Goal: Task Accomplishment & Management: Manage account settings

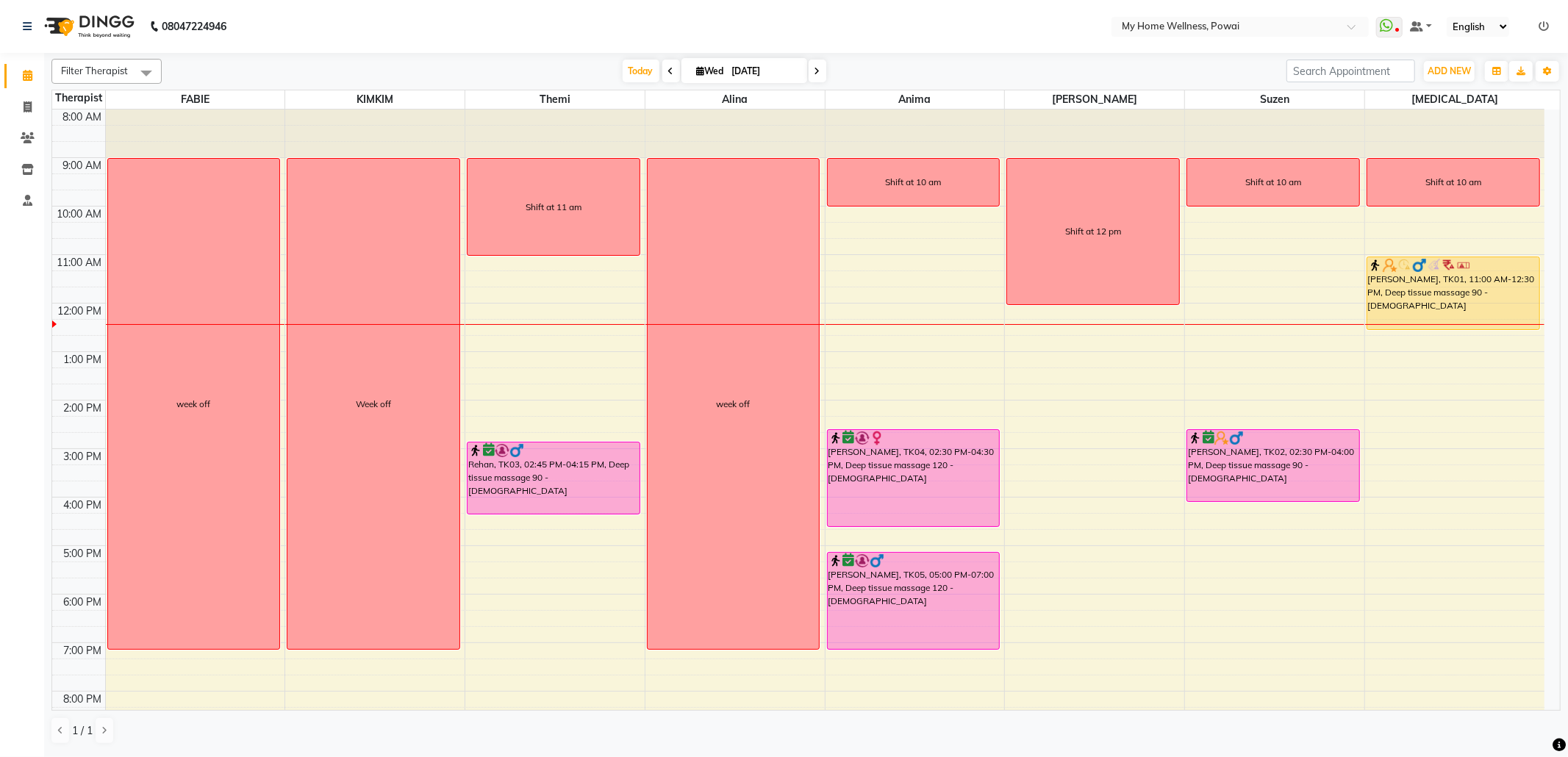
click at [1064, 474] on div "8:00 AM 9:00 AM 10:00 AM 11:00 AM 12:00 PM 1:00 PM 2:00 PM 3:00 PM 4:00 PM 5:00…" at bounding box center [798, 448] width 1492 height 678
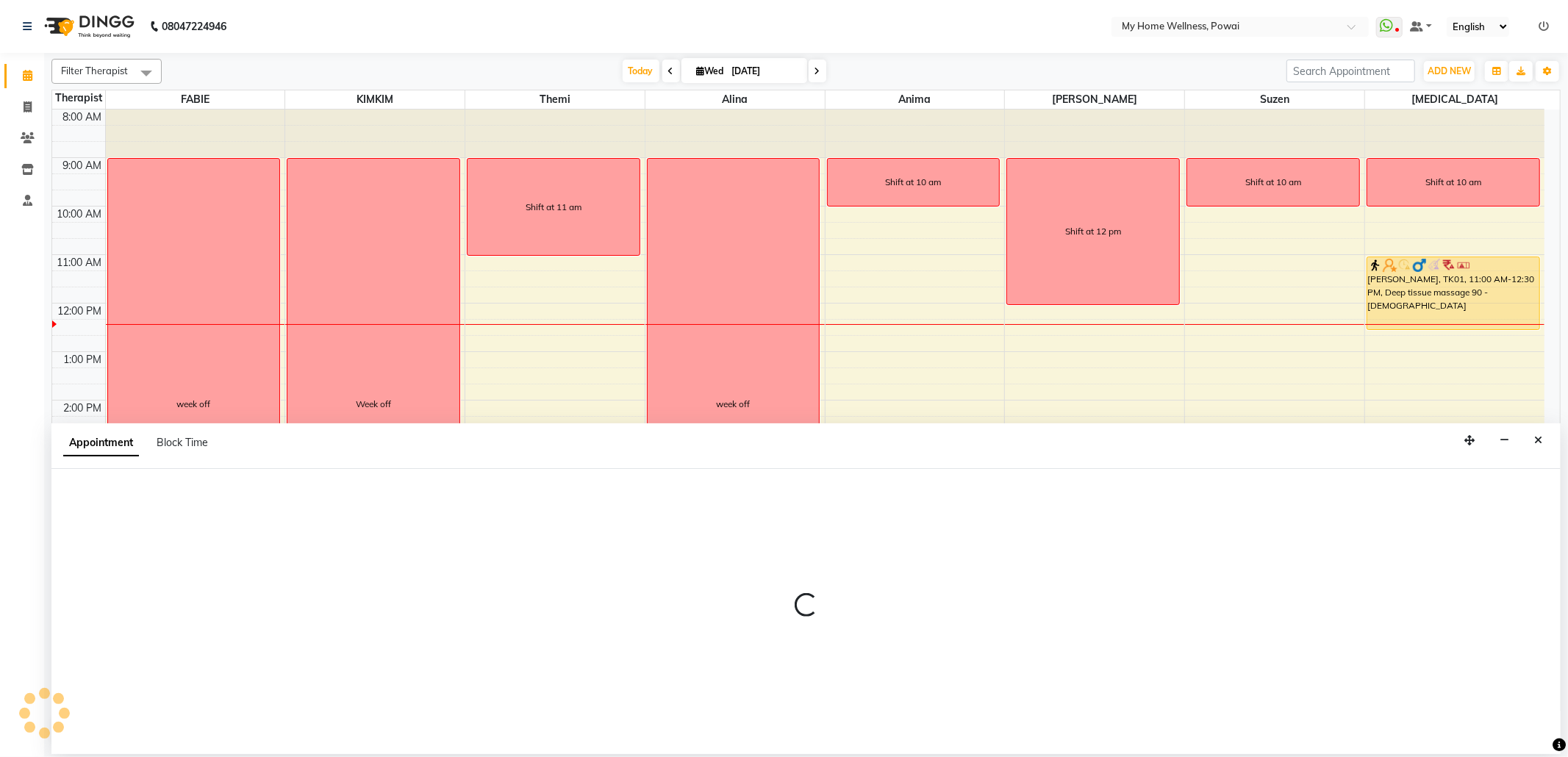
select select "85690"
select select "915"
select select "tentative"
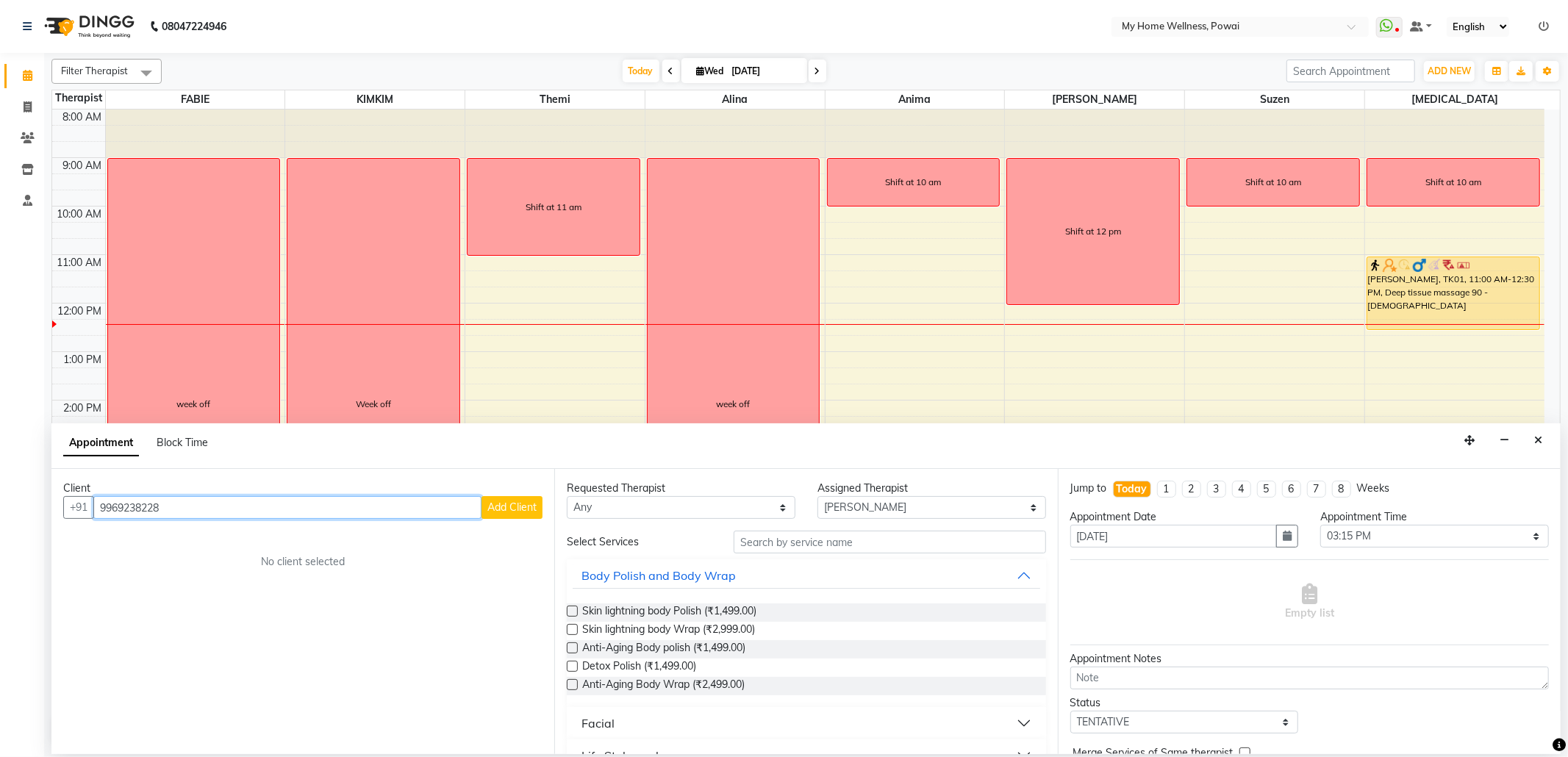
type input "9969238228"
click at [509, 515] on button "Add Client" at bounding box center [512, 507] width 61 height 23
select select "22"
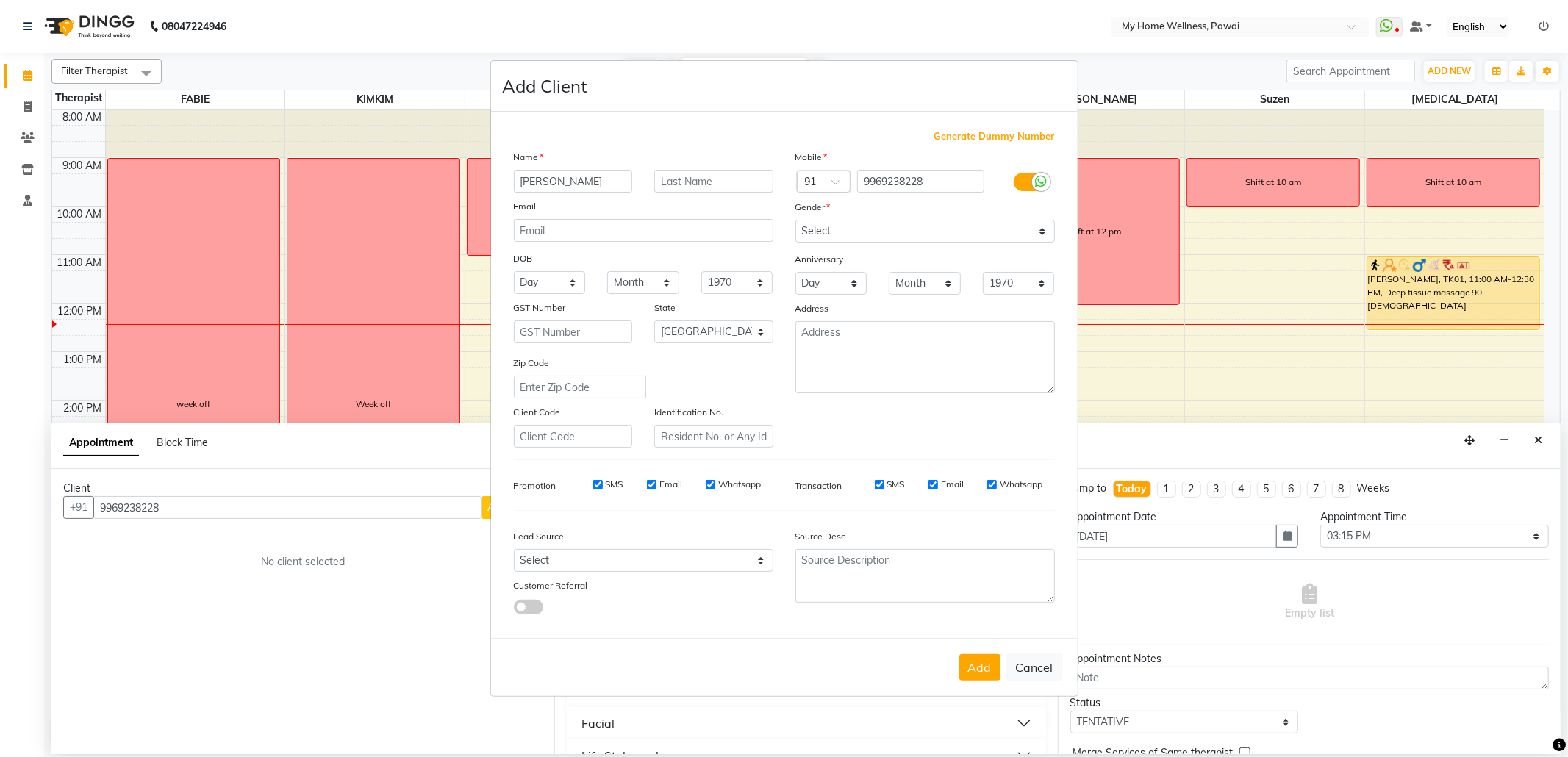
type input "[PERSON_NAME]"
click at [834, 222] on select "Select [DEMOGRAPHIC_DATA] [DEMOGRAPHIC_DATA] Other Prefer Not To Say" at bounding box center [925, 231] width 259 height 23
select select "[DEMOGRAPHIC_DATA]"
click at [795, 221] on select "Select [DEMOGRAPHIC_DATA] [DEMOGRAPHIC_DATA] Other Prefer Not To Say" at bounding box center [925, 231] width 259 height 23
click at [860, 384] on textarea at bounding box center [925, 357] width 259 height 72
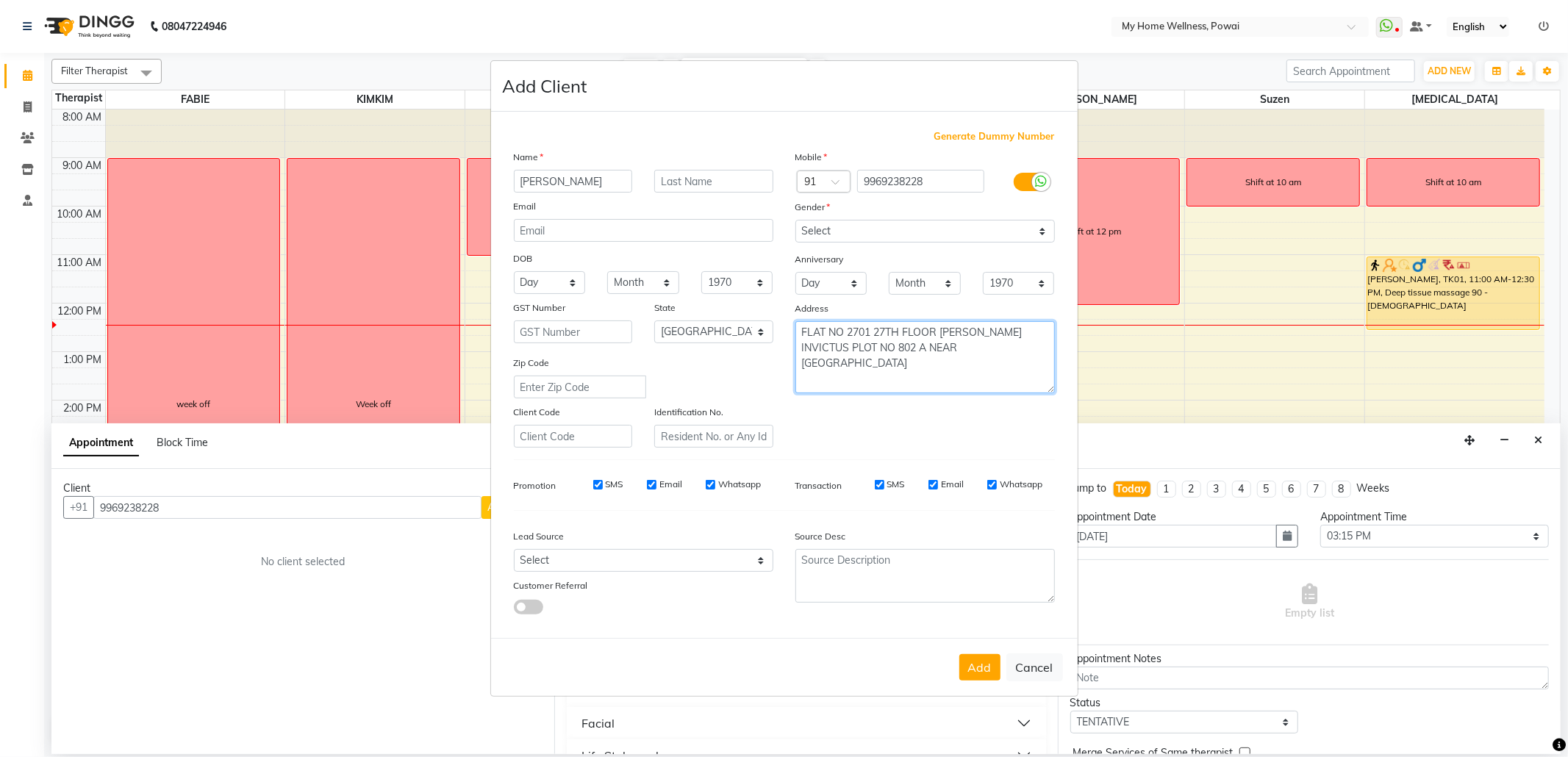
type textarea "FLAT NO 2701 27TH FLOOR [PERSON_NAME] INVICTUS PLOT NO 802 A NEAR [GEOGRAPHIC_D…"
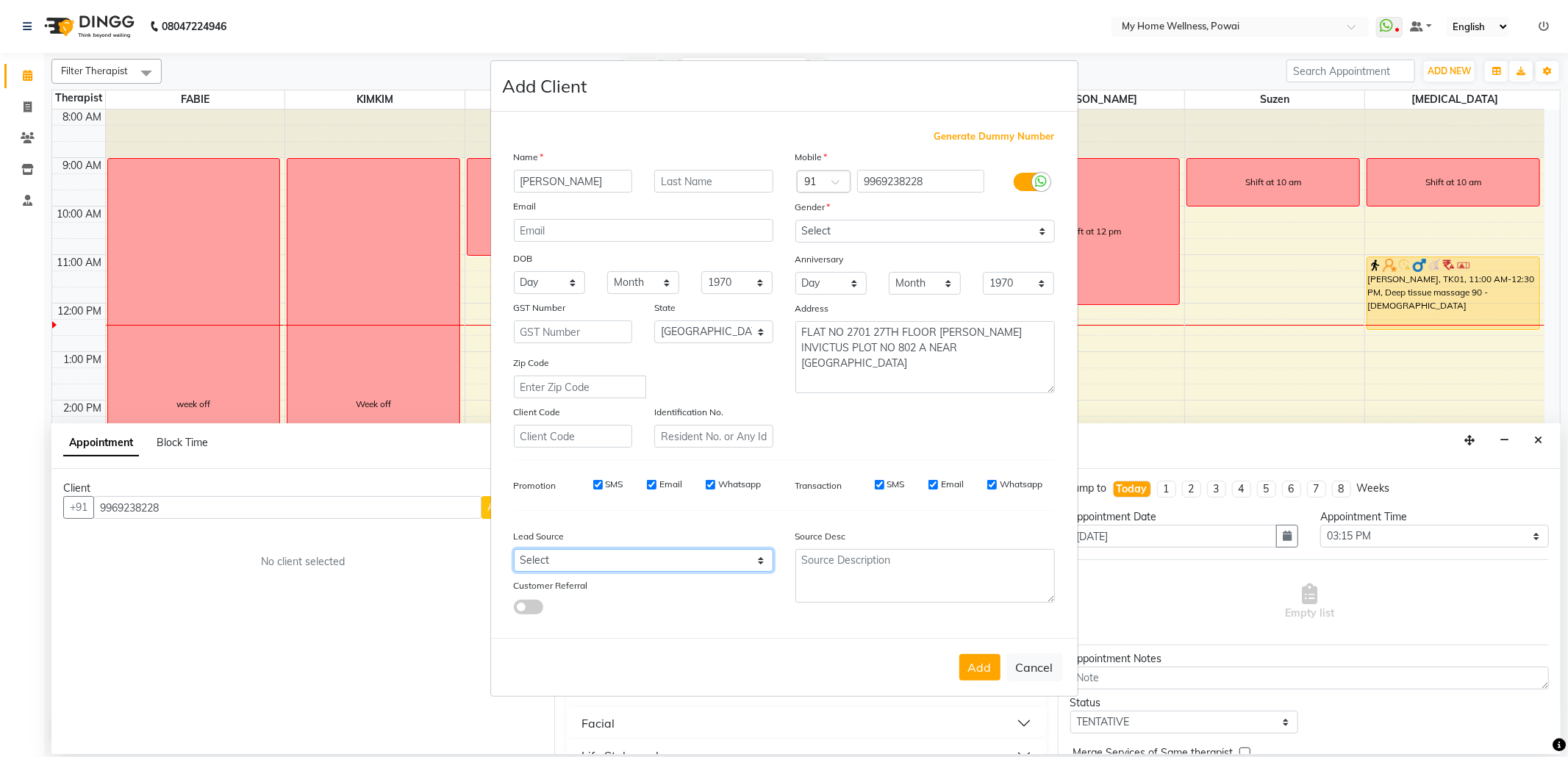
click at [698, 554] on select "Select Walk-in Referral Internet Friend Word of Mouth Advertisement Facebook Ju…" at bounding box center [643, 560] width 259 height 23
select select "21905"
click at [514, 549] on select "Select Walk-in Referral Internet Friend Word of Mouth Advertisement Facebook Ju…" at bounding box center [643, 560] width 259 height 23
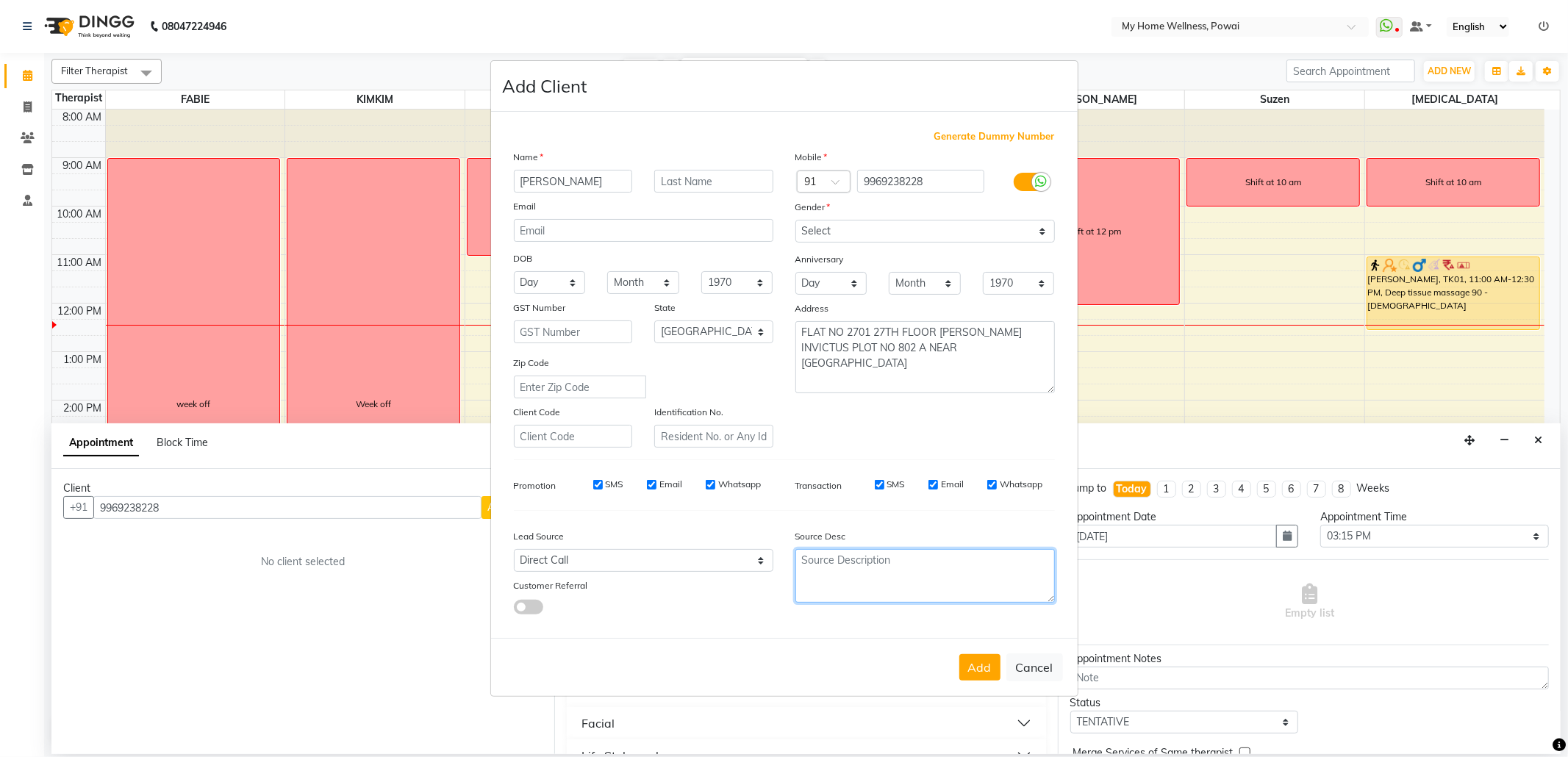
click at [881, 574] on textarea at bounding box center [925, 575] width 259 height 54
type textarea "p"
type textarea "POLICY FORM SUMMITED ON [DATE]"
drag, startPoint x: 1035, startPoint y: 572, endPoint x: 763, endPoint y: 542, distance: 273.6
click at [763, 542] on div "Lead Source Select Walk-in Referral Internet Friend Word of Mouth Advertisement…" at bounding box center [784, 568] width 563 height 92
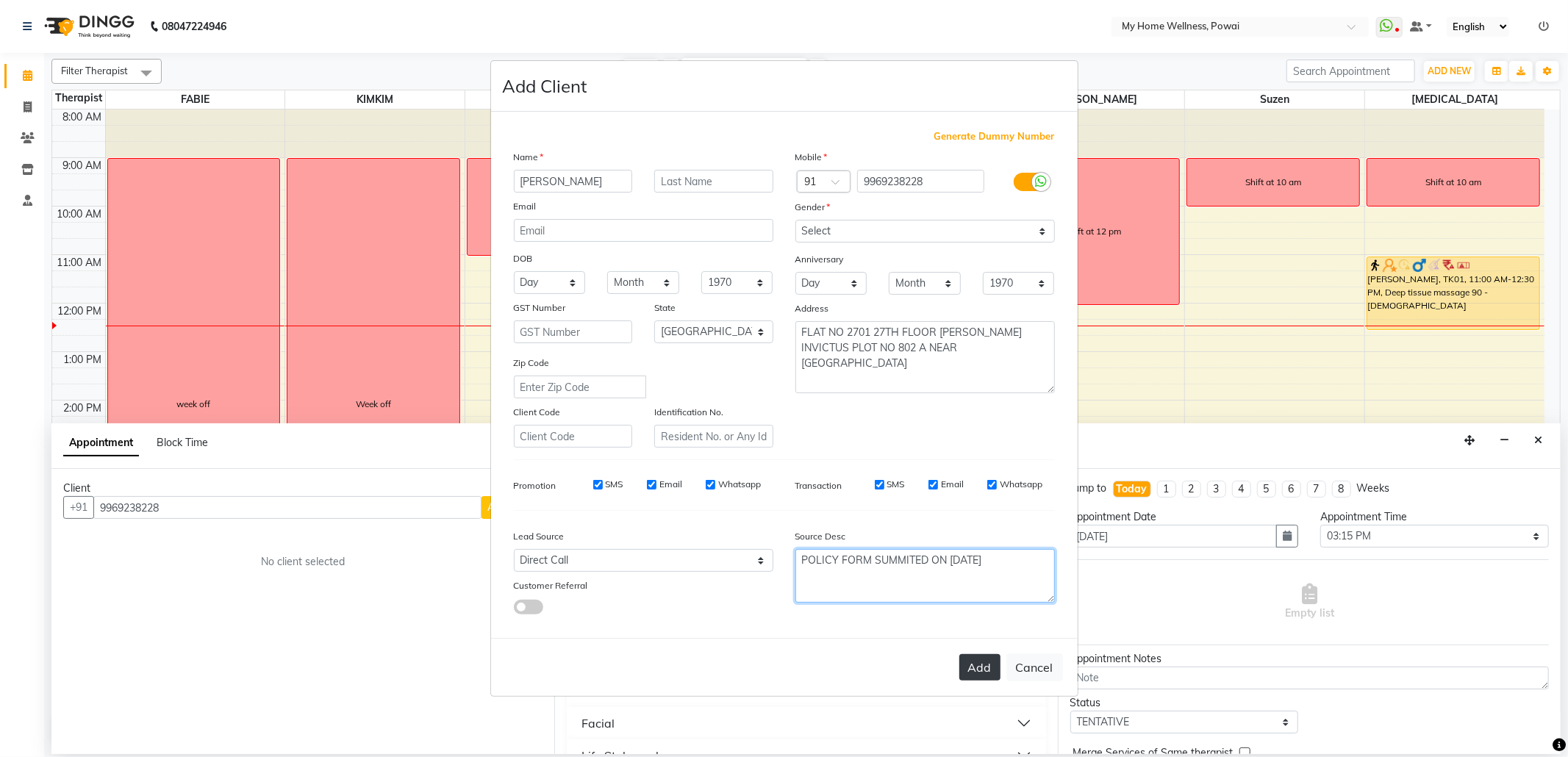
type textarea "POLICY FORM SUMMITED ON [DATE]"
click at [985, 658] on button "Add" at bounding box center [980, 667] width 41 height 26
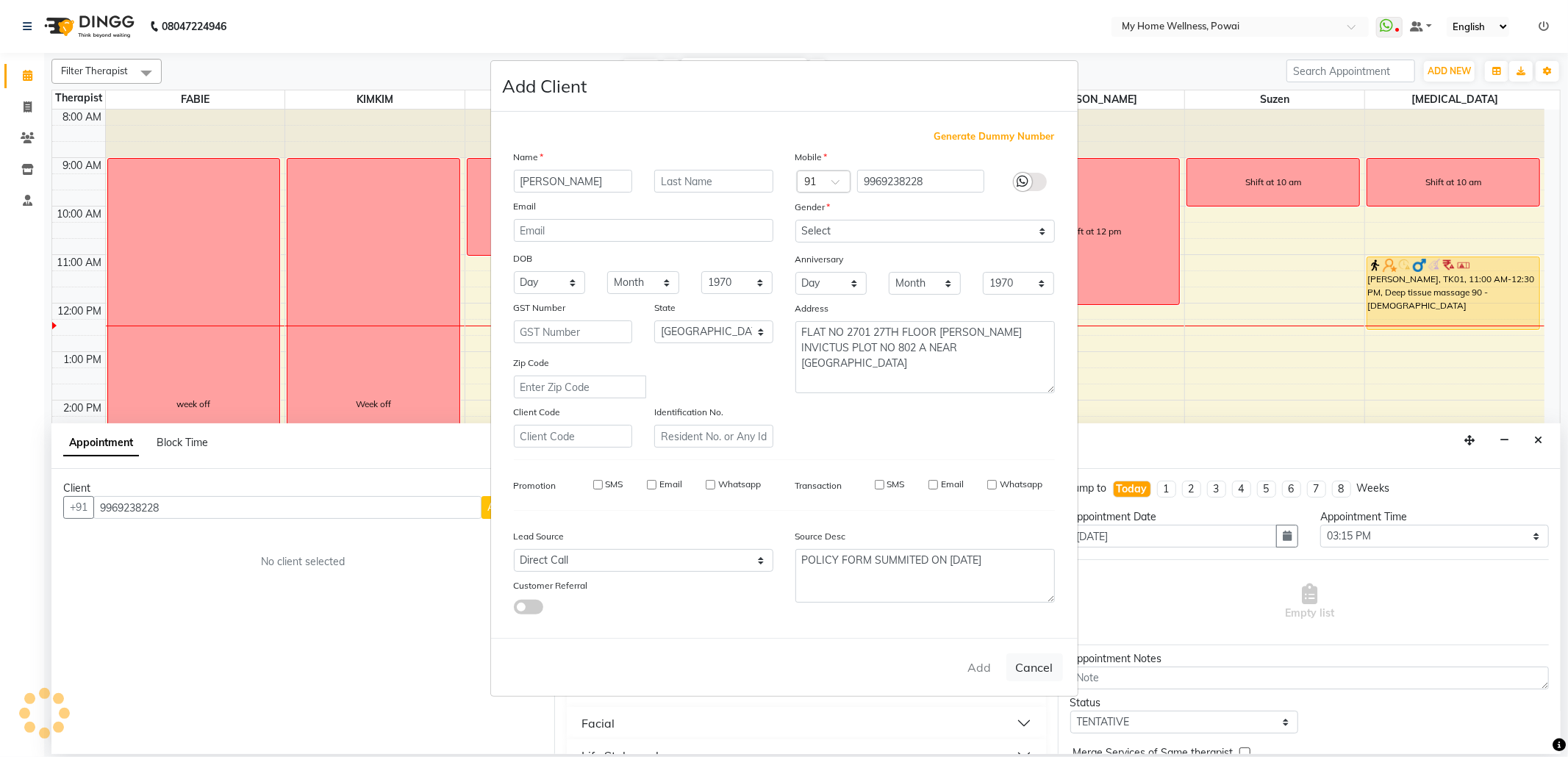
type input "99******28"
select select
select select "null"
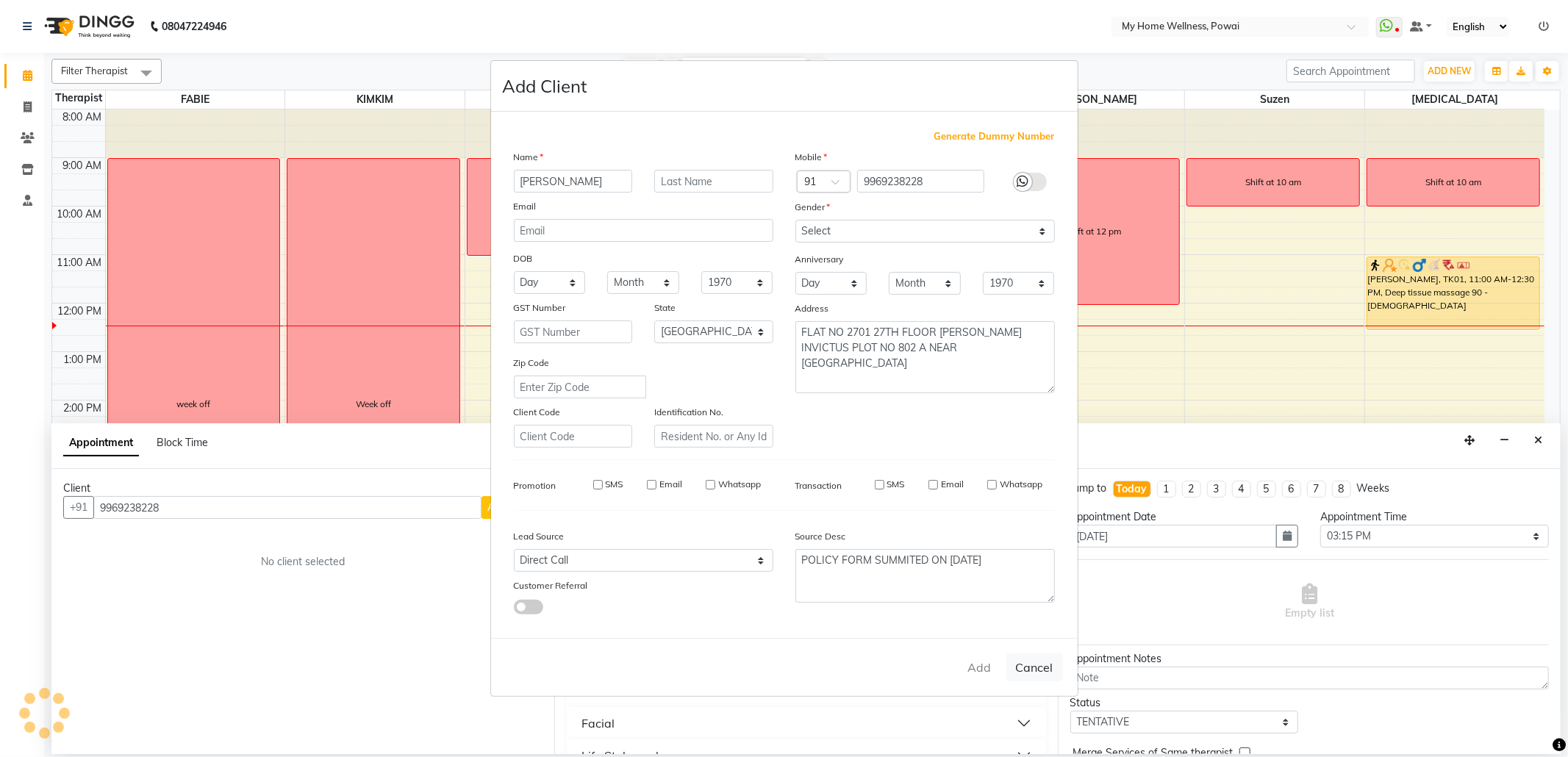
select select
checkbox input "false"
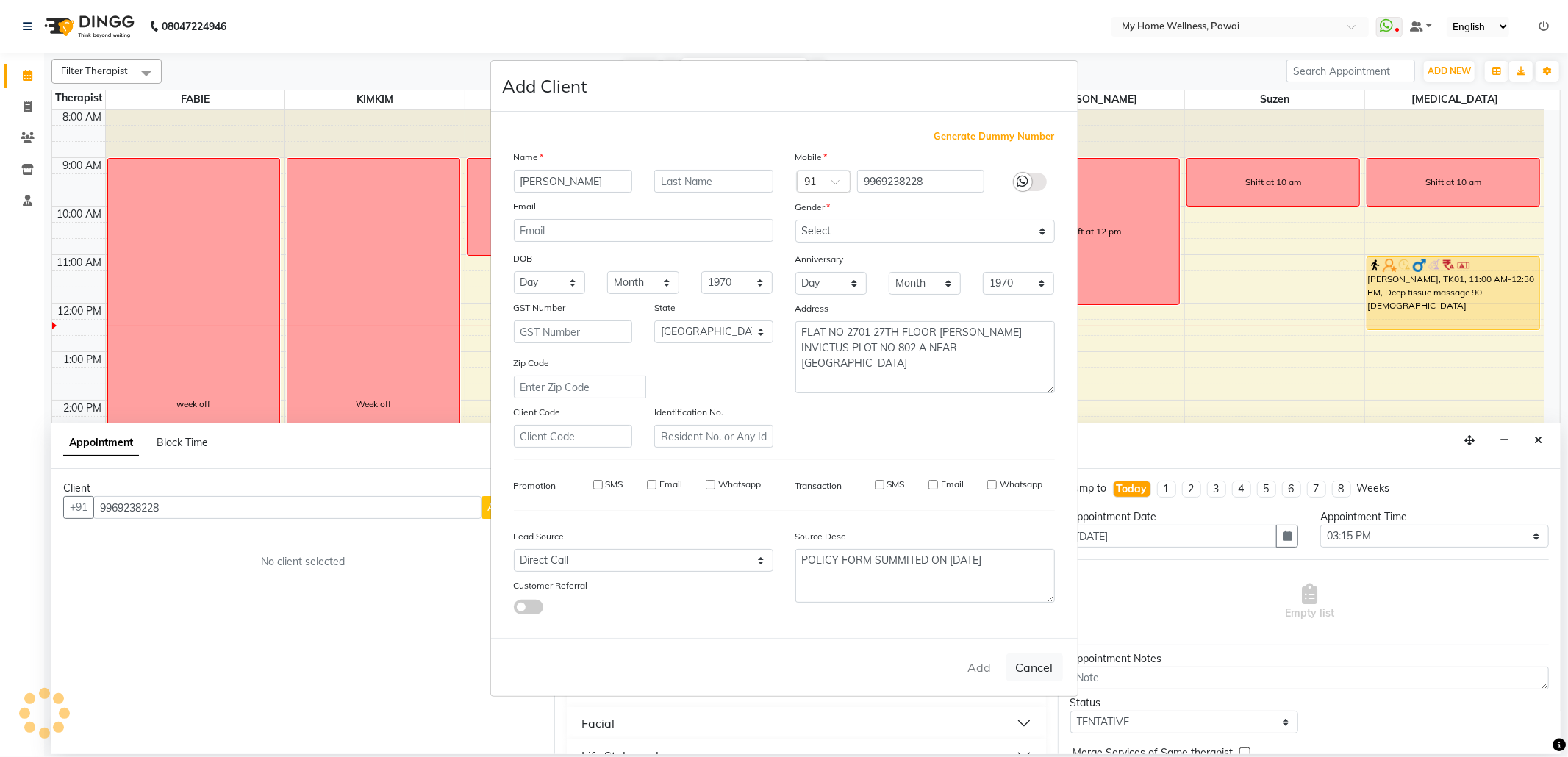
checkbox input "false"
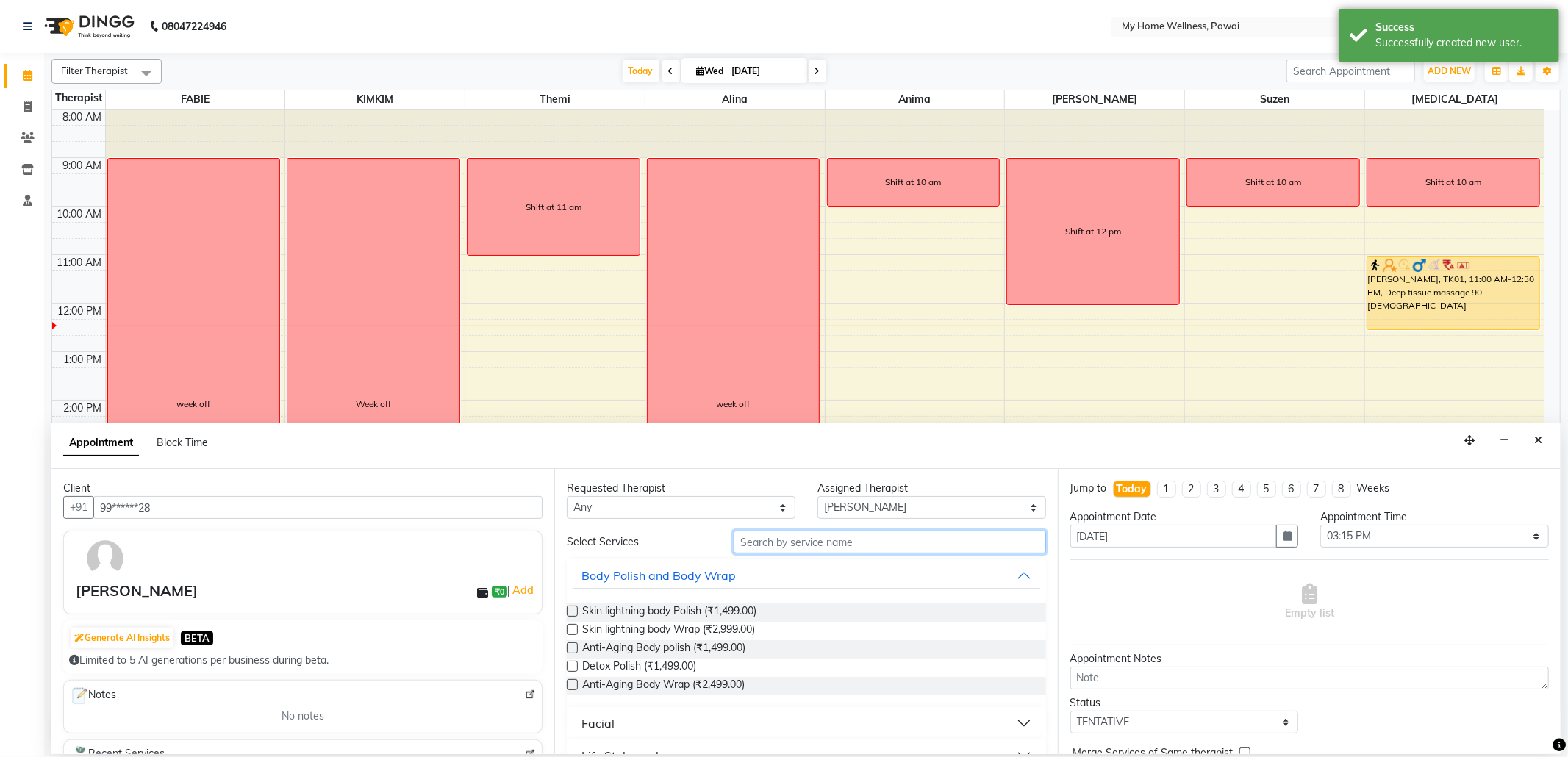
click at [851, 543] on input "text" at bounding box center [889, 542] width 311 height 23
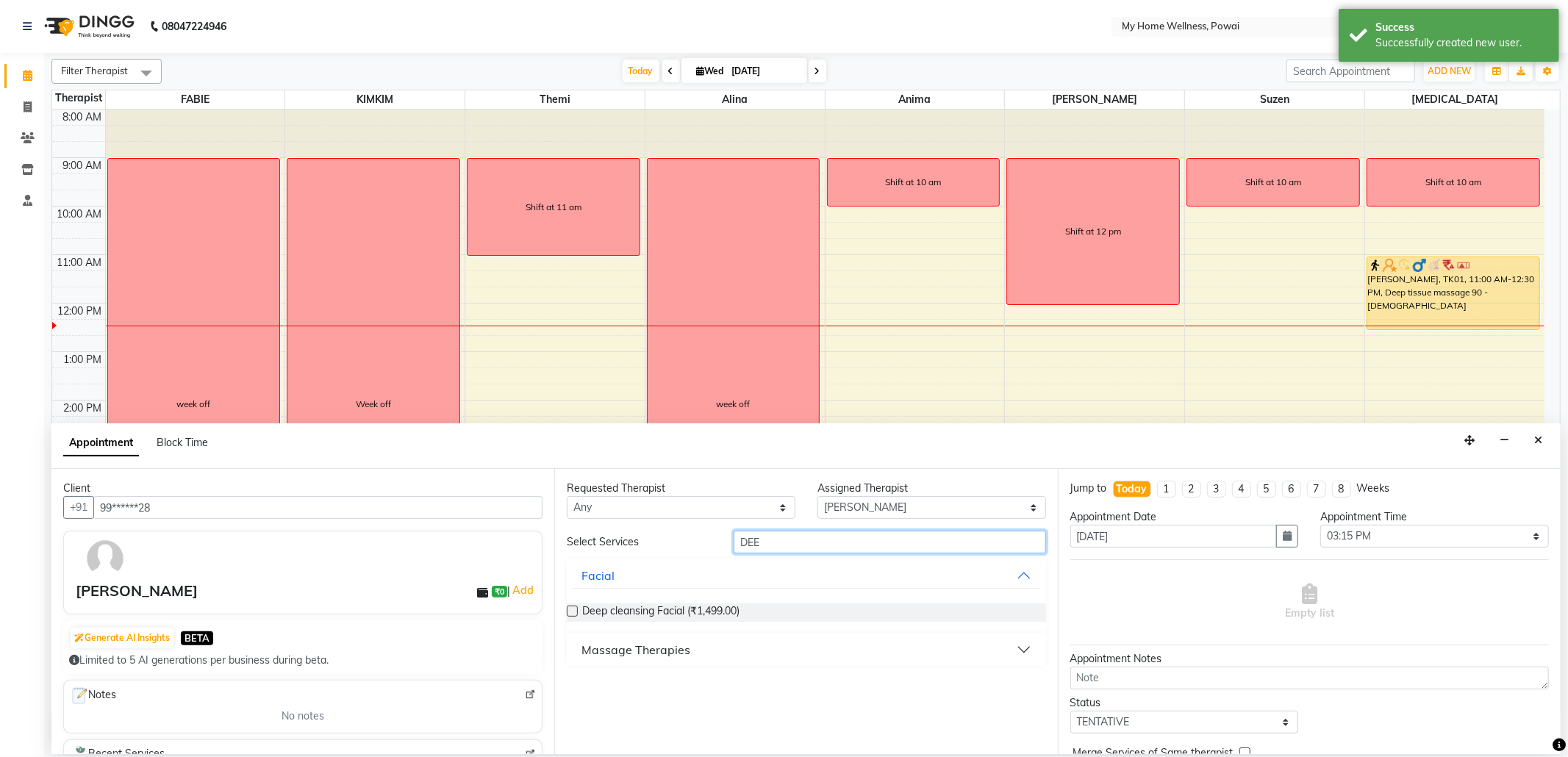
type input "DEE"
click at [663, 647] on div "Massage Therapies" at bounding box center [636, 649] width 109 height 18
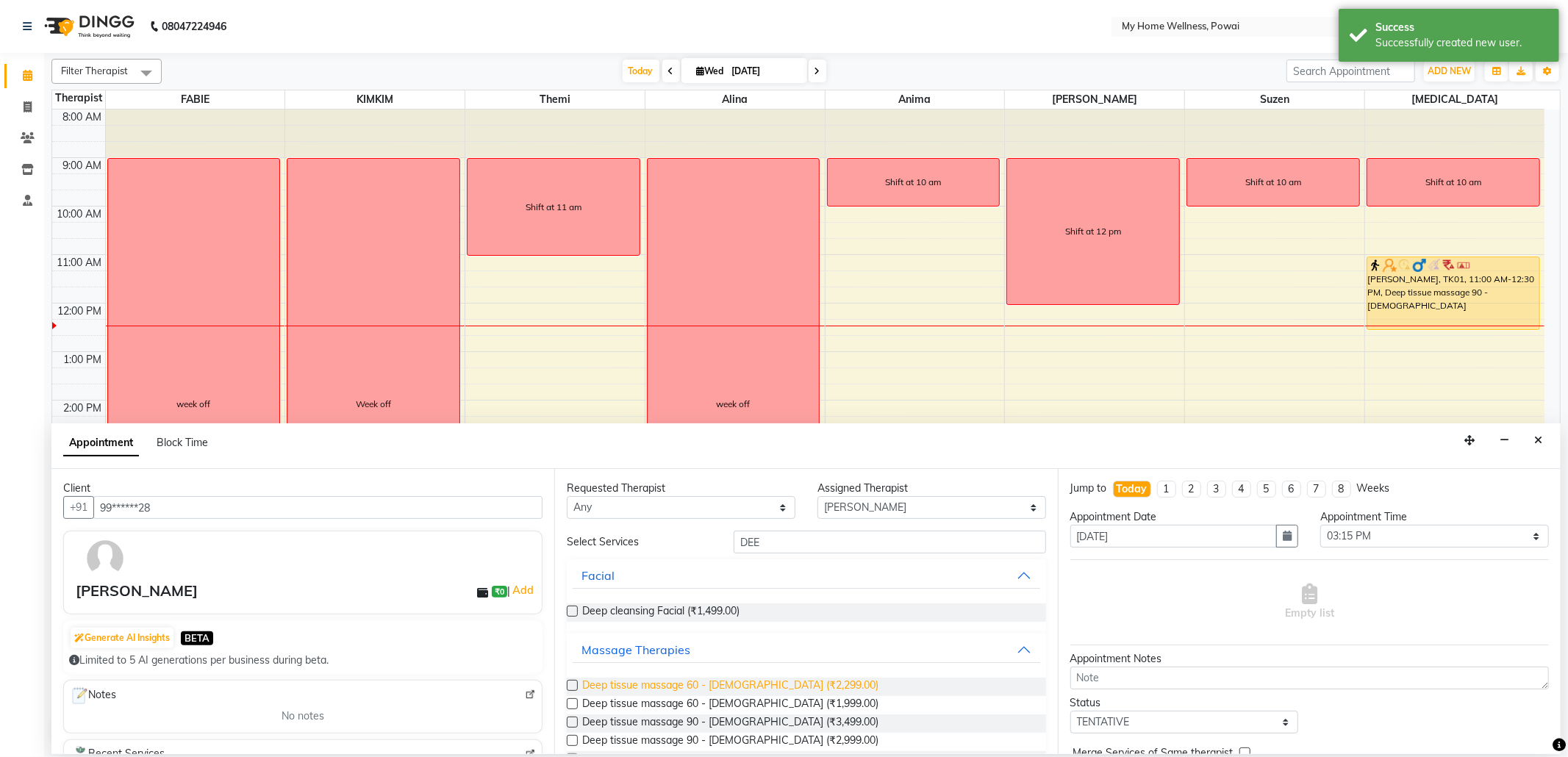
click at [713, 683] on span "Deep tissue massage 60 - [DEMOGRAPHIC_DATA] (₹2,299.00)" at bounding box center [730, 687] width 296 height 19
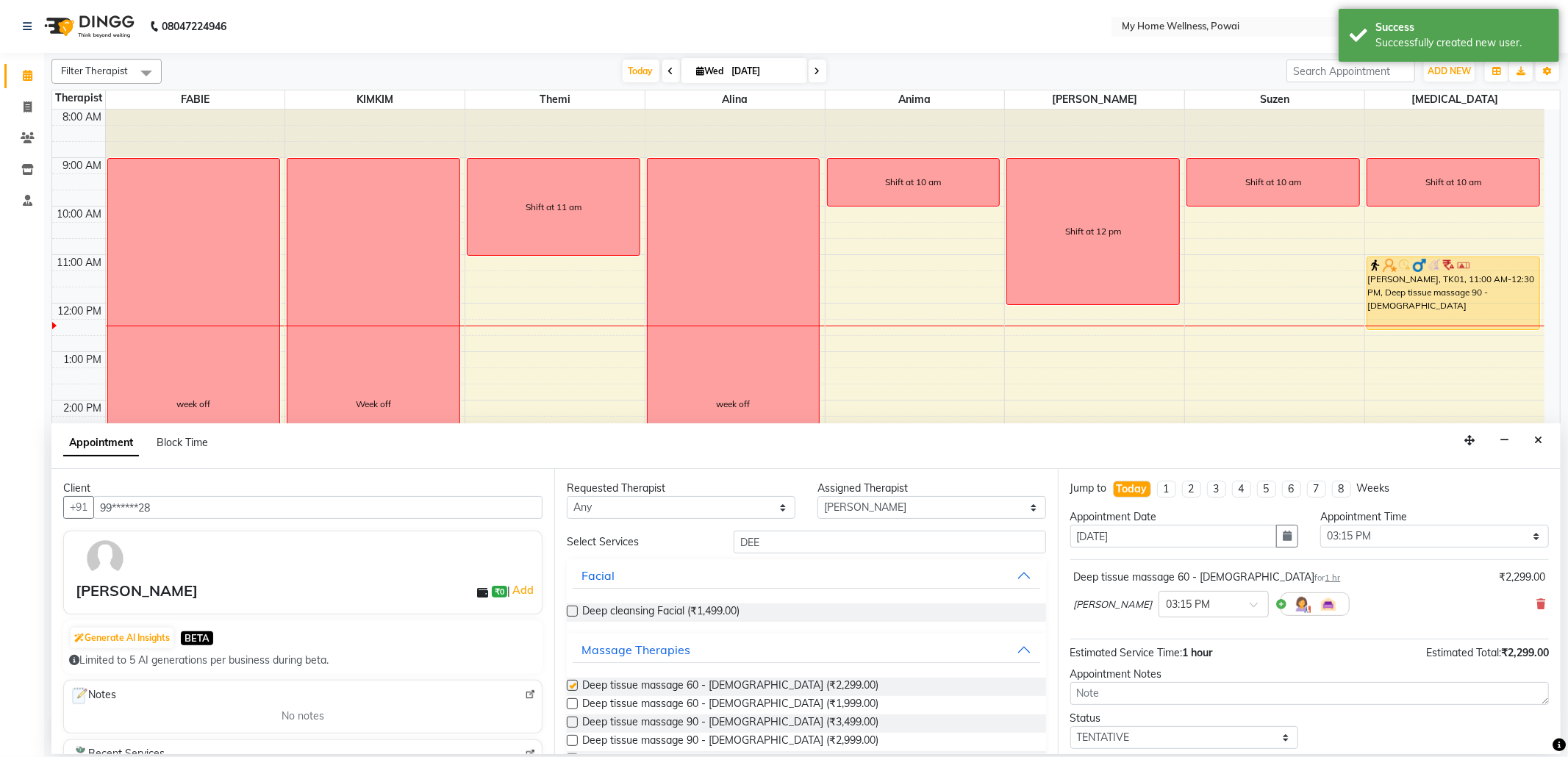
checkbox input "false"
click at [1330, 533] on select "Select 09:00 AM 09:15 AM 09:30 AM 09:45 AM 10:00 AM 10:15 AM 10:30 AM 10:45 AM …" at bounding box center [1434, 536] width 229 height 23
select select "930"
click at [1320, 526] on select "Select 09:00 AM 09:15 AM 09:30 AM 09:45 AM 10:00 AM 10:15 AM 10:30 AM 10:45 AM …" at bounding box center [1434, 536] width 229 height 23
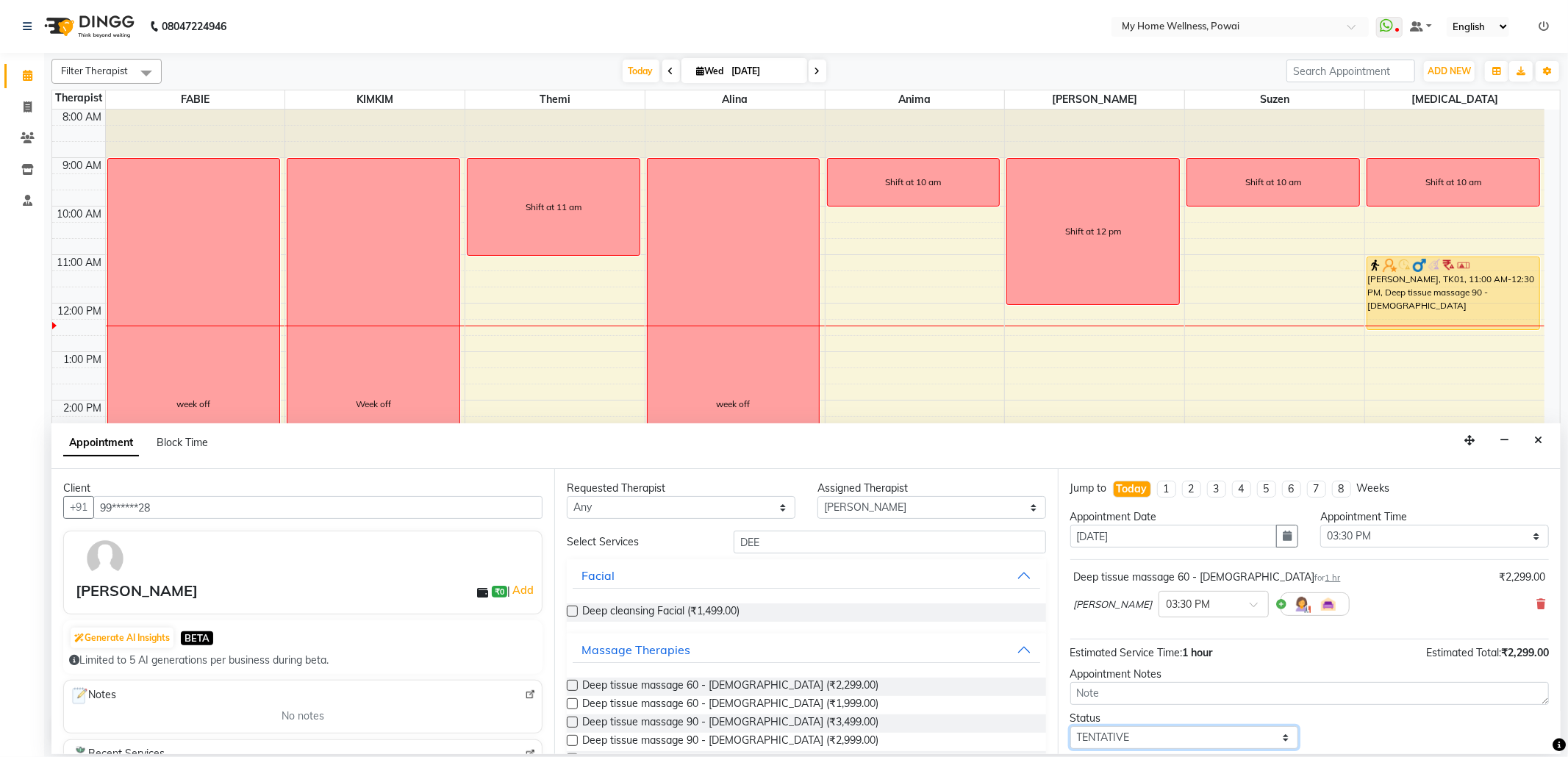
click at [1195, 738] on select "Select TENTATIVE CONFIRM CHECK-IN UPCOMING" at bounding box center [1184, 737] width 229 height 23
select select "confirm booking"
click at [1070, 729] on select "Select TENTATIVE CONFIRM CHECK-IN UPCOMING" at bounding box center [1184, 737] width 229 height 23
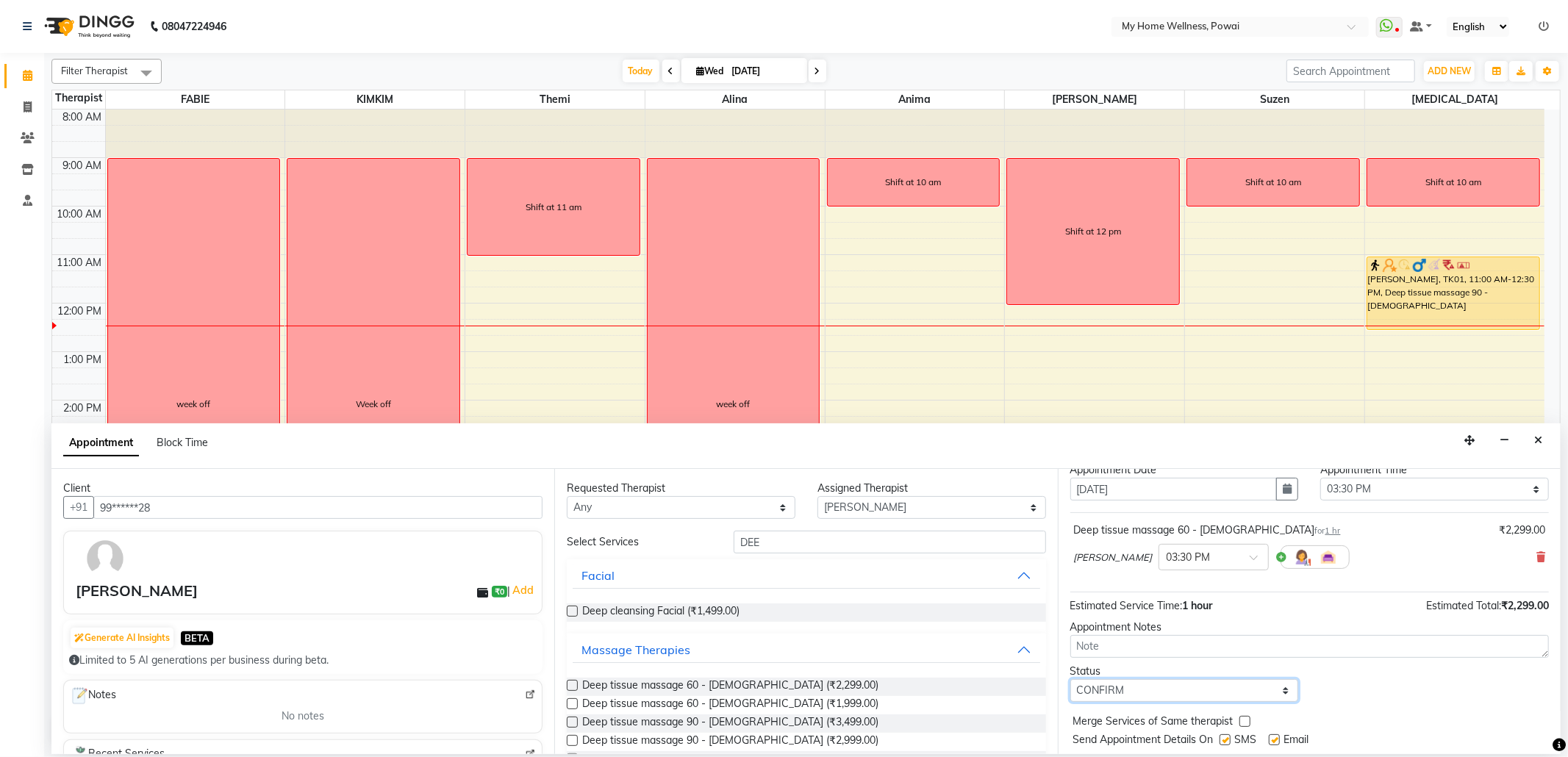
scroll to position [89, 0]
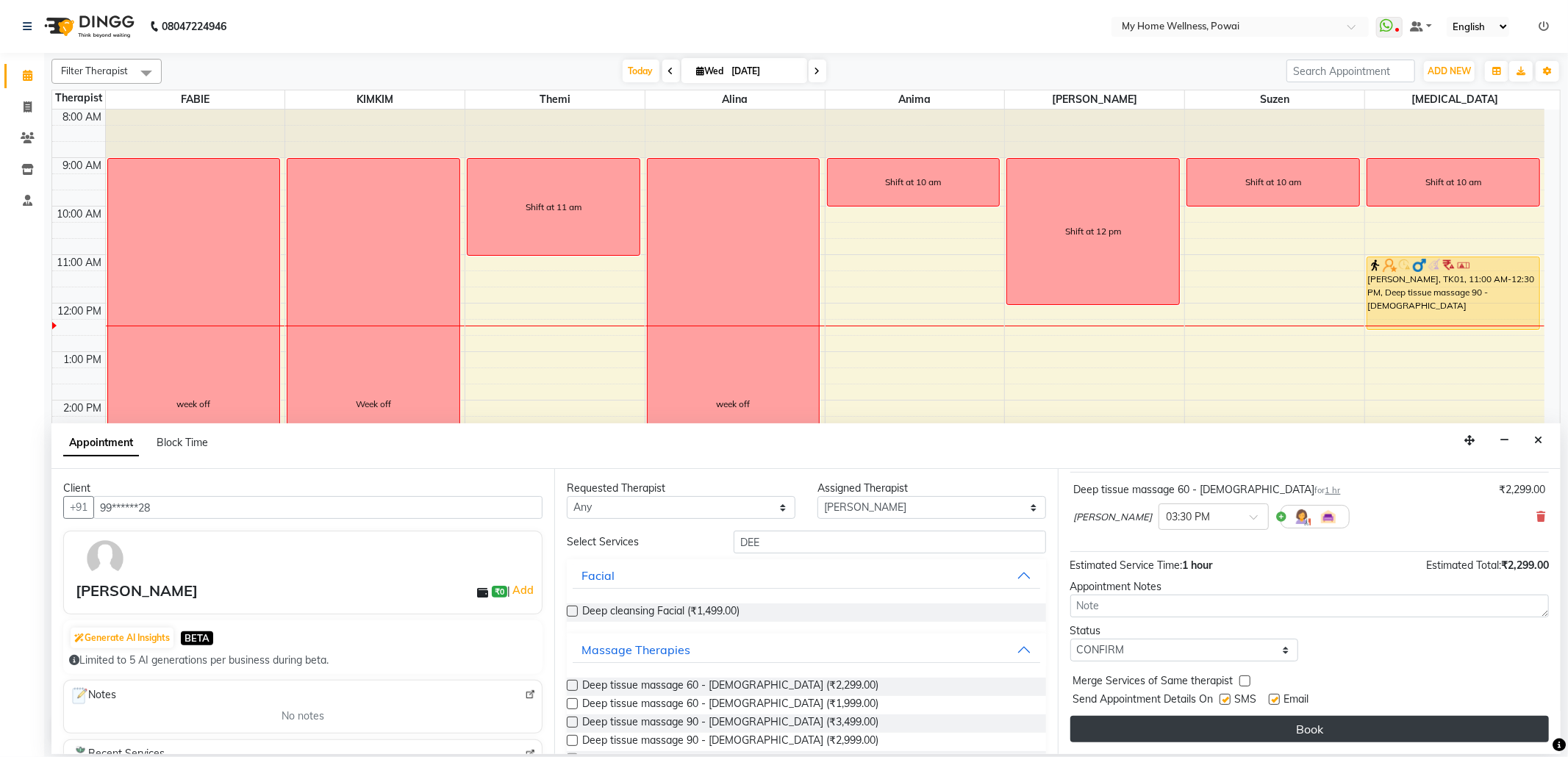
click at [1192, 731] on button "Book" at bounding box center [1309, 729] width 478 height 26
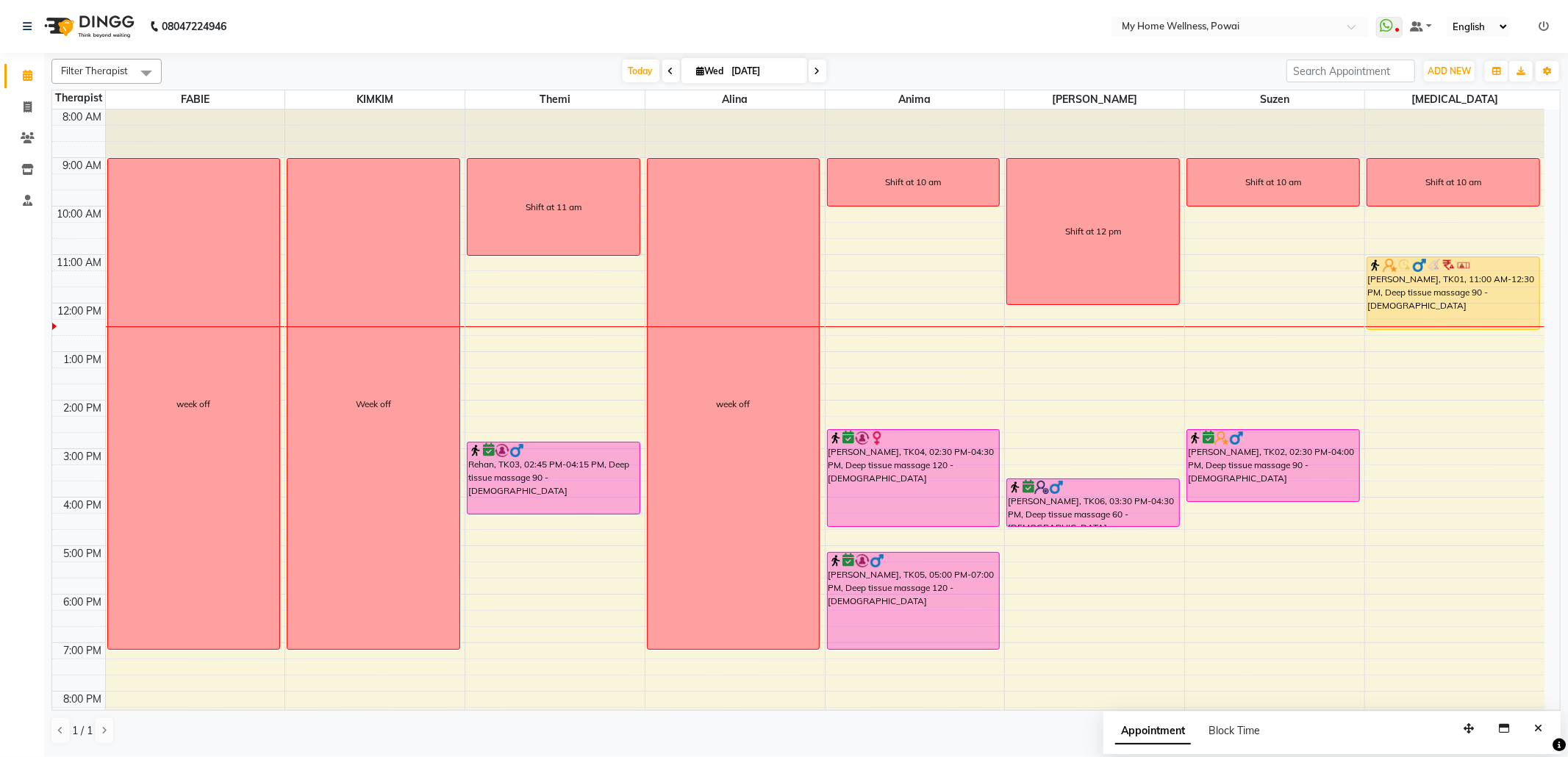
click at [1042, 378] on div "8:00 AM 9:00 AM 10:00 AM 11:00 AM 12:00 PM 1:00 PM 2:00 PM 3:00 PM 4:00 PM 5:00…" at bounding box center [798, 448] width 1492 height 678
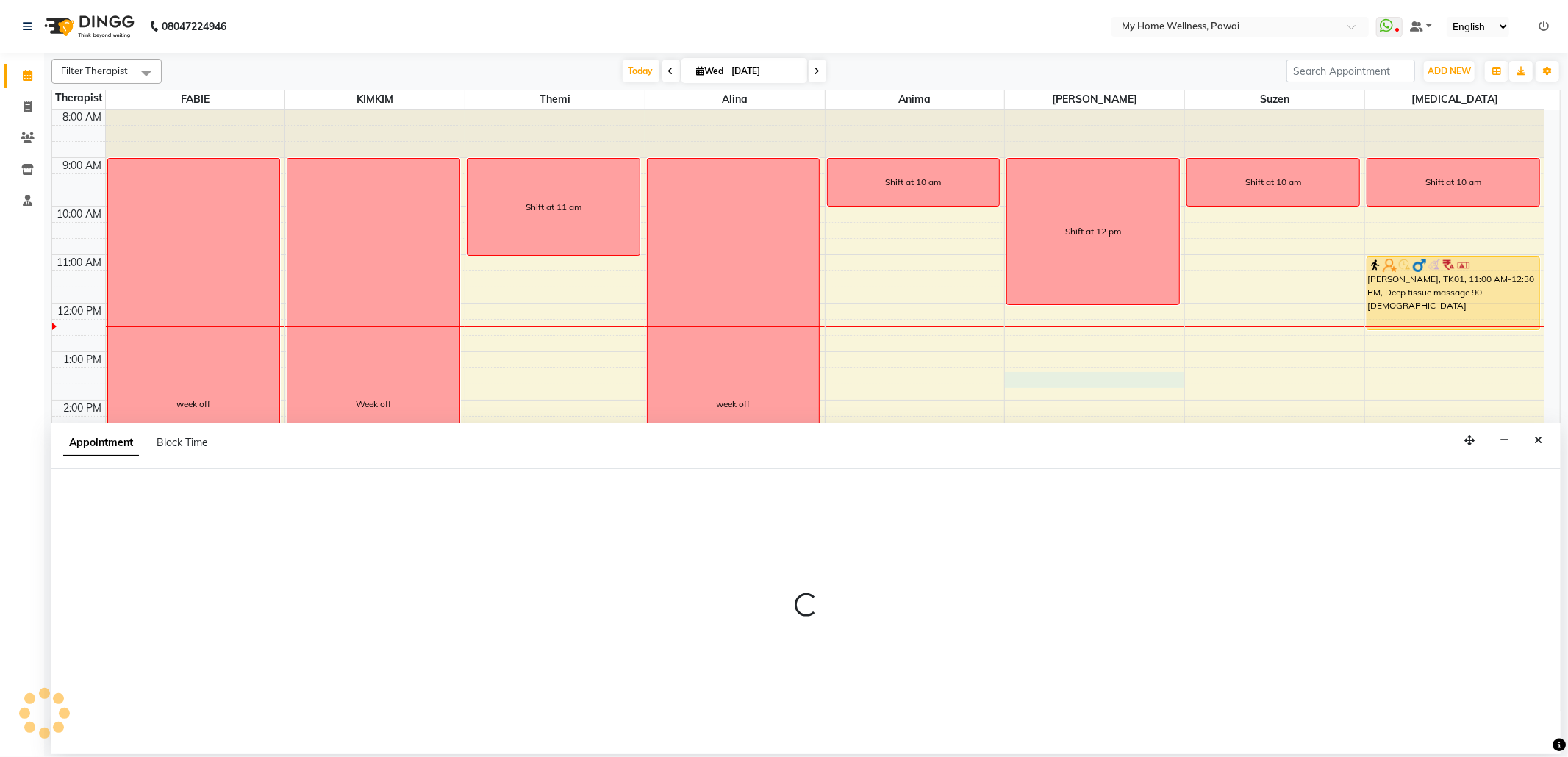
select select "85690"
select select "795"
select select "tentative"
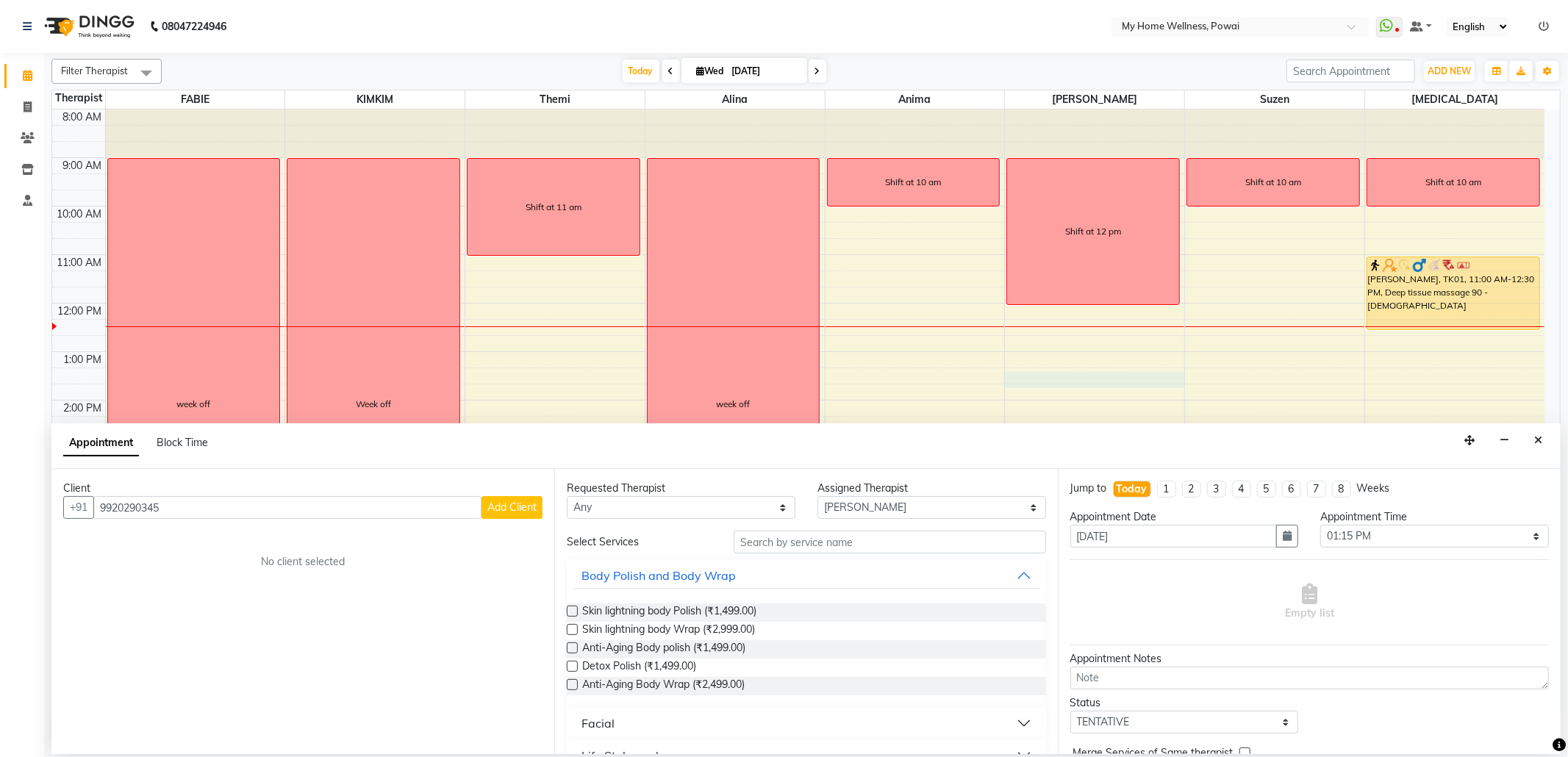
type input "9920290345"
click at [510, 509] on span "Add Client" at bounding box center [512, 507] width 49 height 14
select select "22"
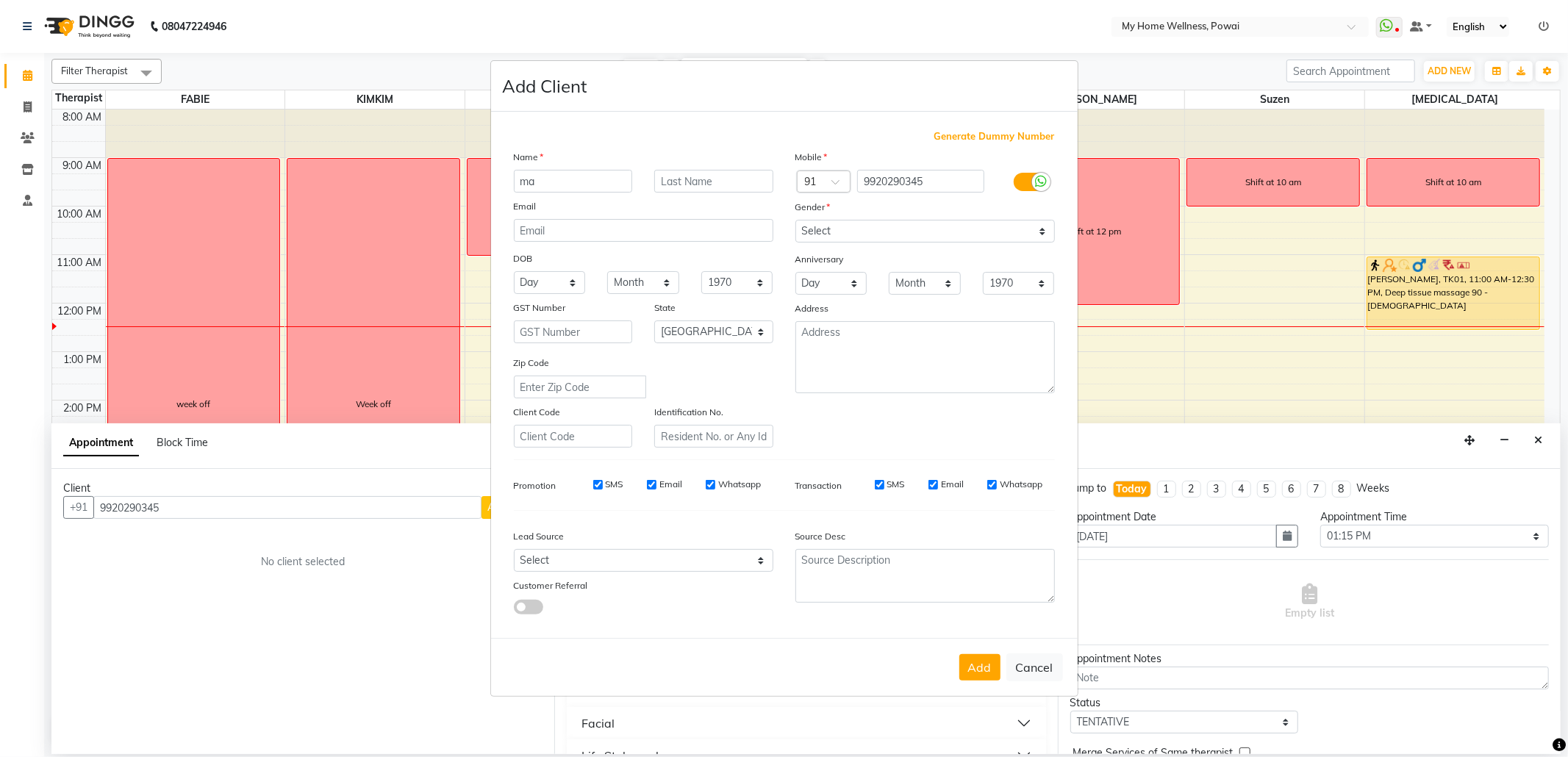
type input "m"
type input "[PERSON_NAME]"
click at [872, 230] on select "Select [DEMOGRAPHIC_DATA] [DEMOGRAPHIC_DATA] Other Prefer Not To Say" at bounding box center [925, 231] width 259 height 23
select select "[DEMOGRAPHIC_DATA]"
click at [795, 221] on select "Select [DEMOGRAPHIC_DATA] [DEMOGRAPHIC_DATA] Other Prefer Not To Say" at bounding box center [925, 231] width 259 height 23
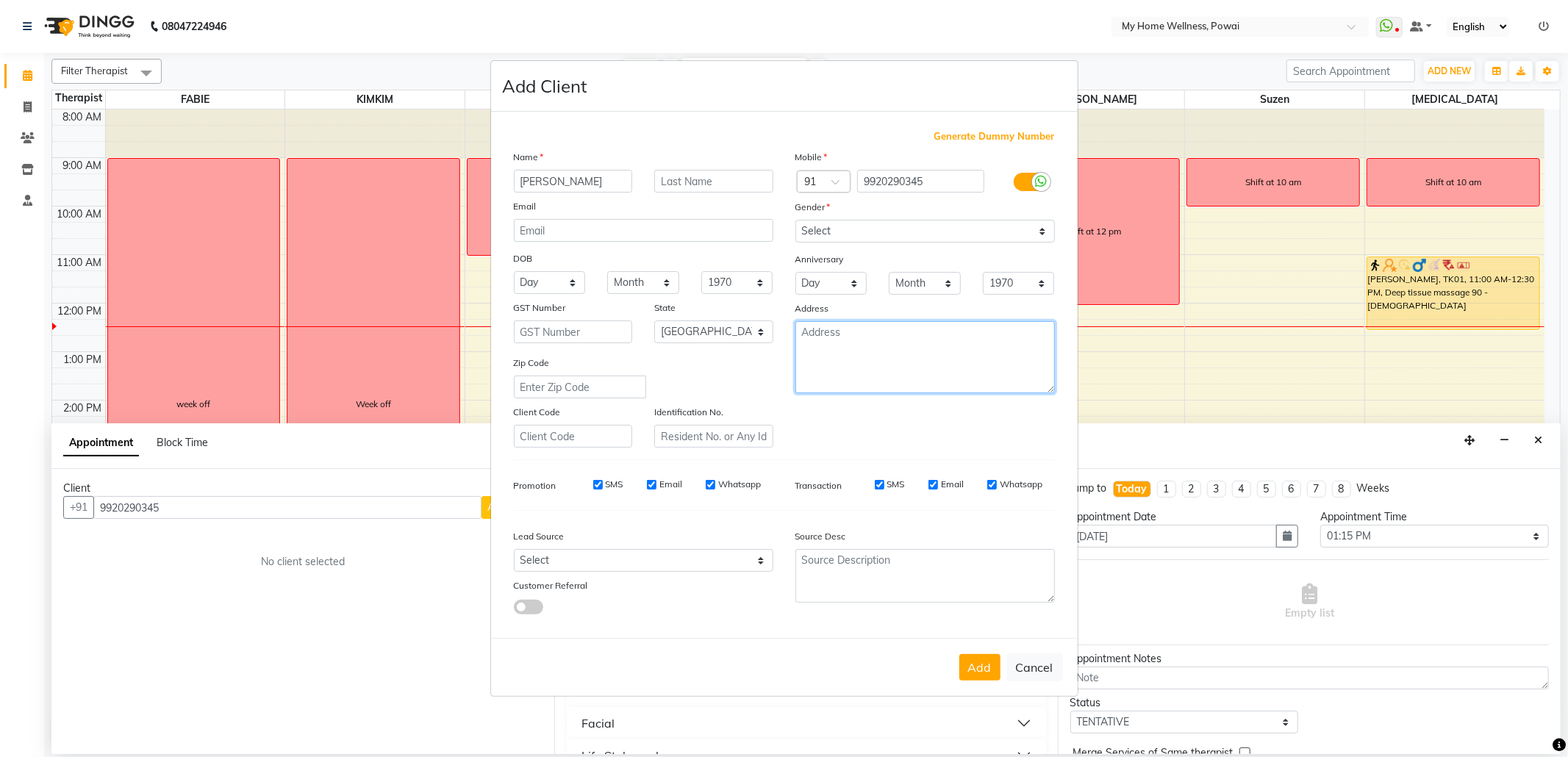
click at [888, 356] on textarea at bounding box center [925, 357] width 259 height 72
type textarea "FLAT NO 15 1ST FLOOR A [GEOGRAPHIC_DATA] [PERSON_NAME][GEOGRAPHIC_DATA] NEAR [P…"
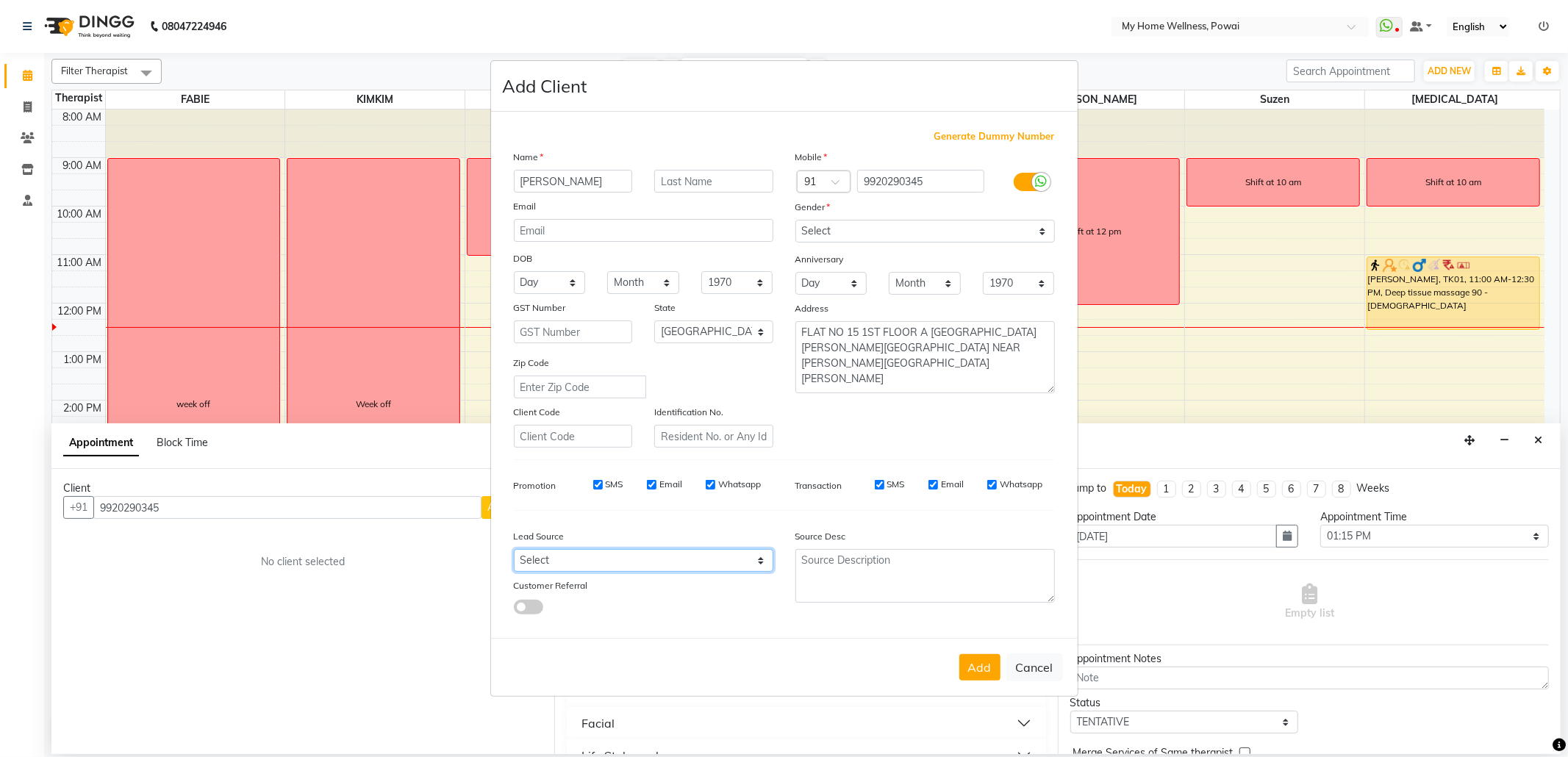
click at [560, 563] on select "Select Walk-in Referral Internet Friend Word of Mouth Advertisement Facebook Ju…" at bounding box center [643, 560] width 259 height 23
select select "21905"
click at [514, 549] on select "Select Walk-in Referral Internet Friend Word of Mouth Advertisement Facebook Ju…" at bounding box center [643, 560] width 259 height 23
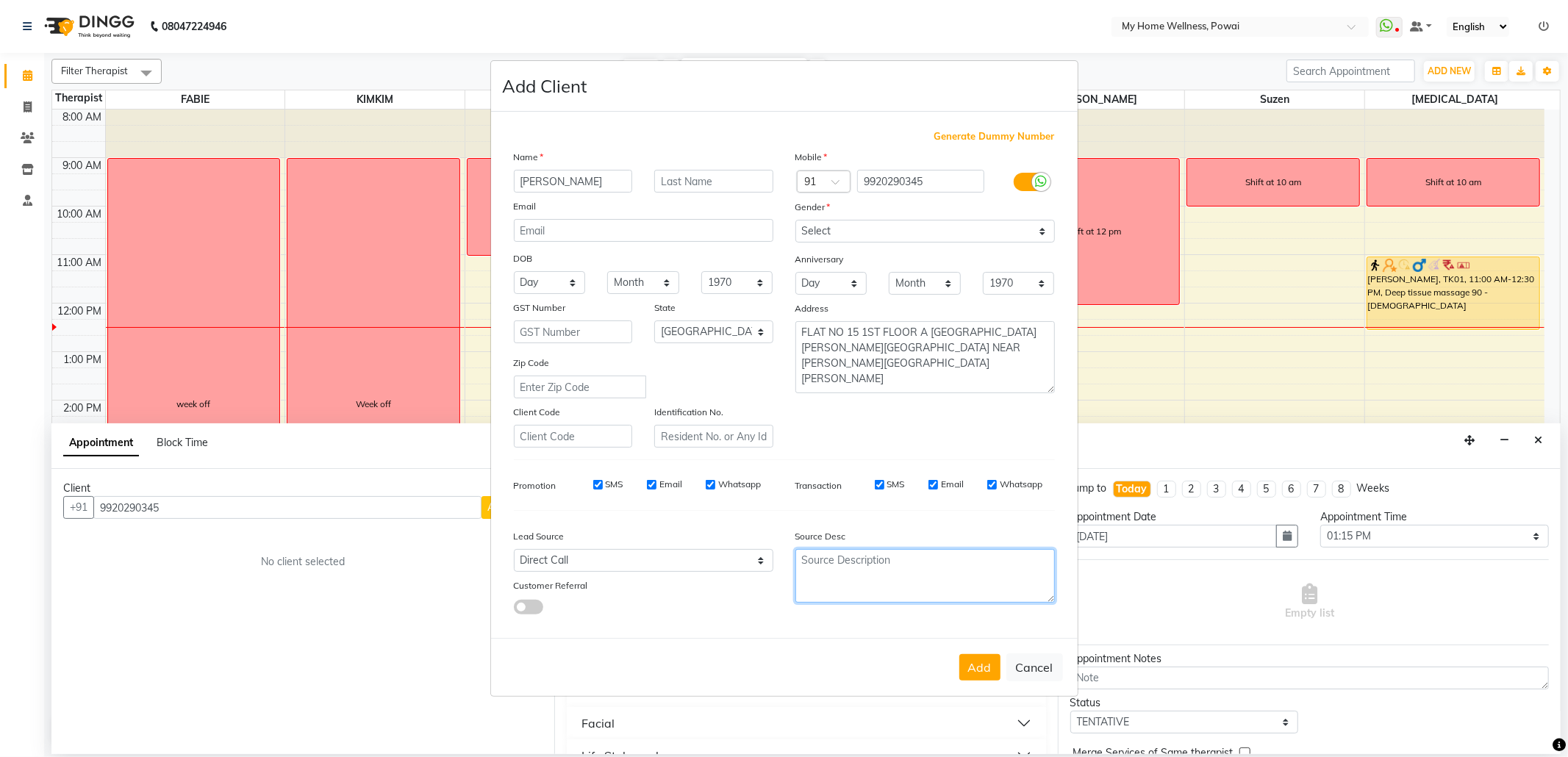
click at [995, 567] on textarea at bounding box center [925, 575] width 259 height 54
paste textarea "POLICY FORM SUMMITED ON [DATE]"
type textarea "POLICY FORM SUMMITED ON [DATE]"
click at [980, 668] on button "Add" at bounding box center [980, 667] width 41 height 26
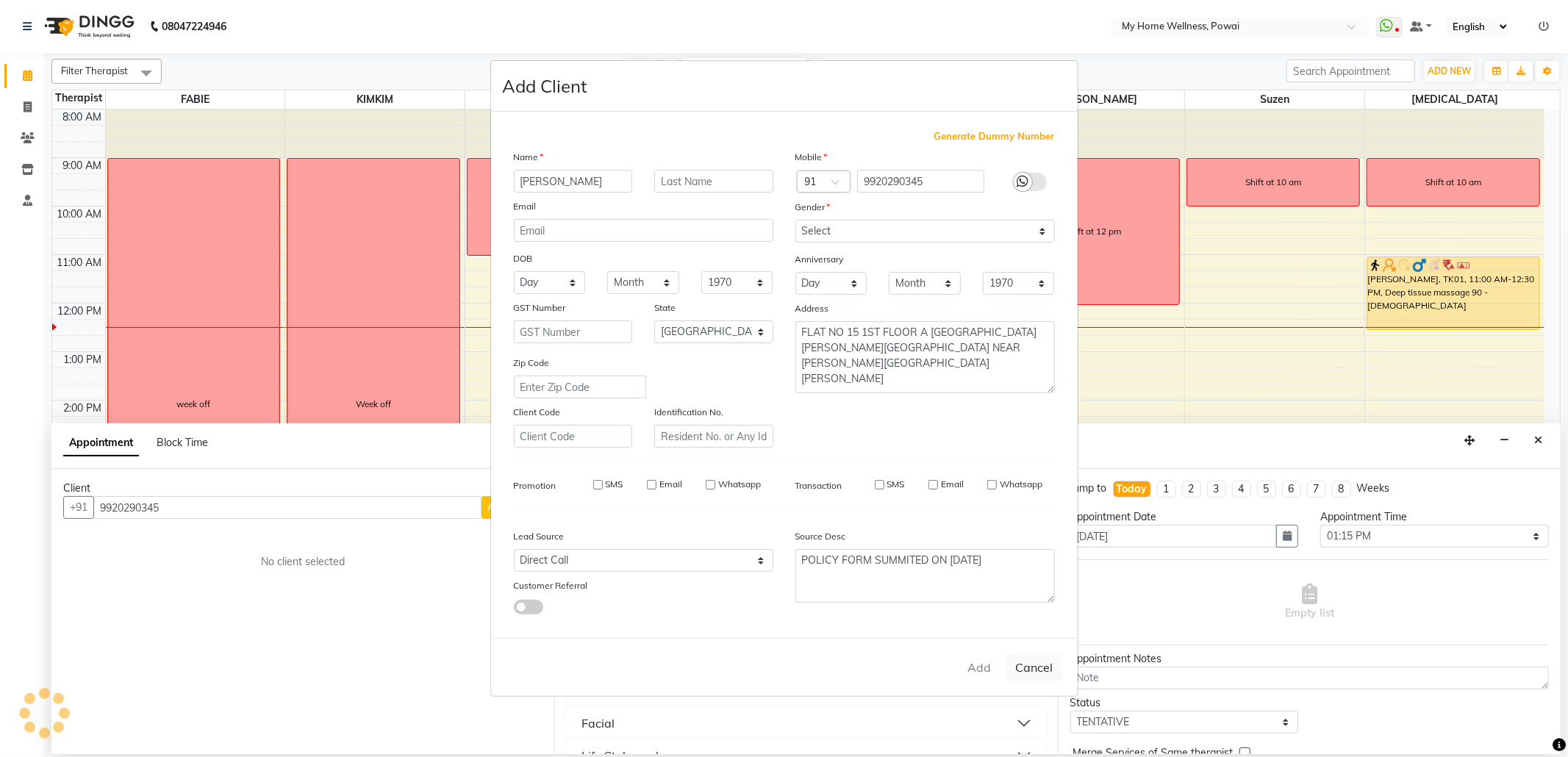
type input "99******45"
select select
select select "null"
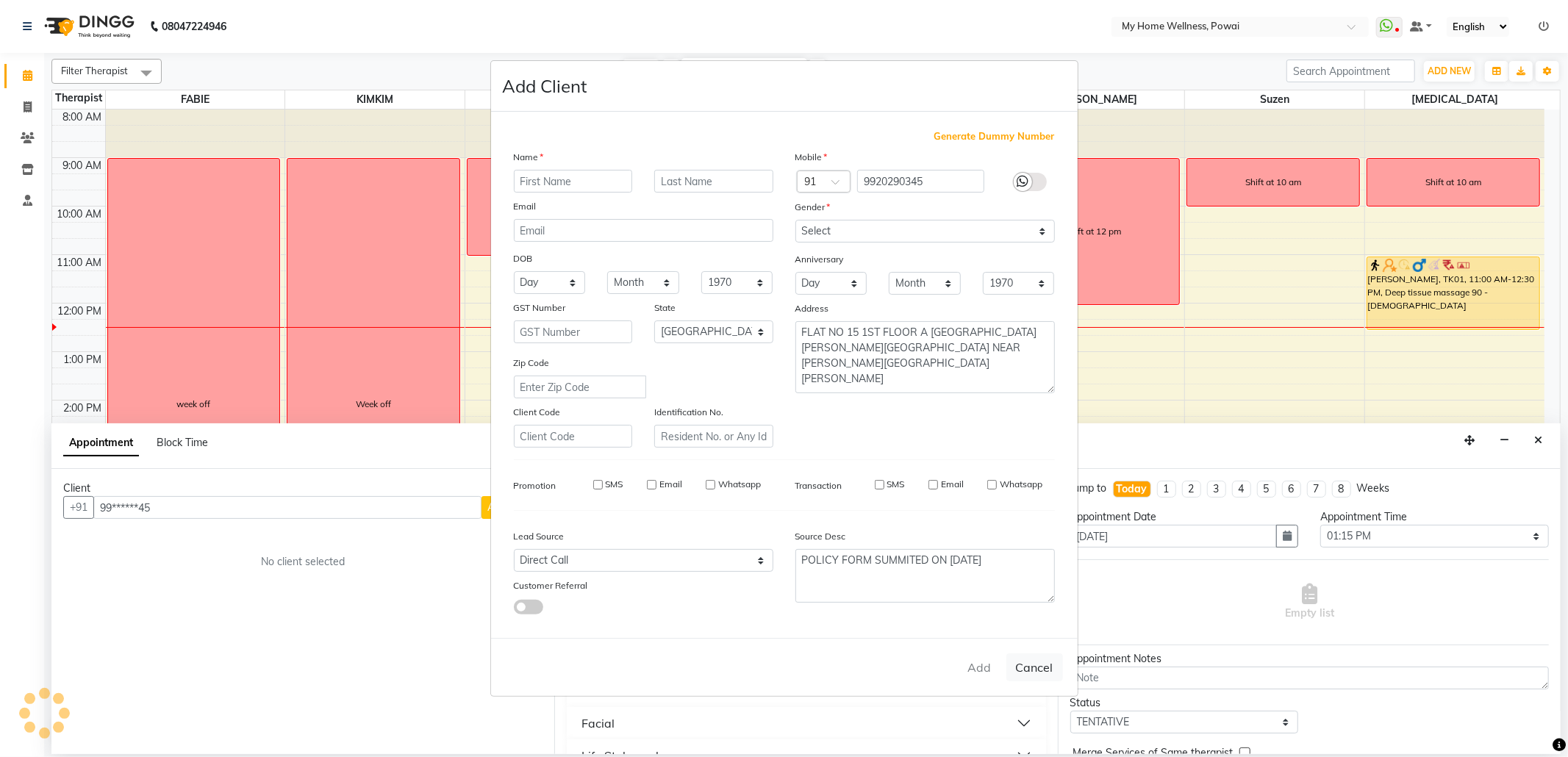
select select
checkbox input "false"
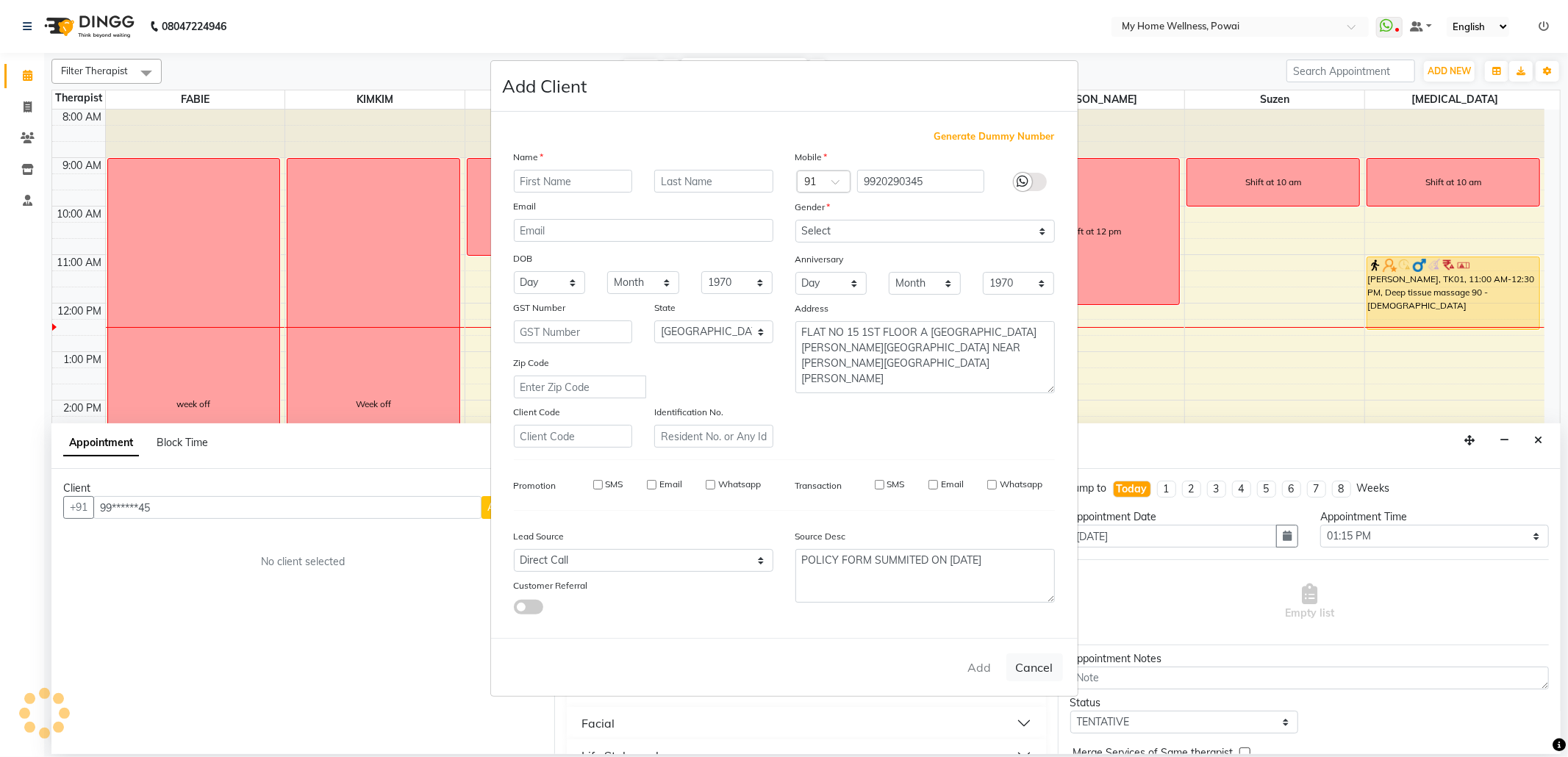
checkbox input "false"
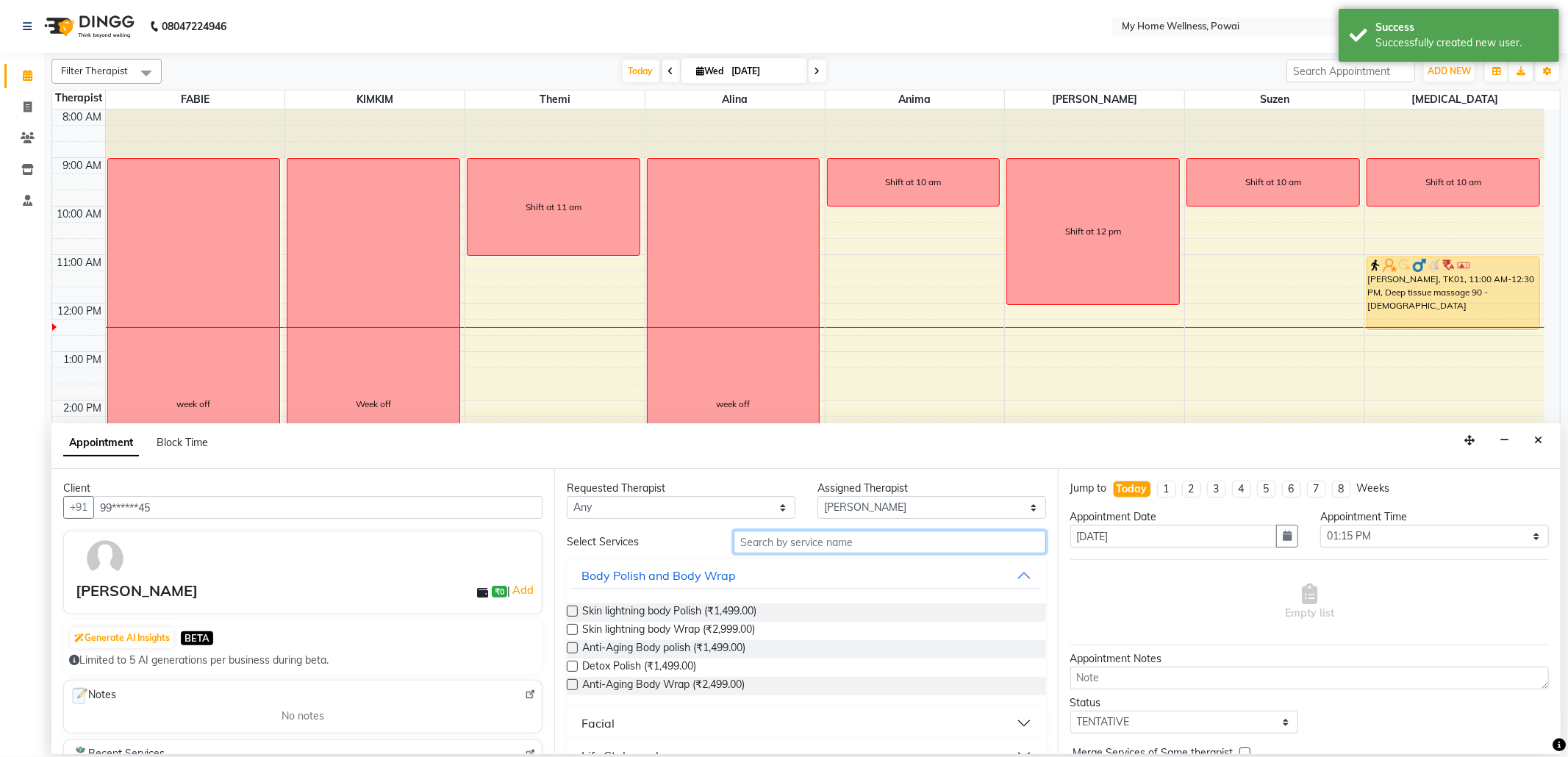
click at [851, 549] on input "text" at bounding box center [889, 542] width 311 height 23
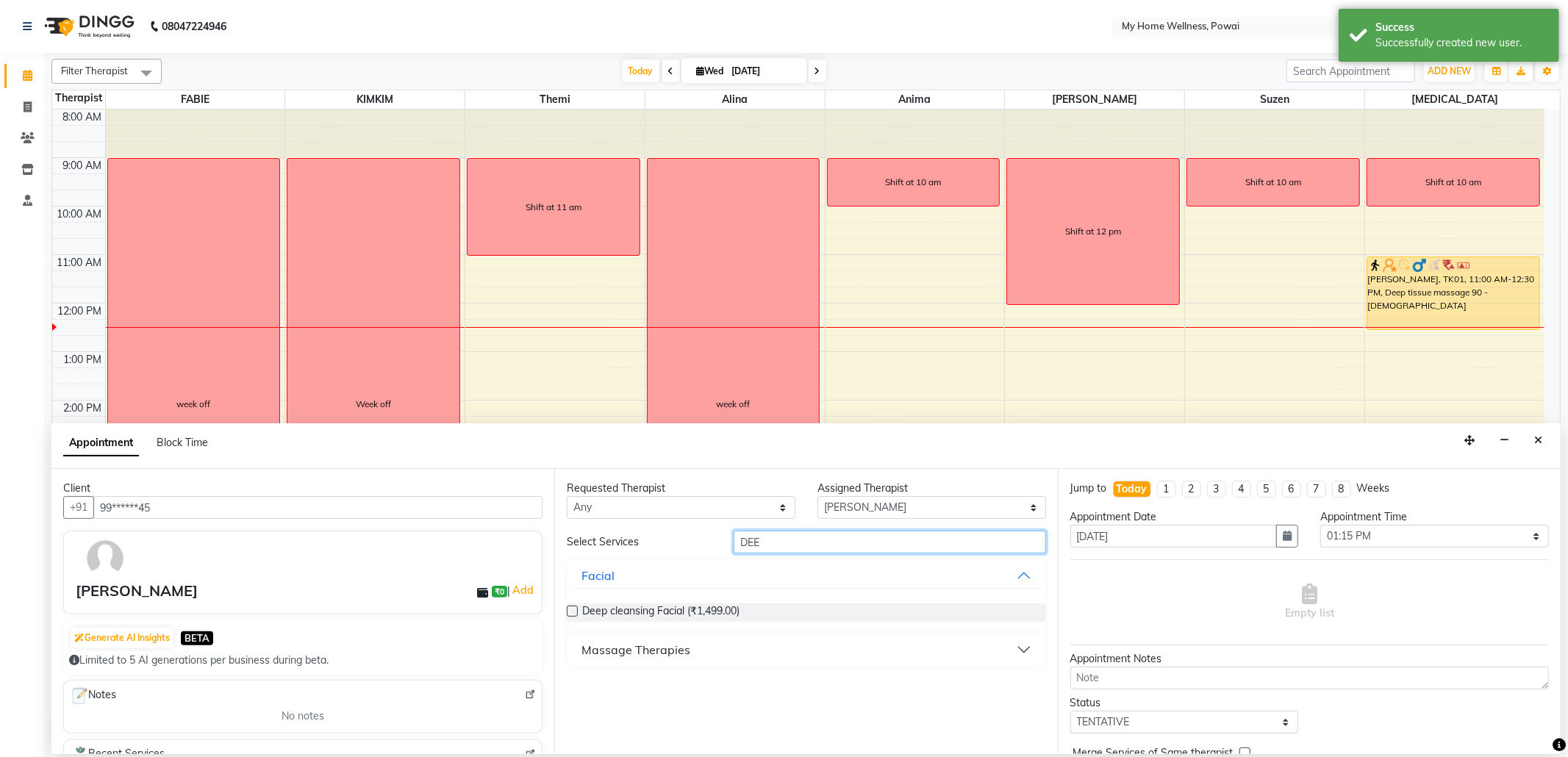
type input "DEE"
click at [671, 653] on div "Massage Therapies" at bounding box center [636, 649] width 109 height 18
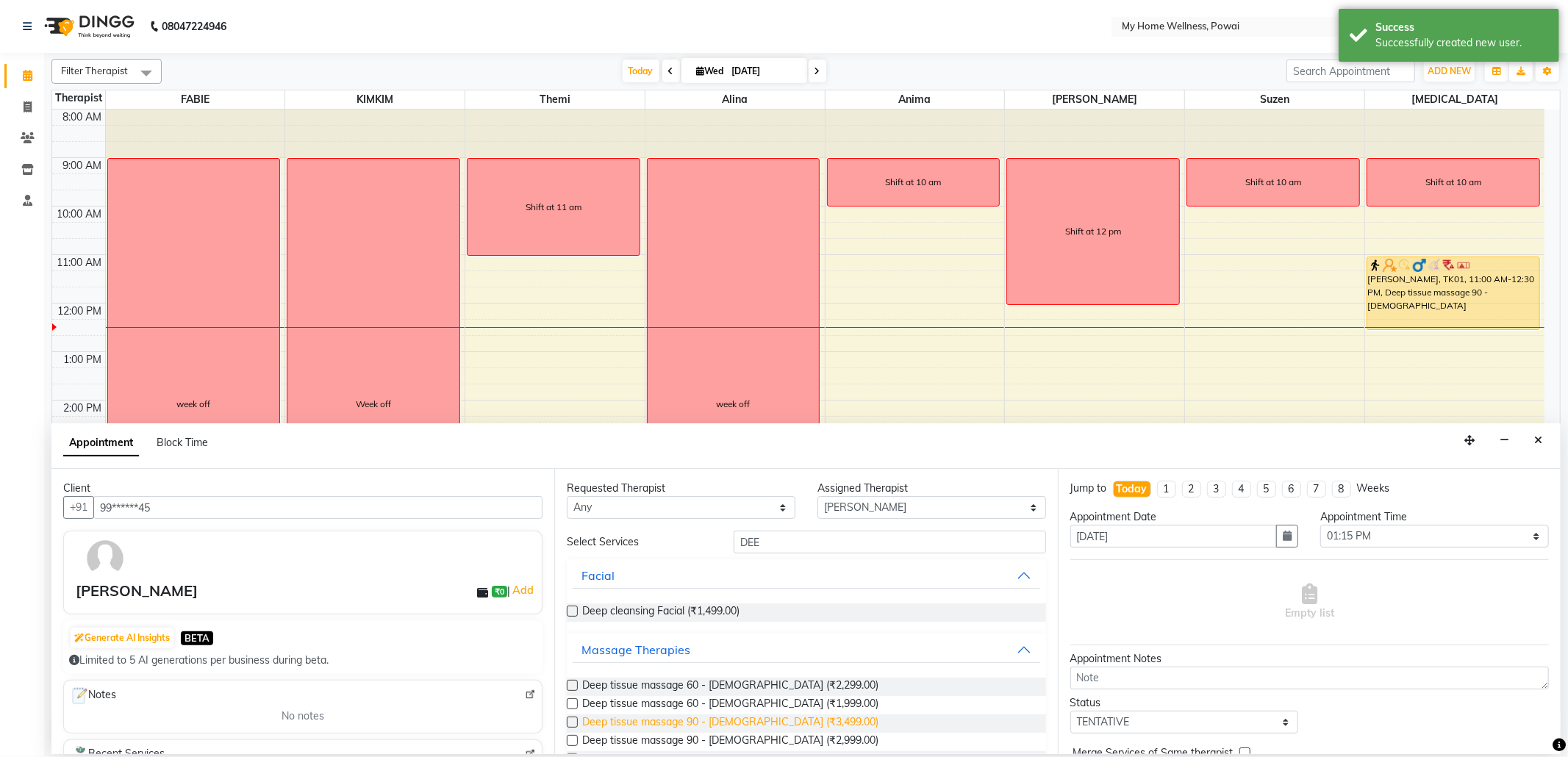
click at [716, 716] on span "Deep tissue massage 90 - [DEMOGRAPHIC_DATA] (₹3,499.00)" at bounding box center [730, 724] width 296 height 19
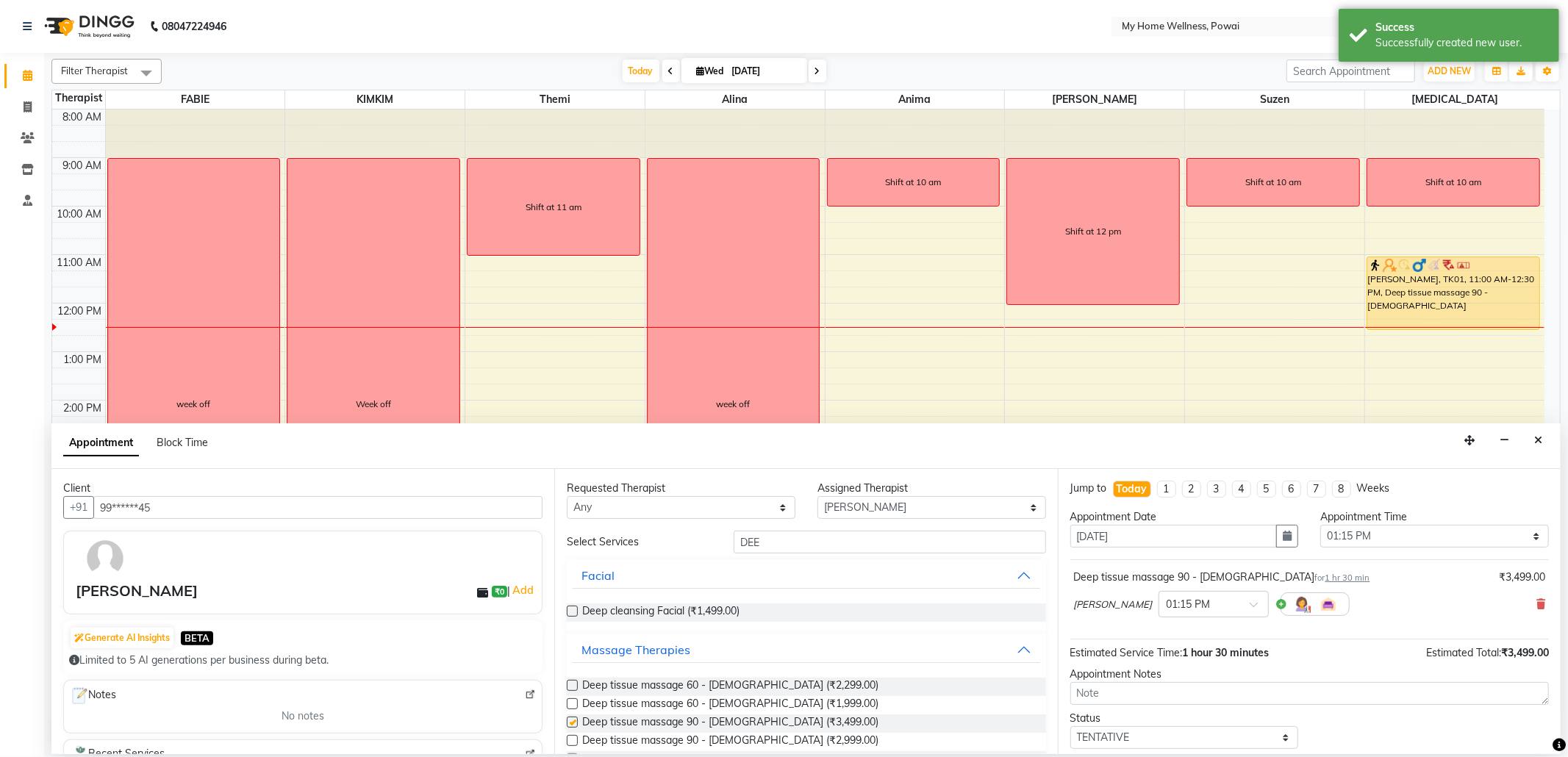
checkbox input "false"
click at [1359, 537] on select "Select 09:00 AM 09:15 AM 09:30 AM 09:45 AM 10:00 AM 10:15 AM 10:30 AM 10:45 AM …" at bounding box center [1434, 536] width 229 height 23
select select "810"
click at [1320, 526] on select "Select 09:00 AM 09:15 AM 09:30 AM 09:45 AM 10:00 AM 10:15 AM 10:30 AM 10:45 AM …" at bounding box center [1434, 536] width 229 height 23
click at [1147, 732] on select "Select TENTATIVE CONFIRM CHECK-IN UPCOMING" at bounding box center [1184, 737] width 229 height 23
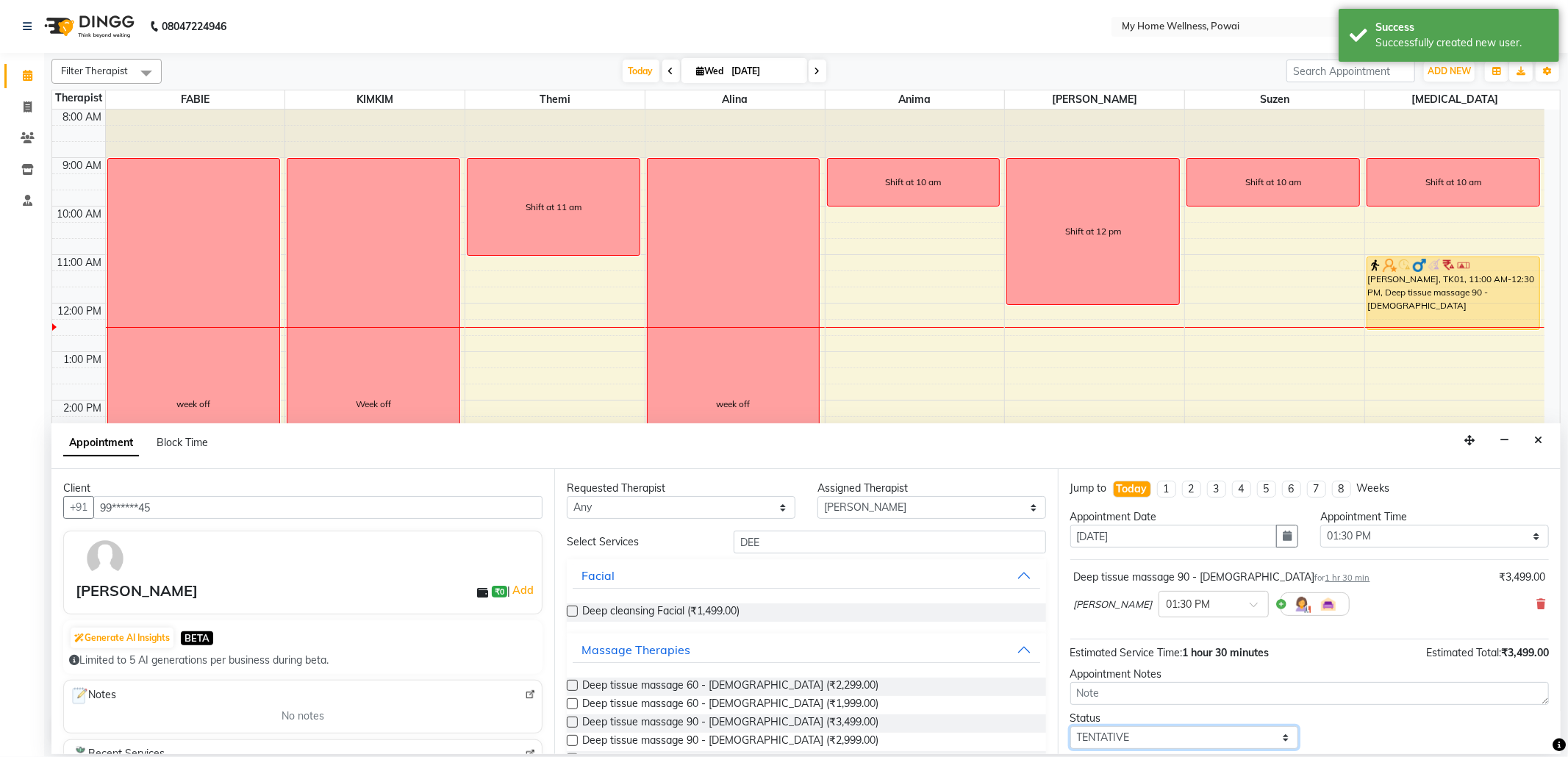
select select "confirm booking"
click at [1070, 729] on select "Select TENTATIVE CONFIRM CHECK-IN UPCOMING" at bounding box center [1184, 737] width 229 height 23
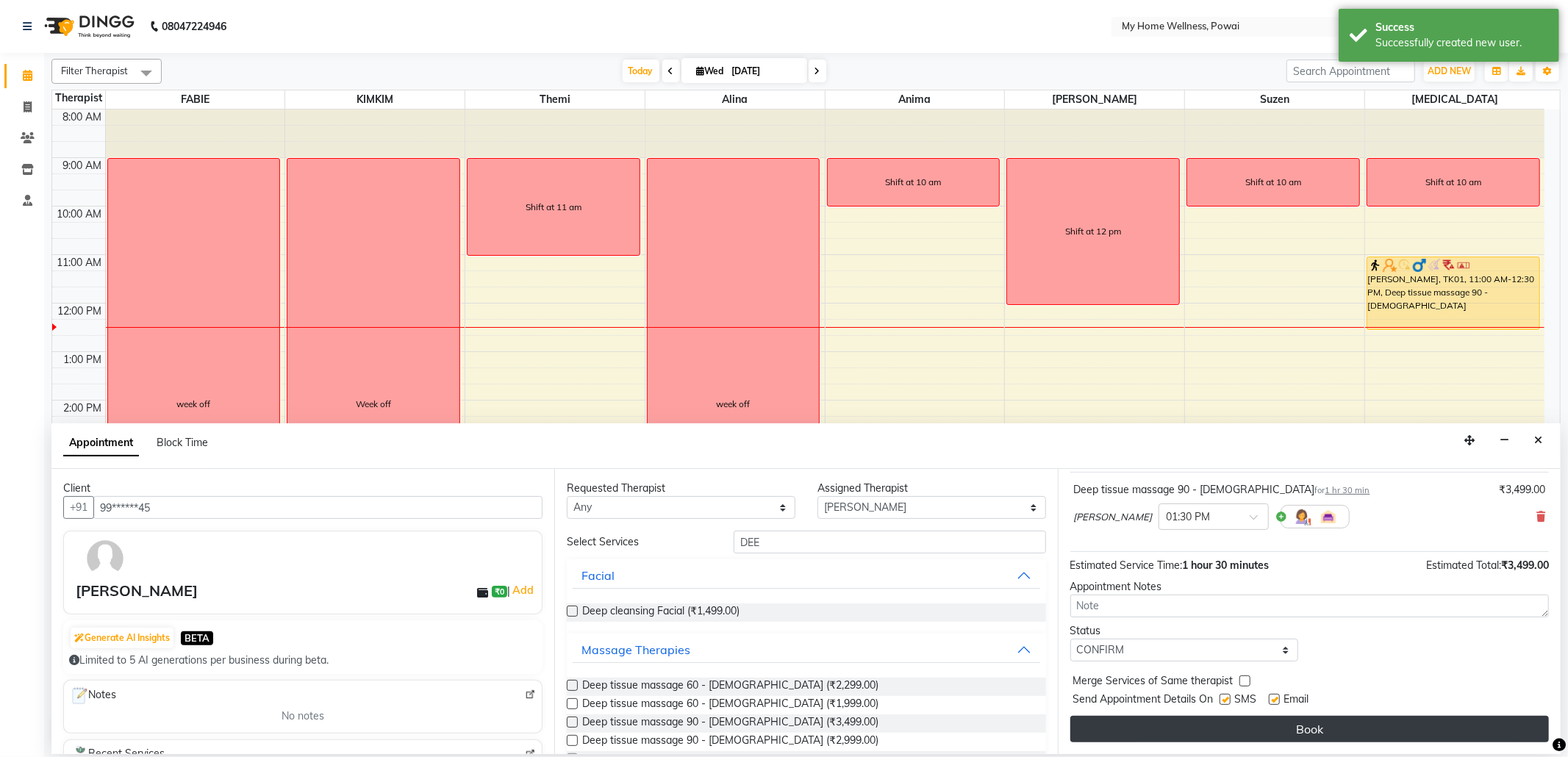
click at [1172, 729] on button "Book" at bounding box center [1309, 729] width 478 height 26
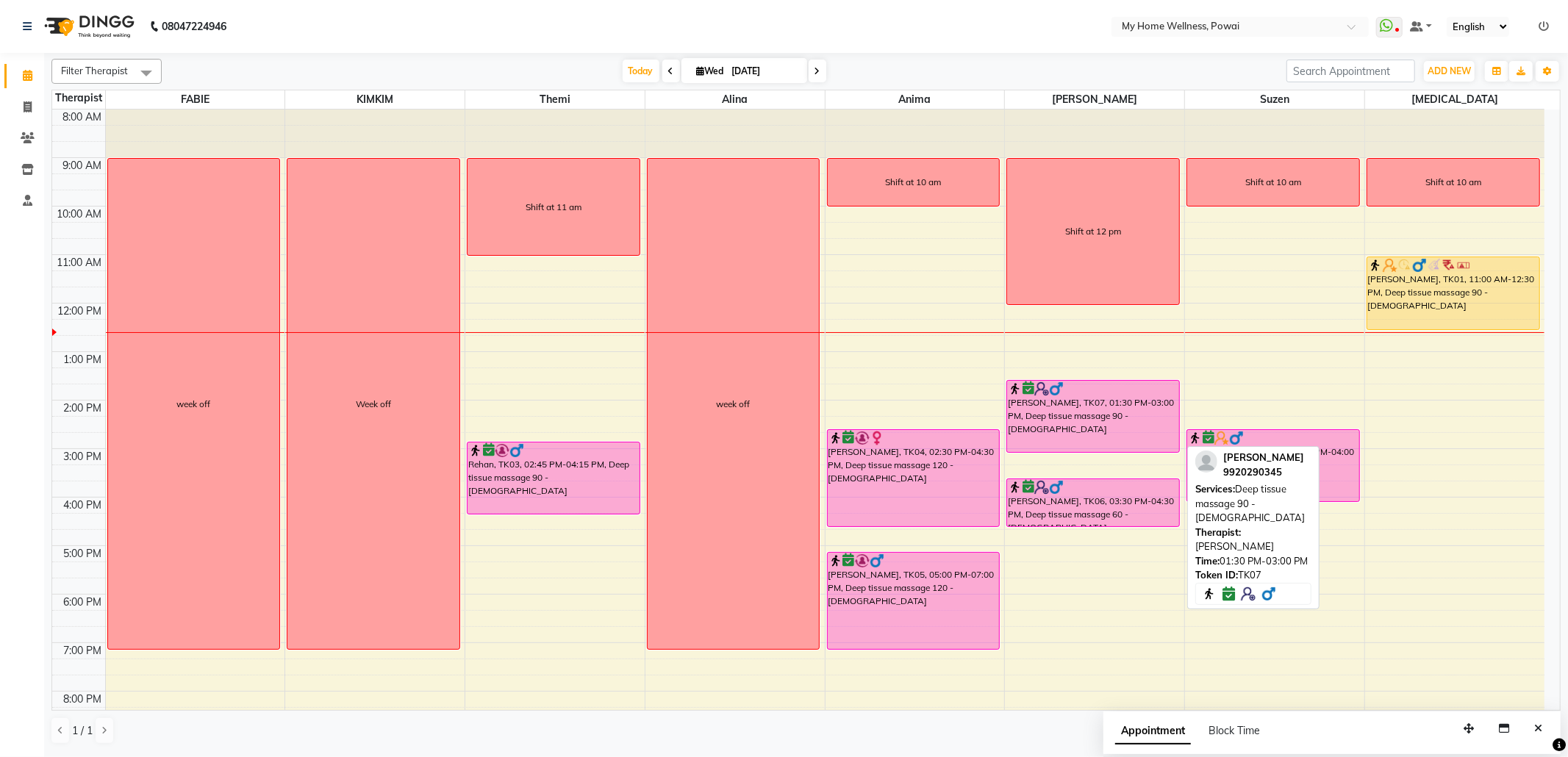
click at [1100, 391] on div at bounding box center [1093, 388] width 170 height 14
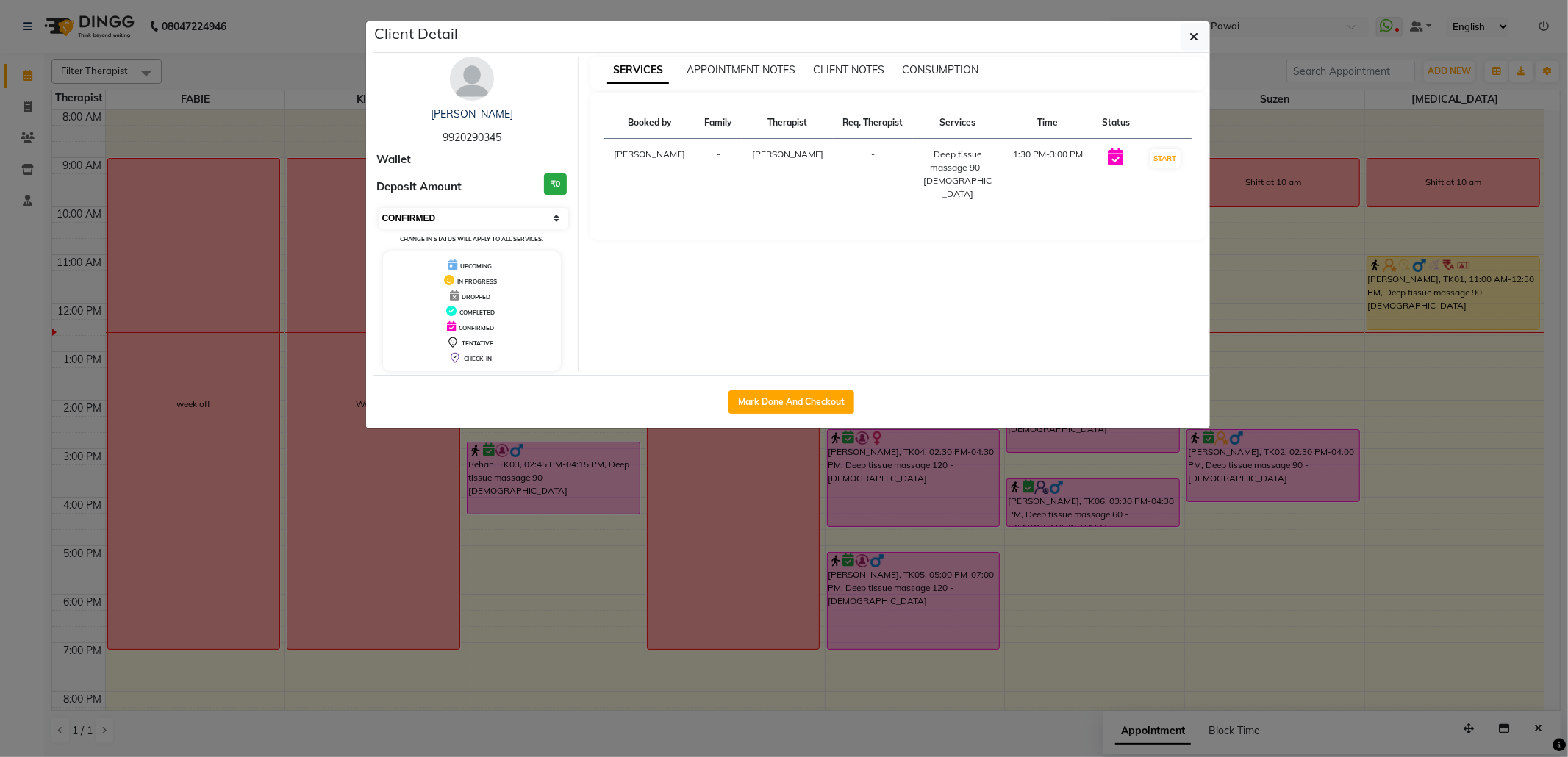
click at [494, 216] on select "Select IN SERVICE CONFIRMED TENTATIVE CHECK IN MARK DONE DROPPED UPCOMING" at bounding box center [474, 219] width 191 height 20
select select "8"
click at [379, 208] on select "Select IN SERVICE CONFIRMED TENTATIVE CHECK IN MARK DONE DROPPED UPCOMING" at bounding box center [474, 219] width 191 height 20
click at [1195, 45] on button "button" at bounding box center [1195, 37] width 28 height 28
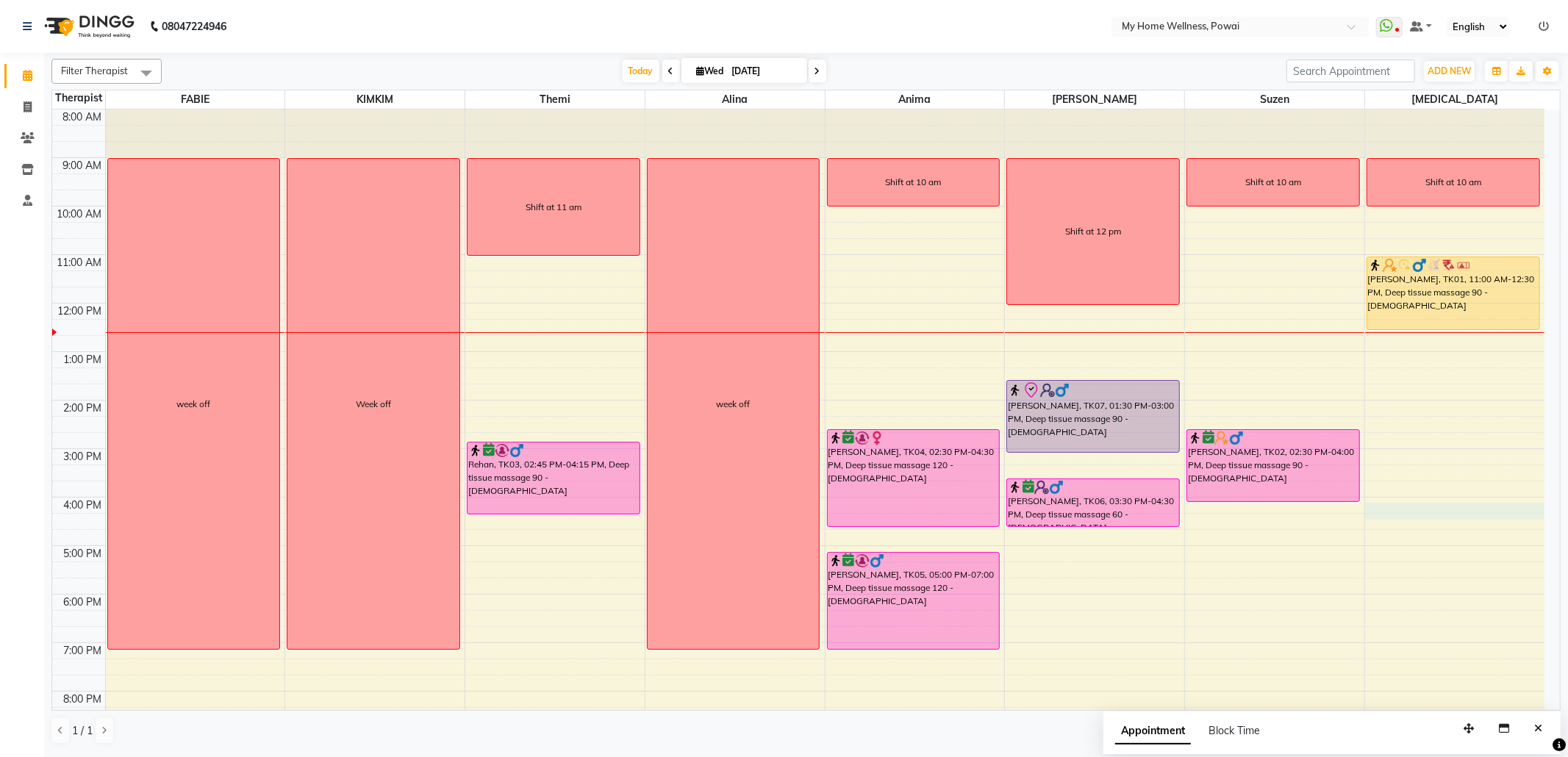
click at [1395, 510] on div "8:00 AM 9:00 AM 10:00 AM 11:00 AM 12:00 PM 1:00 PM 2:00 PM 3:00 PM 4:00 PM 5:00…" at bounding box center [798, 448] width 1492 height 678
select select "77701"
select select "tentative"
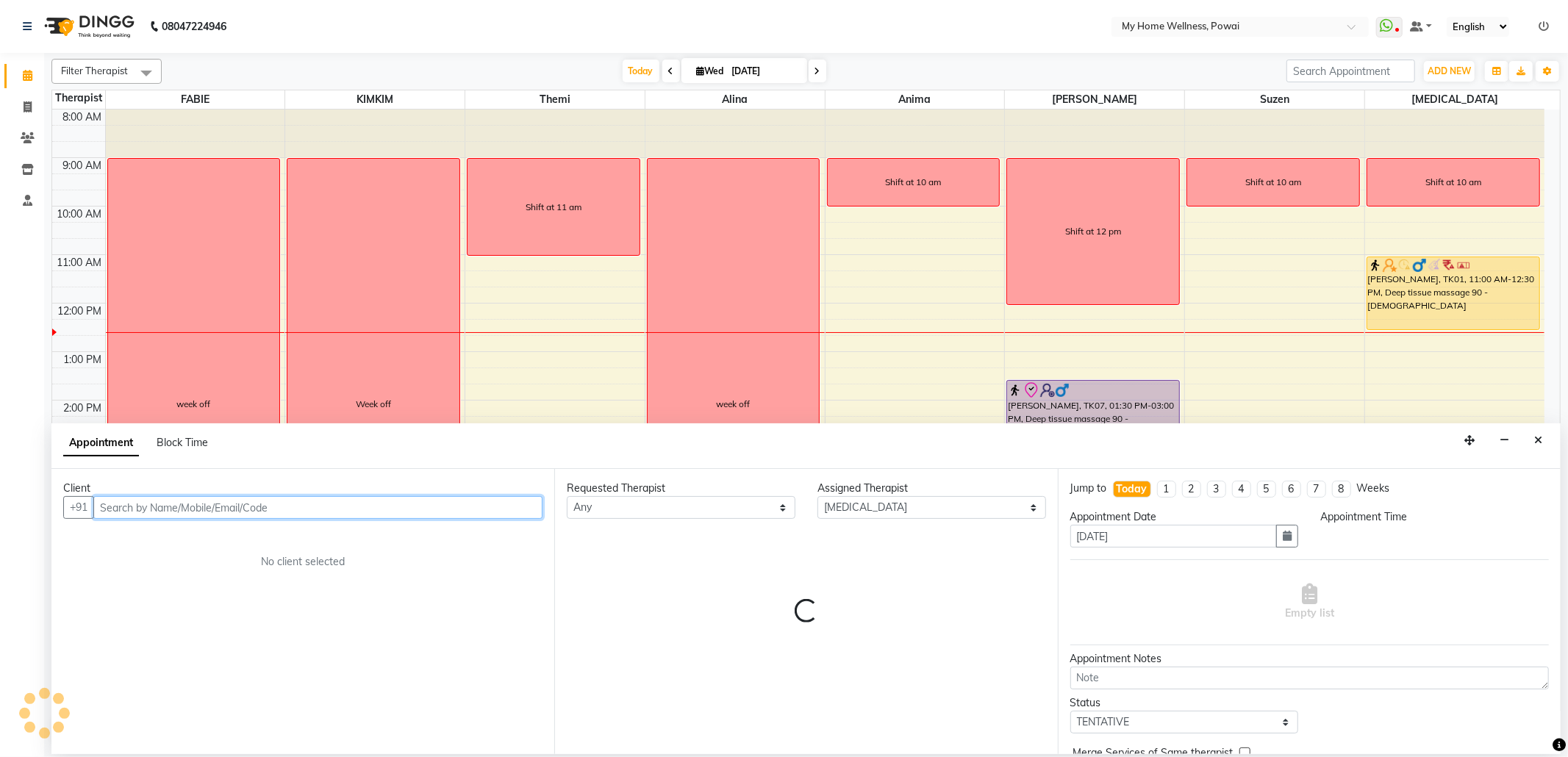
select select "960"
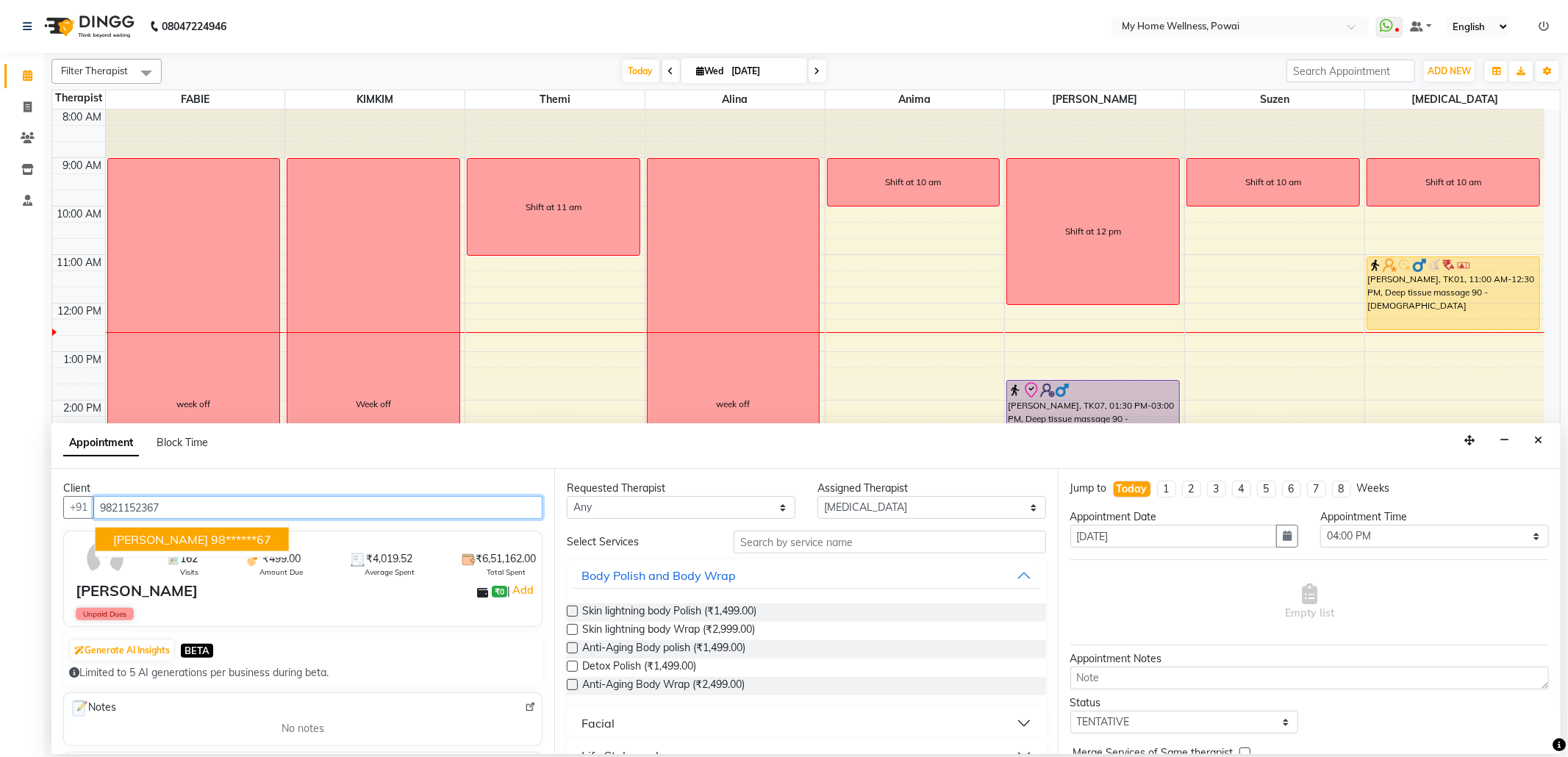
click at [230, 529] on button "[PERSON_NAME] 98******67" at bounding box center [191, 539] width 193 height 24
type input "98******67"
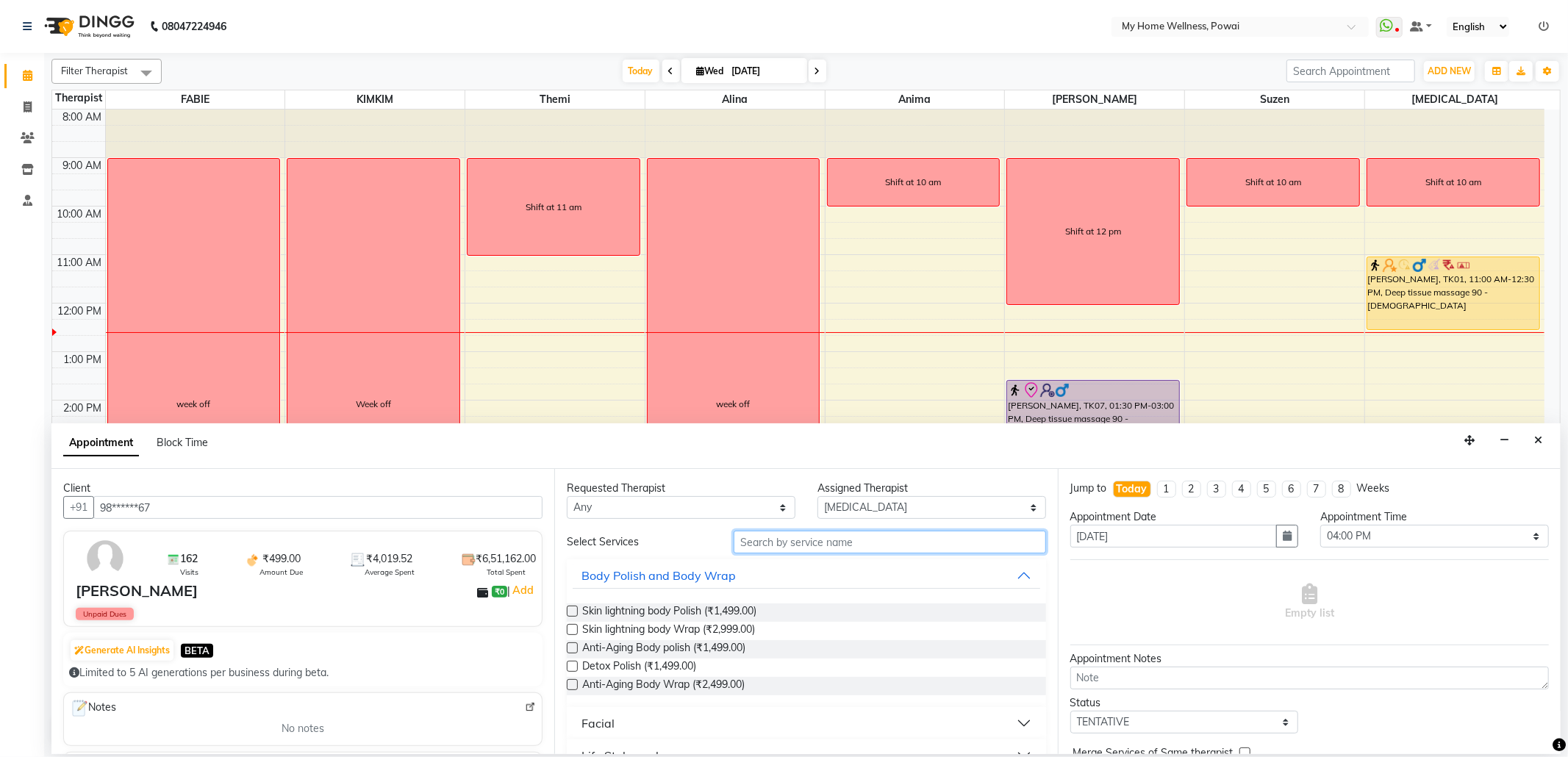
click at [754, 539] on input "text" at bounding box center [889, 542] width 311 height 23
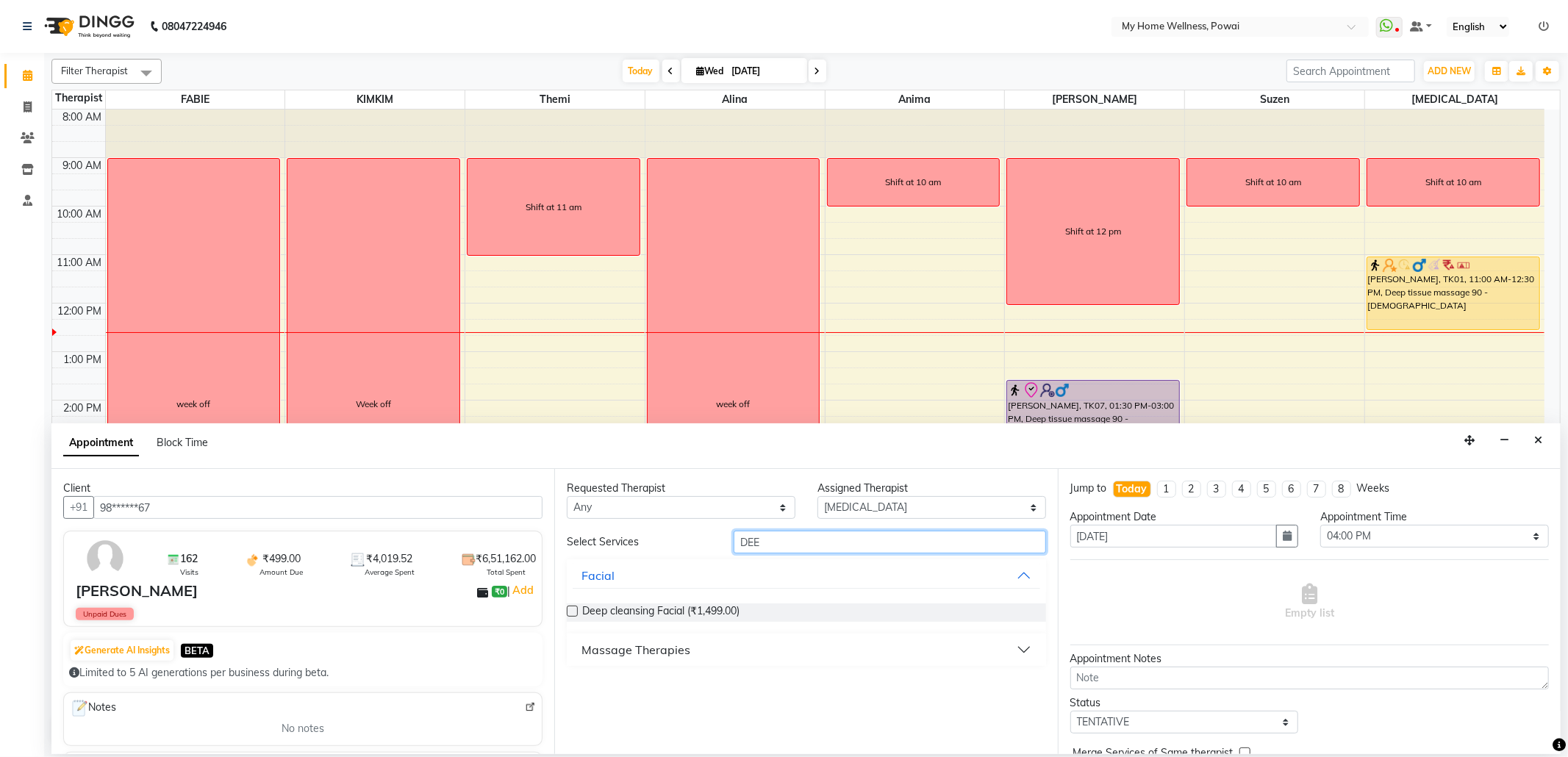
type input "DEE"
click at [651, 644] on div "Massage Therapies" at bounding box center [636, 649] width 109 height 18
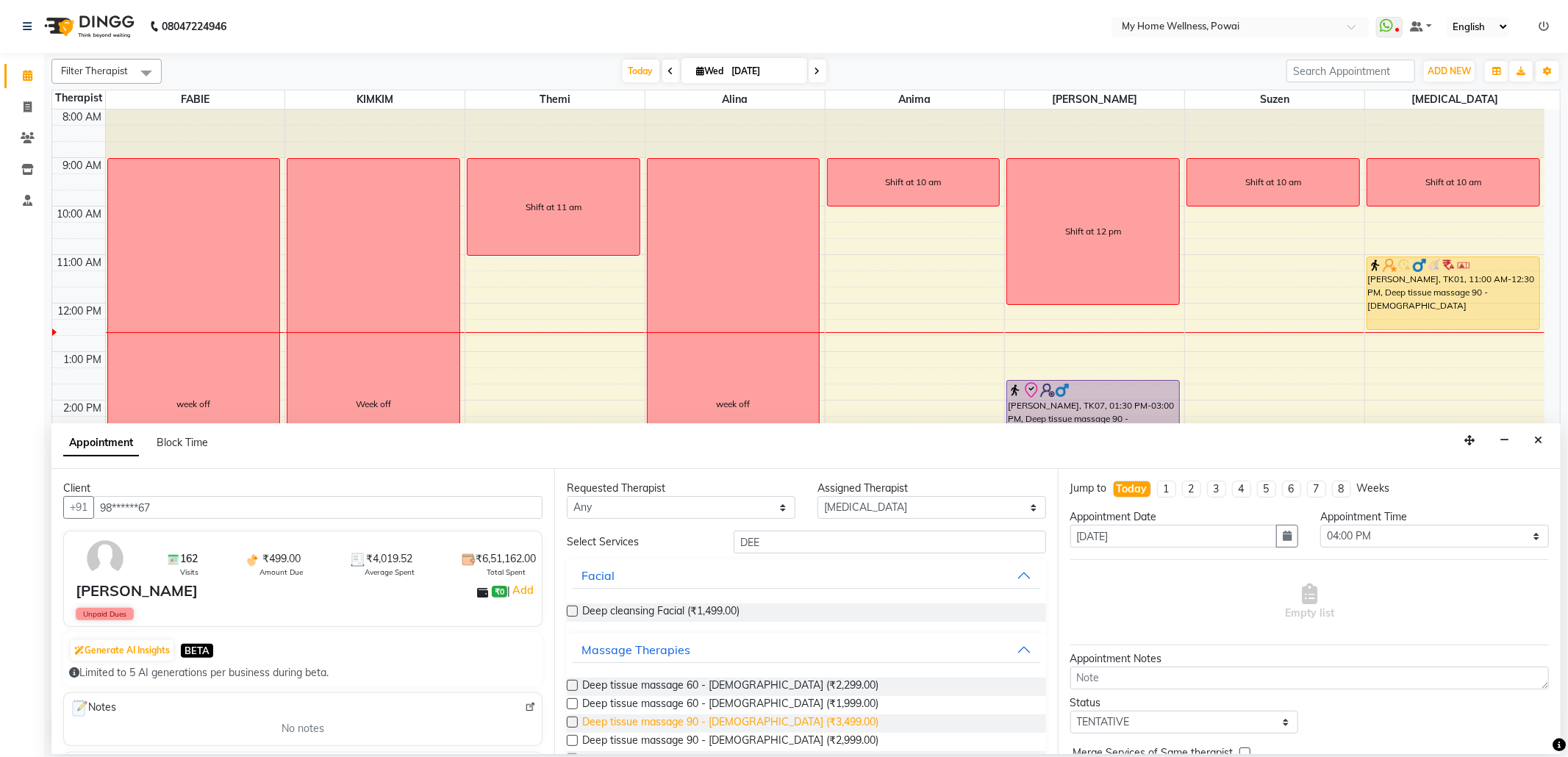
click at [715, 715] on span "Deep tissue massage 90 - [DEMOGRAPHIC_DATA] (₹3,499.00)" at bounding box center [730, 724] width 296 height 19
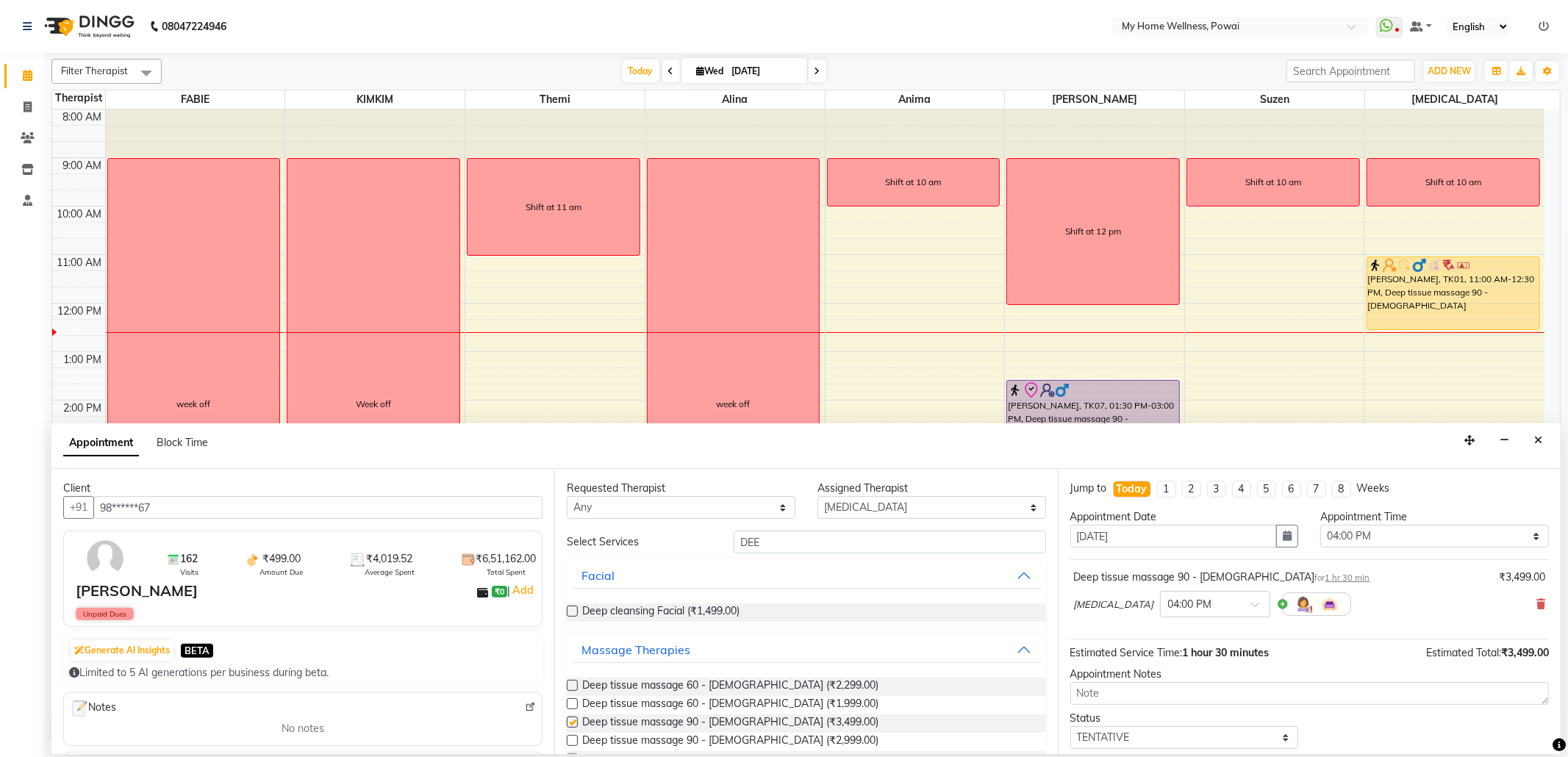
checkbox input "false"
click at [1162, 736] on select "Select TENTATIVE CONFIRM CHECK-IN UPCOMING" at bounding box center [1184, 737] width 229 height 23
select select "confirm booking"
click at [1070, 729] on select "Select TENTATIVE CONFIRM CHECK-IN UPCOMING" at bounding box center [1184, 737] width 229 height 23
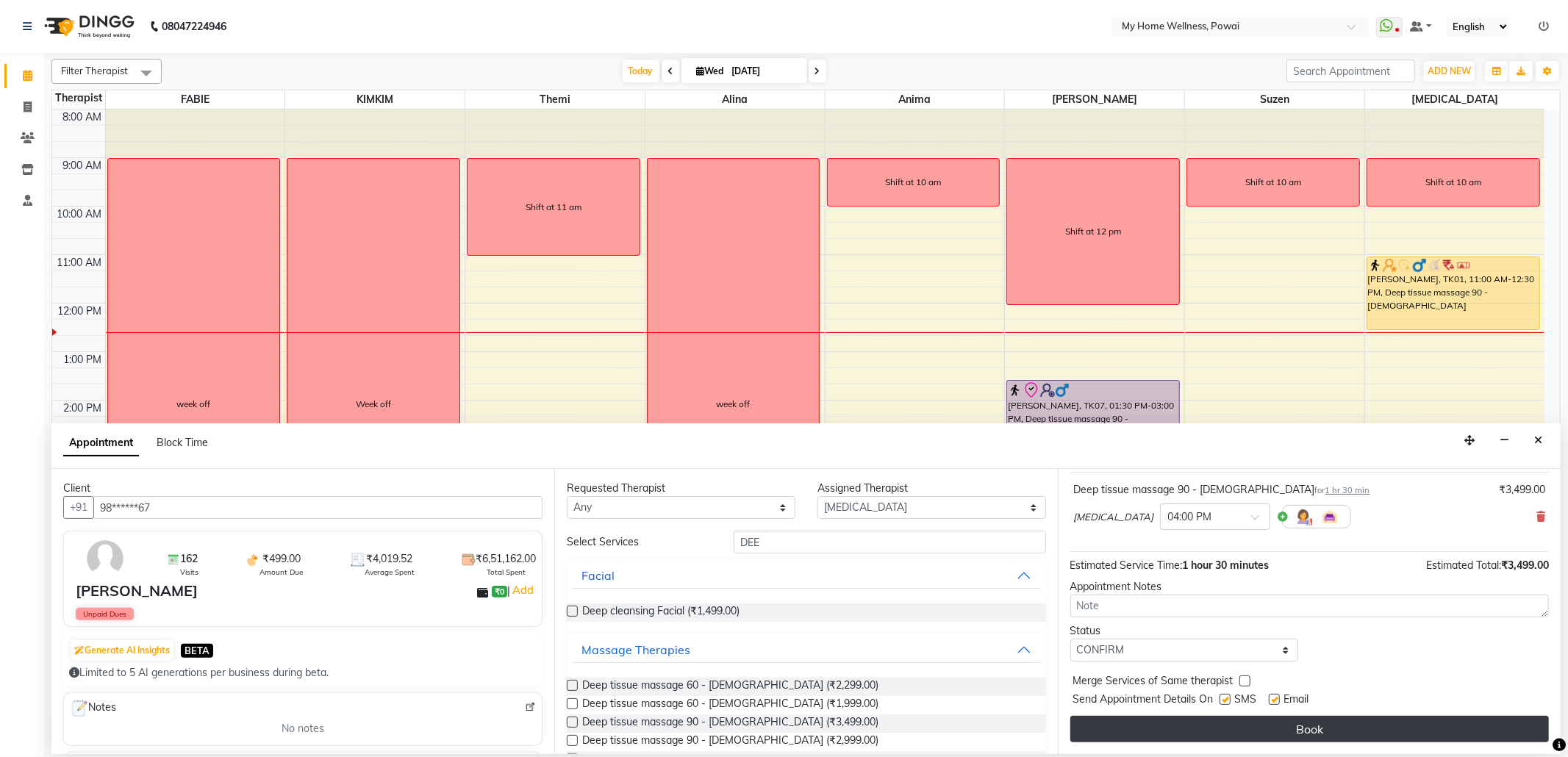
click at [1170, 733] on button "Book" at bounding box center [1309, 729] width 478 height 26
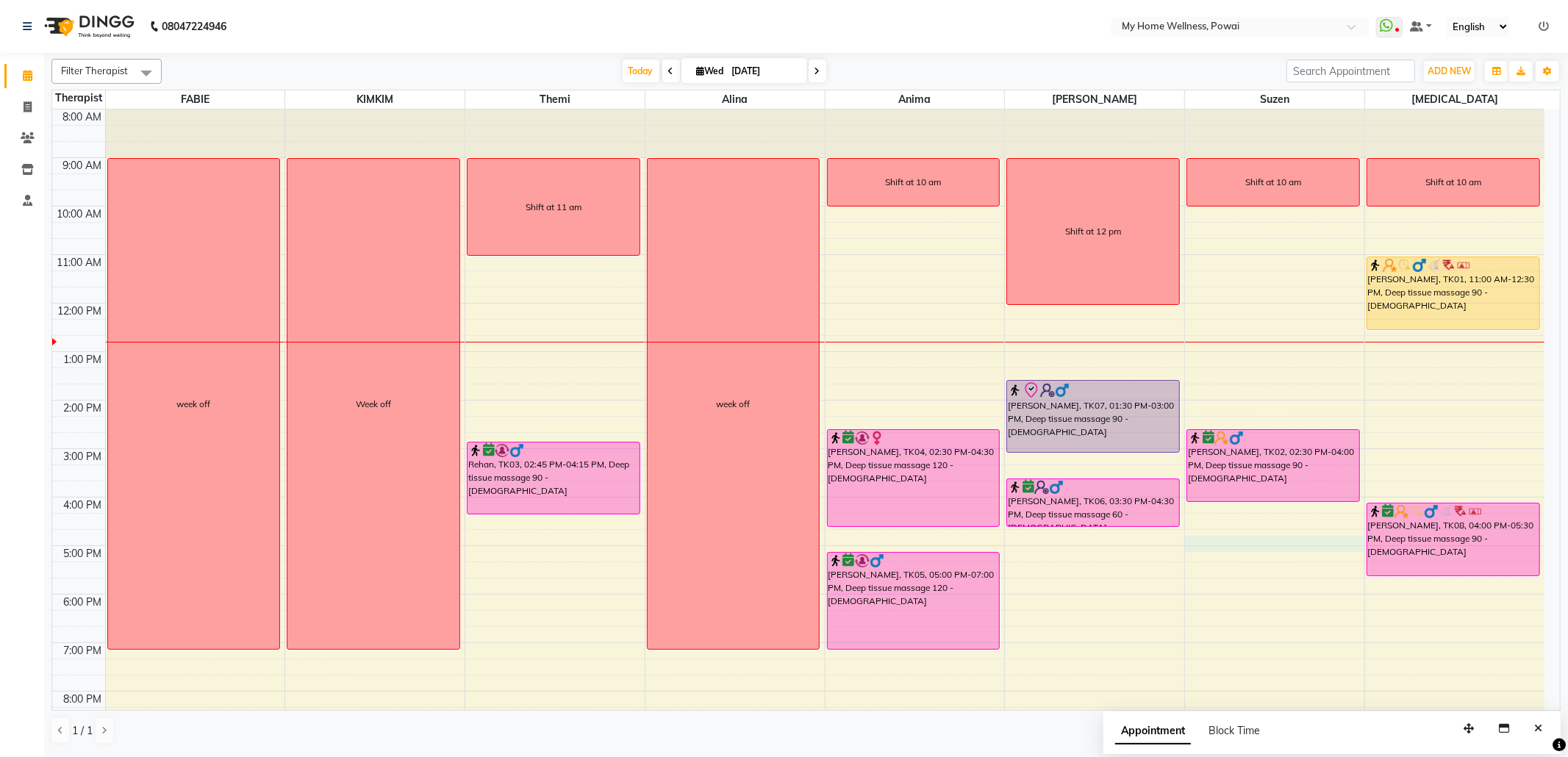
click at [1235, 538] on div "8:00 AM 9:00 AM 10:00 AM 11:00 AM 12:00 PM 1:00 PM 2:00 PM 3:00 PM 4:00 PM 5:00…" at bounding box center [798, 448] width 1492 height 678
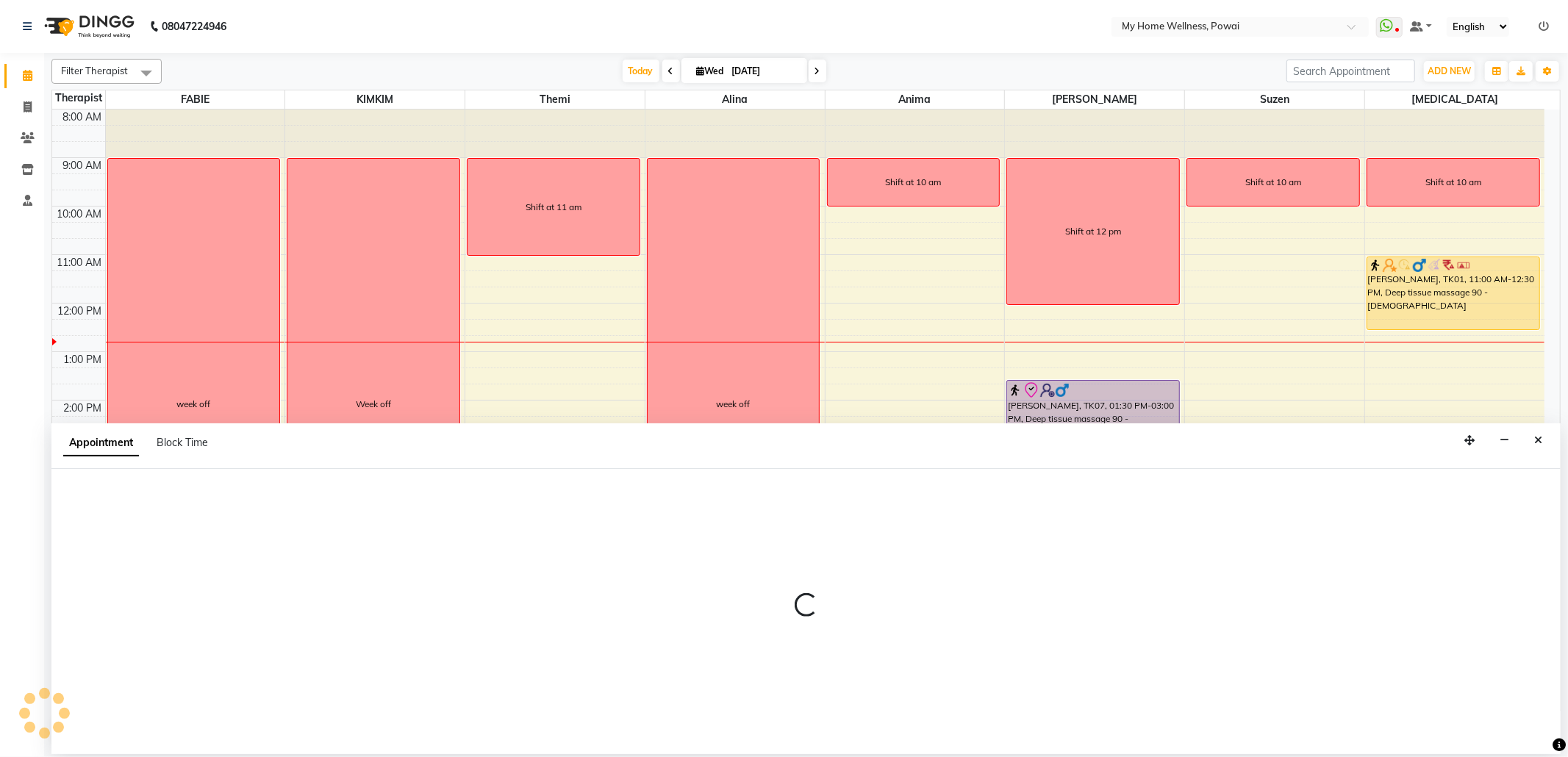
select select "29657"
select select "1005"
select select "tentative"
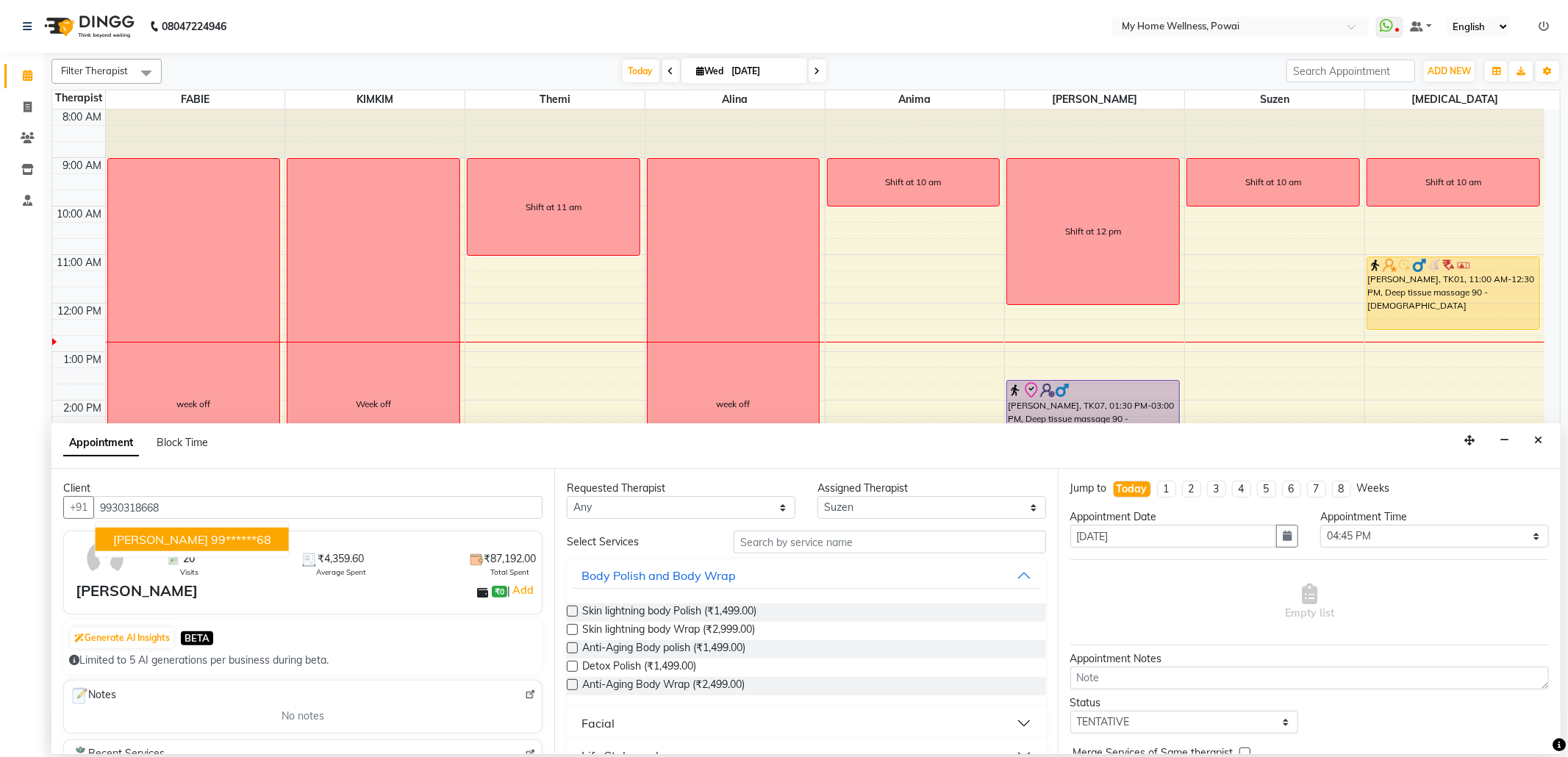
click at [257, 543] on ngb-highlight "99******68" at bounding box center [241, 539] width 60 height 14
type input "99******68"
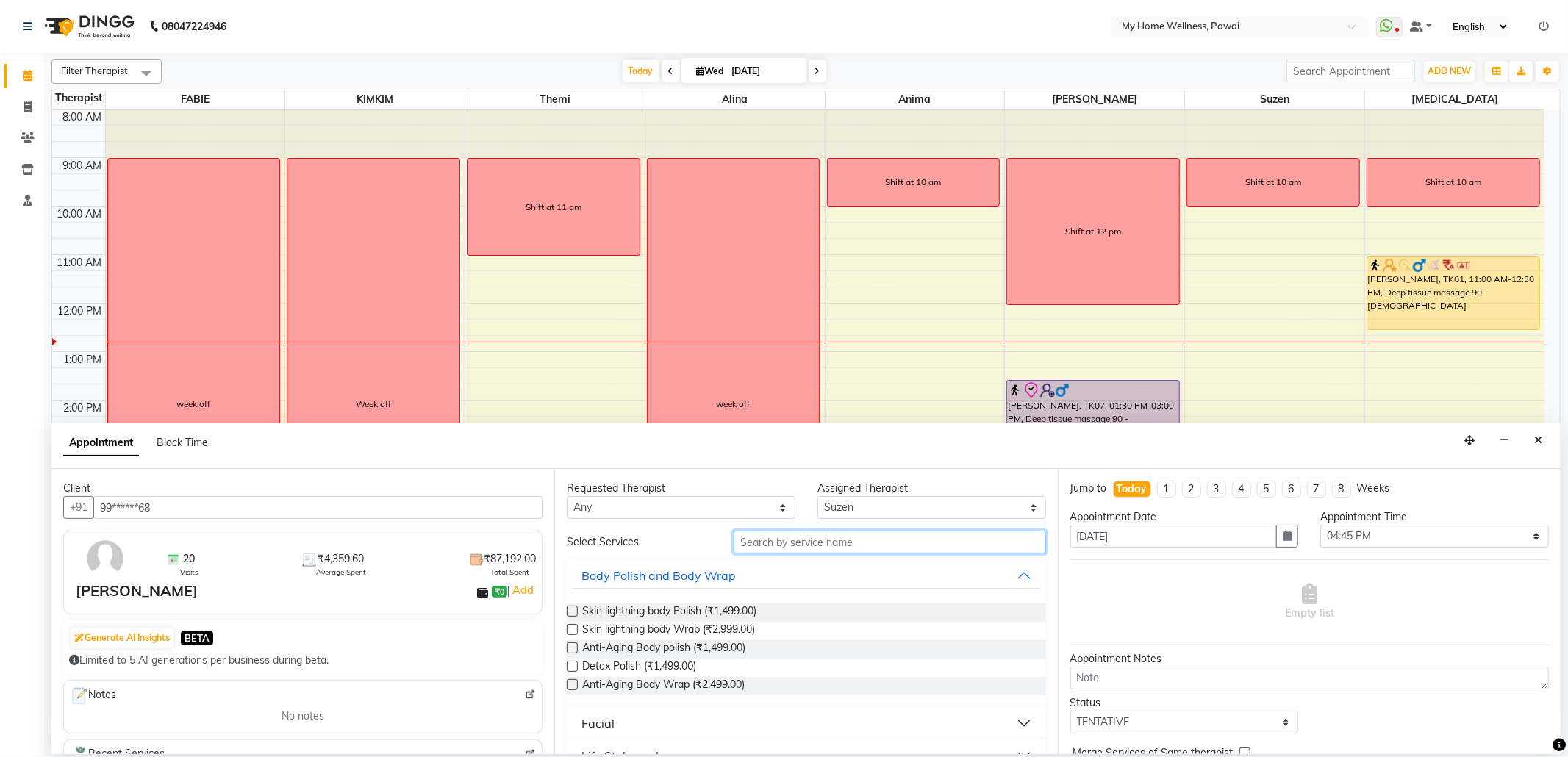
click at [813, 542] on input "text" at bounding box center [889, 542] width 311 height 23
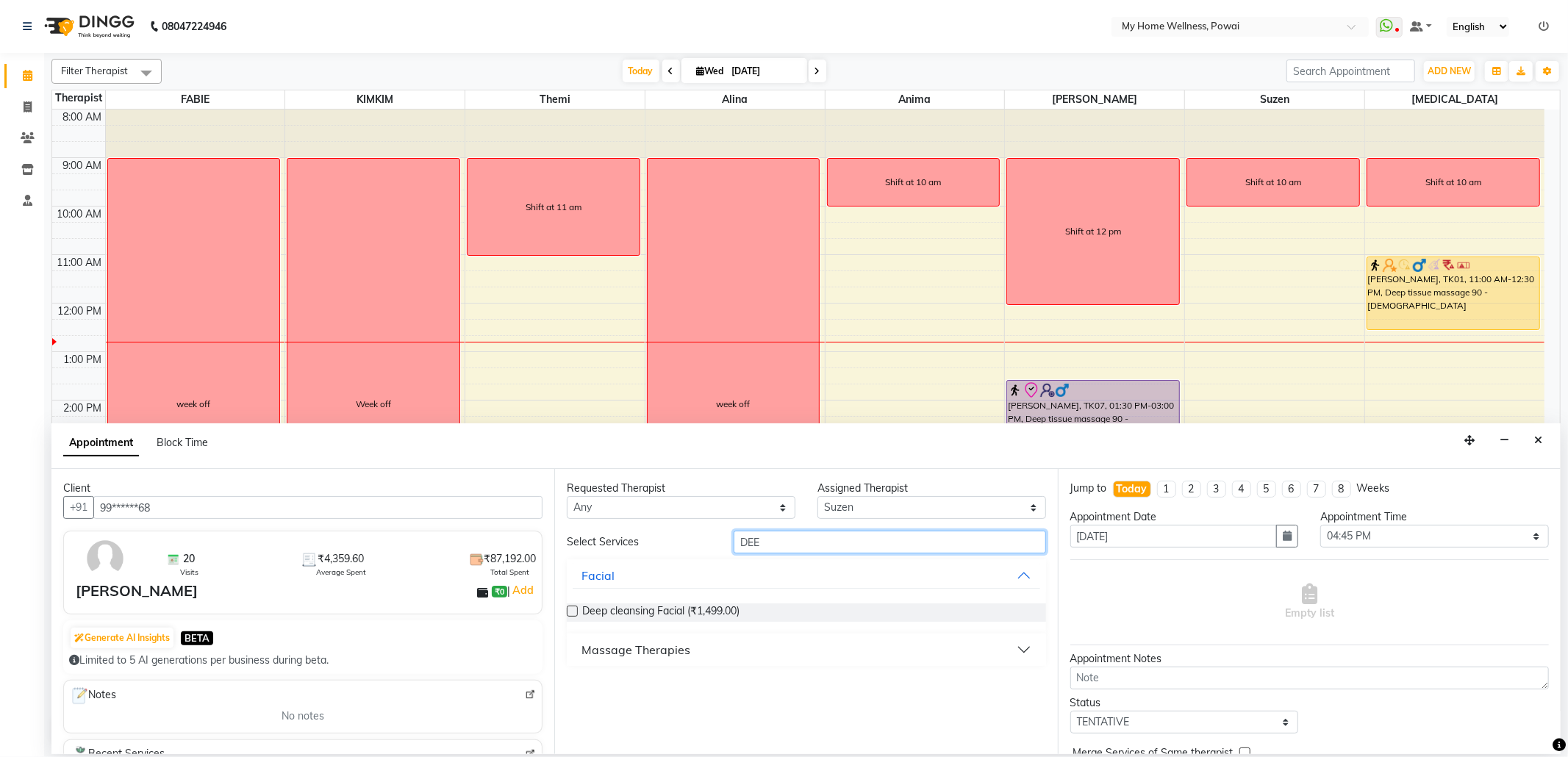
type input "DEE"
click at [675, 642] on div "Massage Therapies" at bounding box center [636, 649] width 109 height 18
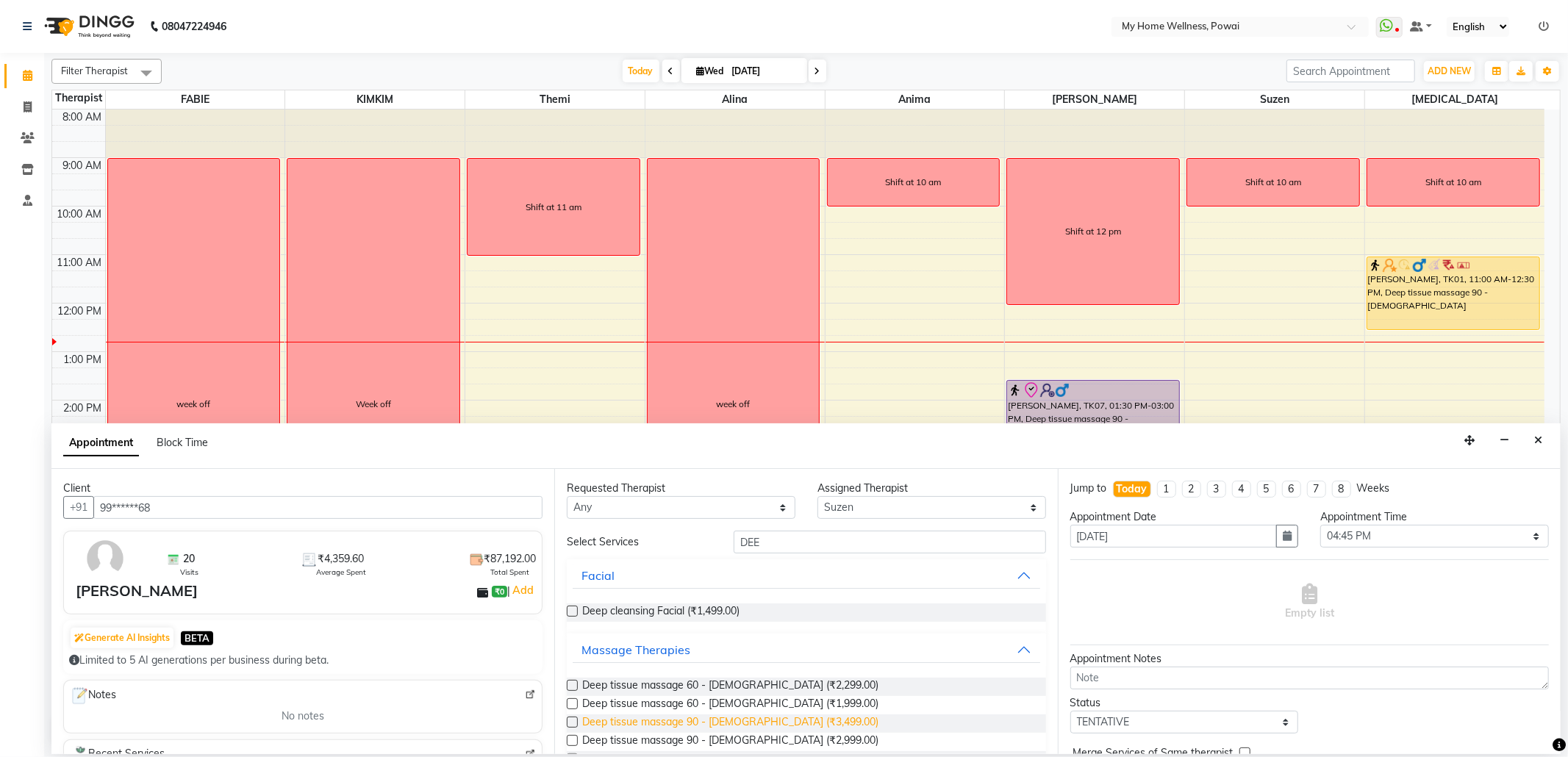
click at [738, 721] on span "Deep tissue massage 90 - [DEMOGRAPHIC_DATA] (₹3,499.00)" at bounding box center [730, 724] width 296 height 19
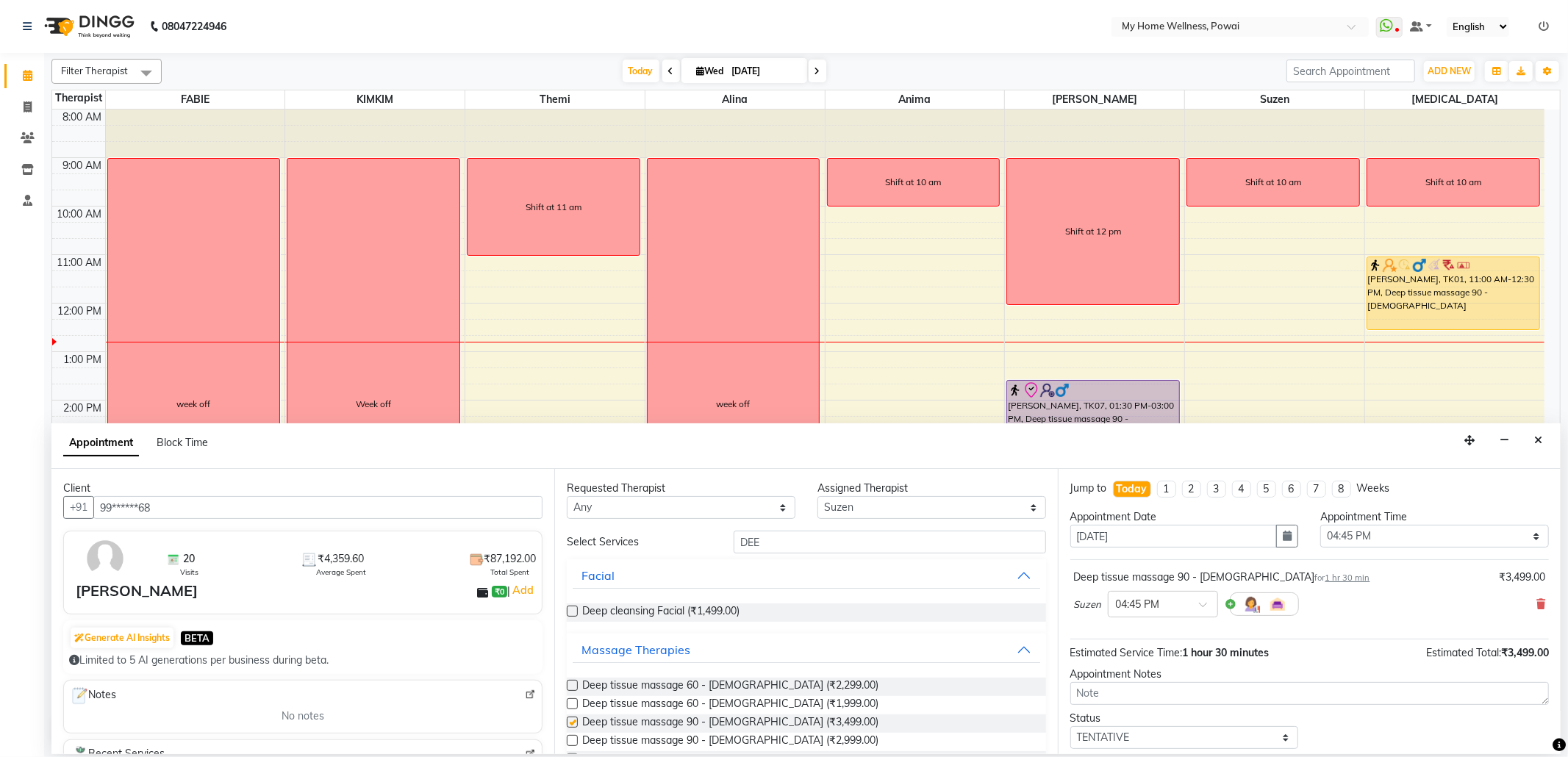
checkbox input "false"
click at [1341, 542] on select "Select 09:00 AM 09:15 AM 09:30 AM 09:45 AM 10:00 AM 10:15 AM 10:30 AM 10:45 AM …" at bounding box center [1434, 536] width 229 height 23
select select "990"
click at [1320, 526] on select "Select 09:00 AM 09:15 AM 09:30 AM 09:45 AM 10:00 AM 10:15 AM 10:30 AM 10:45 AM …" at bounding box center [1434, 536] width 229 height 23
click at [1168, 742] on select "Select TENTATIVE CONFIRM CHECK-IN UPCOMING" at bounding box center [1184, 737] width 229 height 23
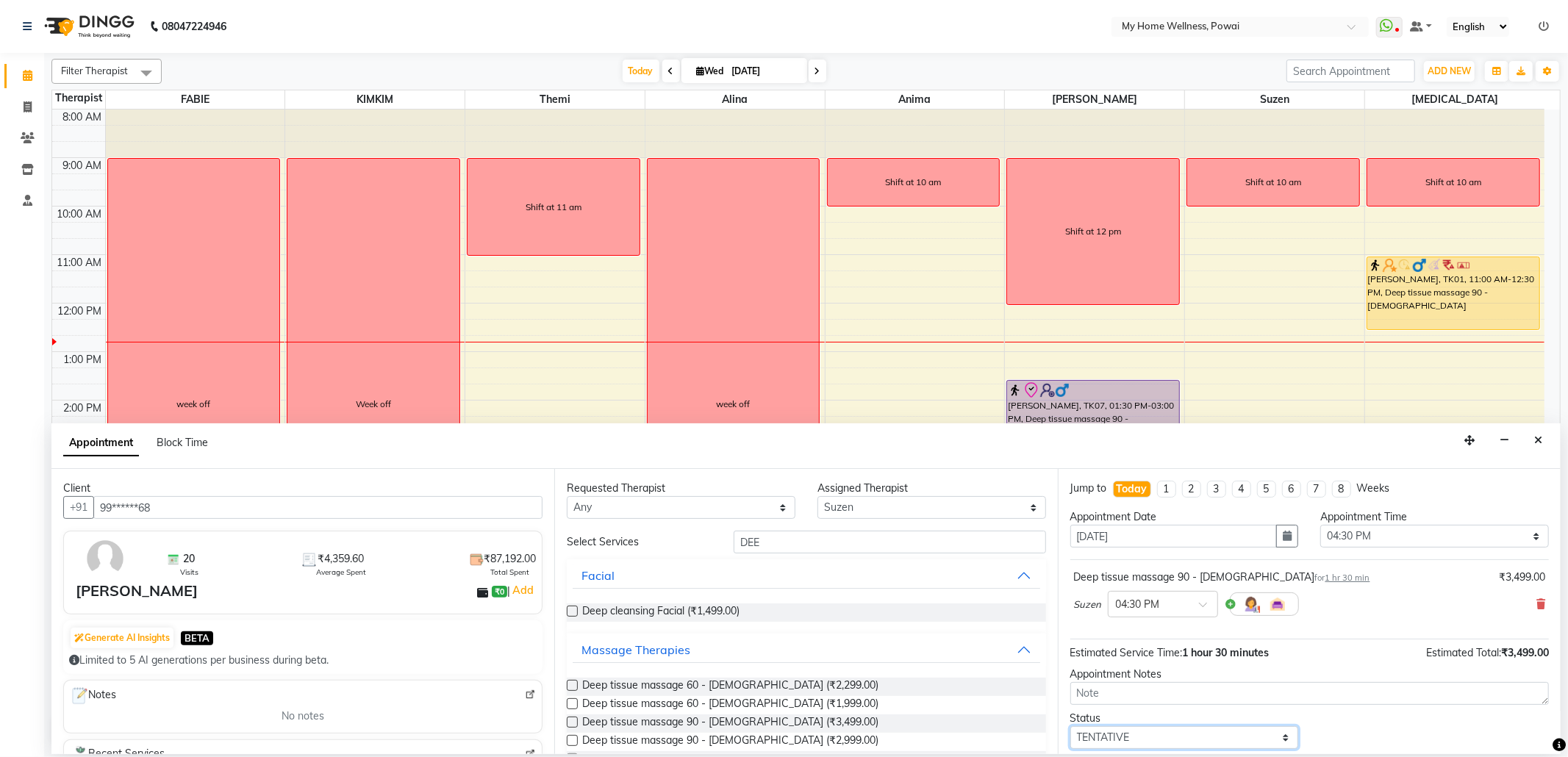
select select "confirm booking"
click at [1070, 729] on select "Select TENTATIVE CONFIRM CHECK-IN UPCOMING" at bounding box center [1184, 737] width 229 height 23
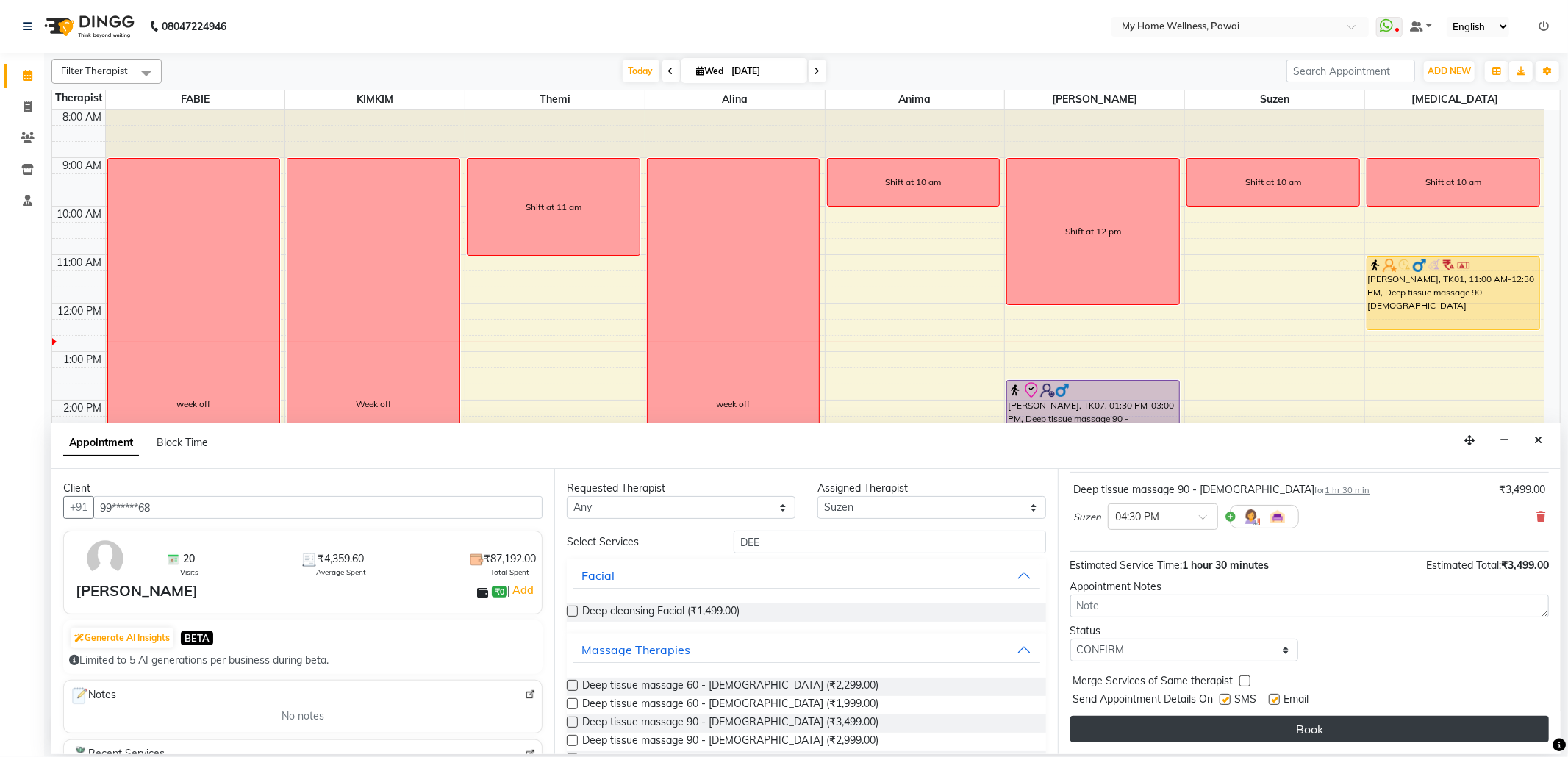
click at [1176, 726] on button "Book" at bounding box center [1309, 729] width 478 height 26
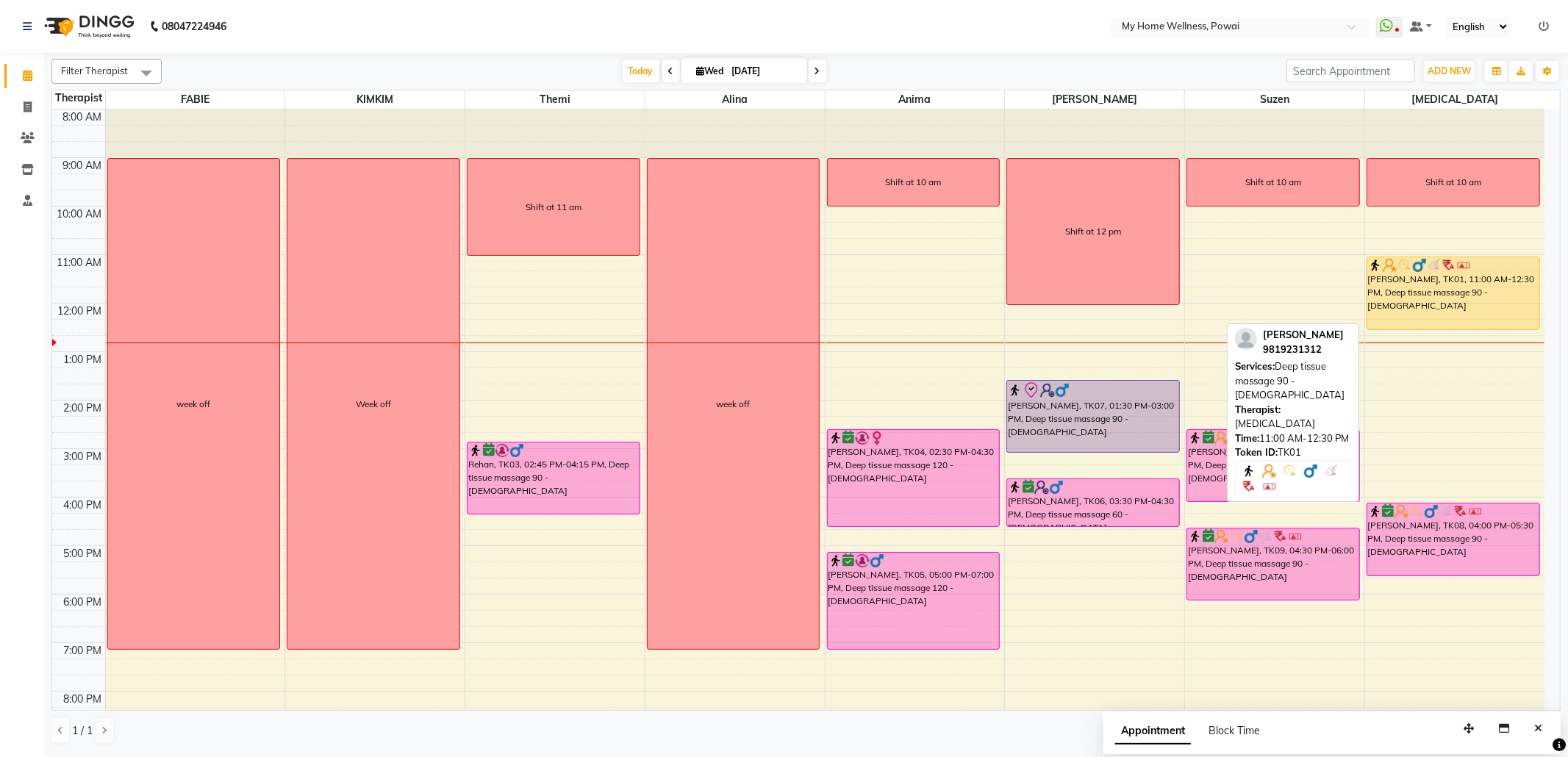
click at [1435, 287] on div "[PERSON_NAME], TK01, 11:00 AM-12:30 PM, Deep tissue massage 90 - [DEMOGRAPHIC_D…" at bounding box center [1453, 293] width 172 height 72
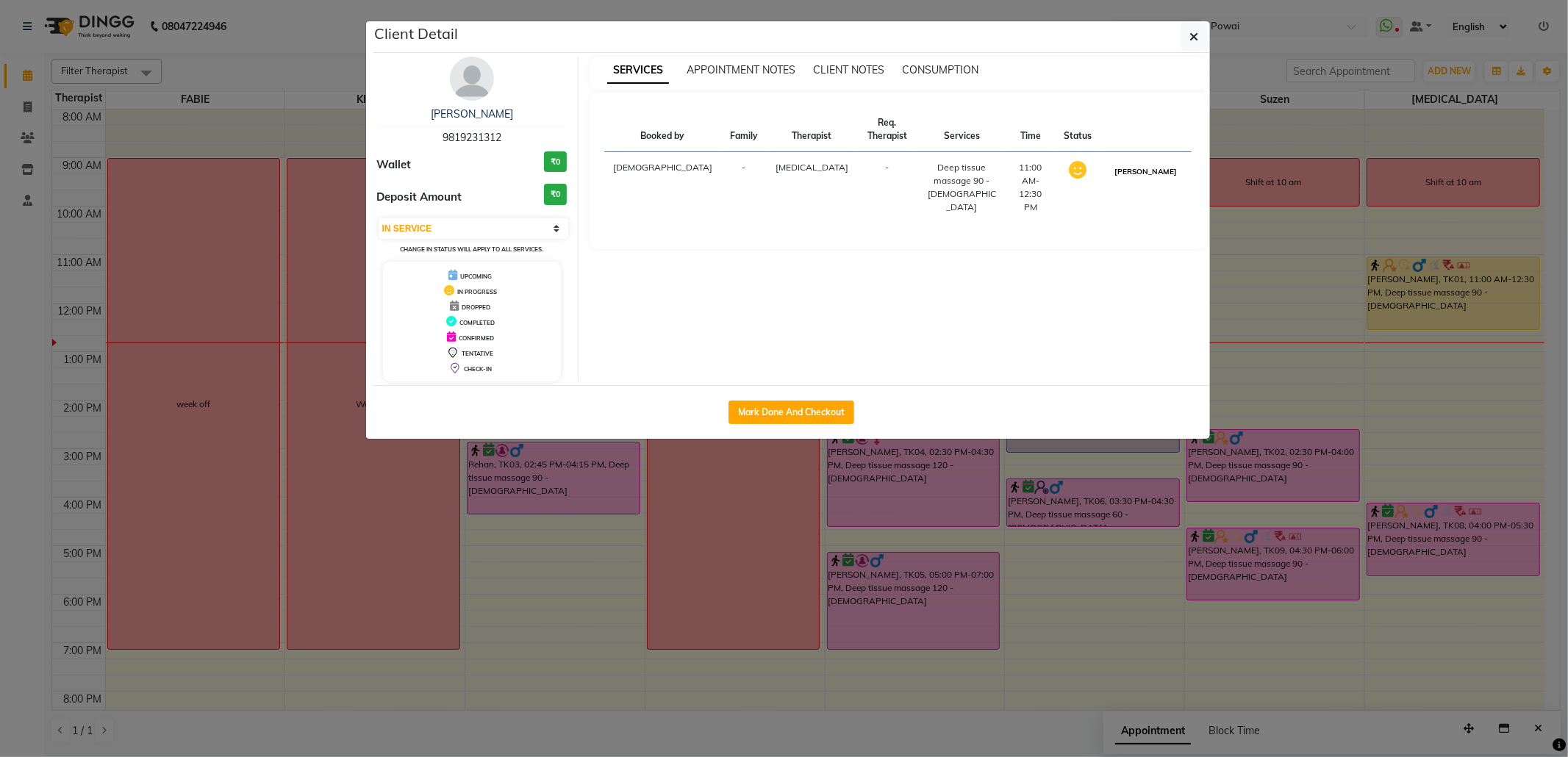
click at [1163, 162] on button "[PERSON_NAME]" at bounding box center [1146, 172] width 70 height 19
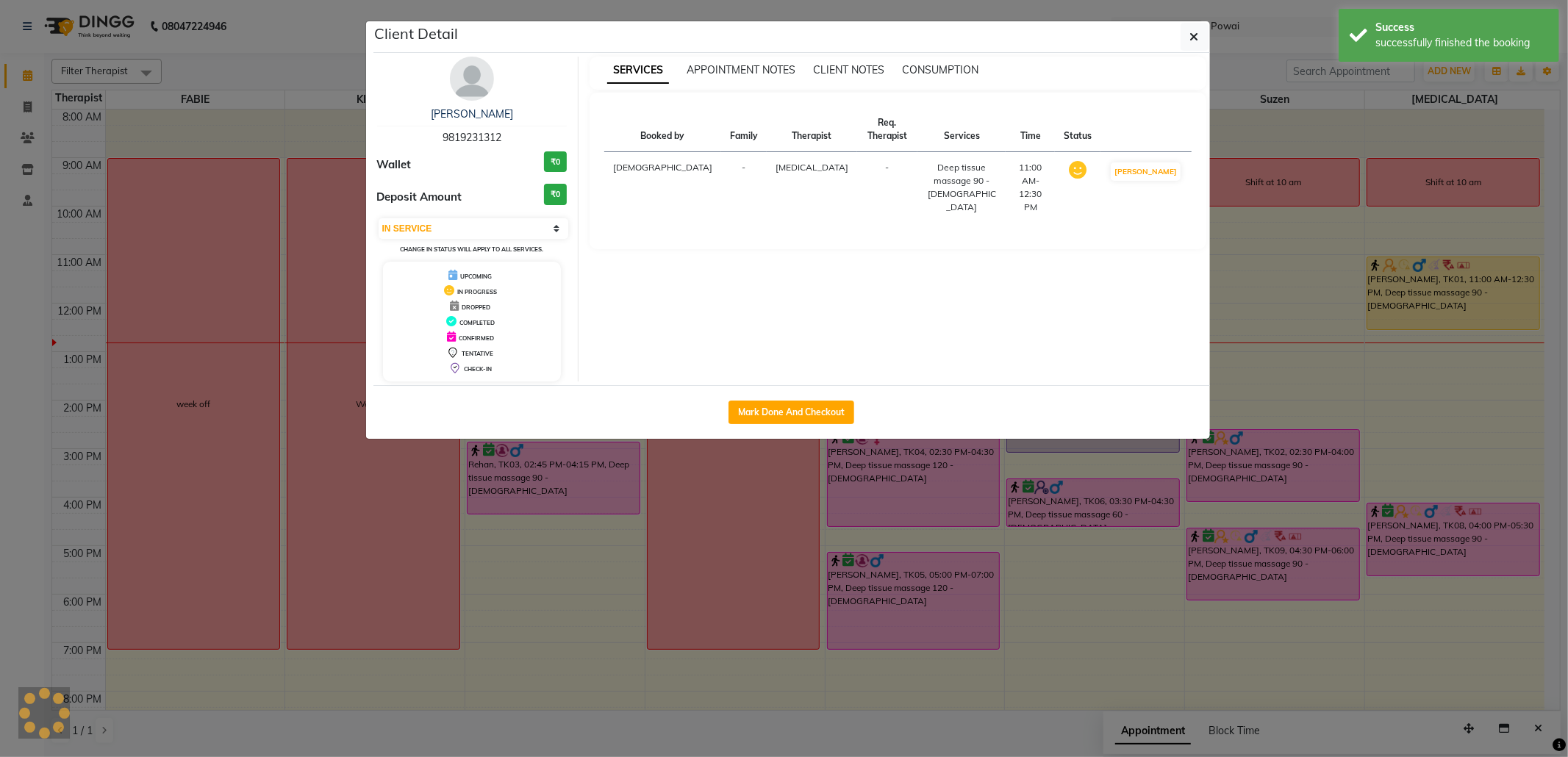
select select "3"
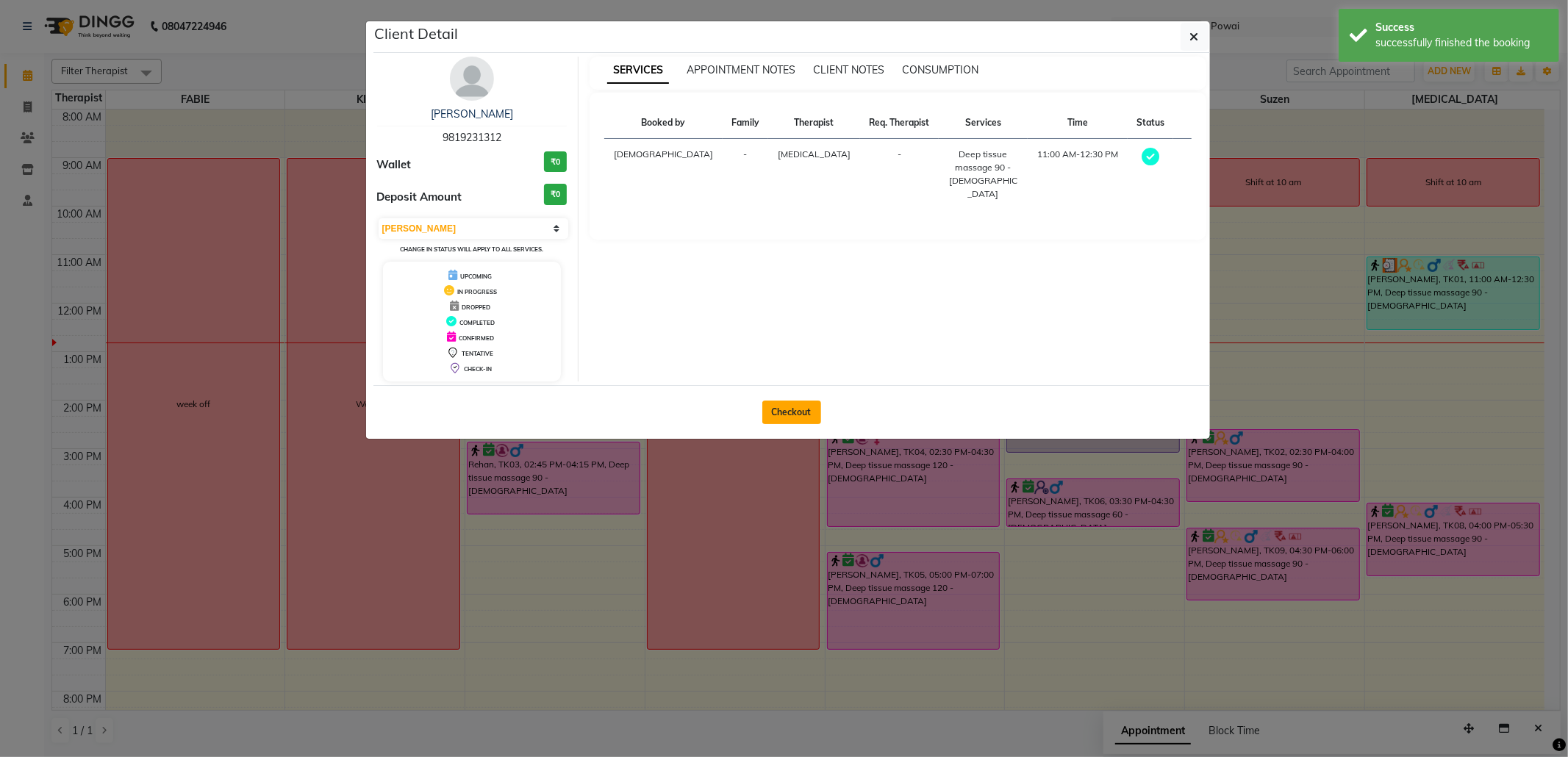
click at [776, 418] on button "Checkout" at bounding box center [791, 413] width 59 height 24
select select "682"
select select "service"
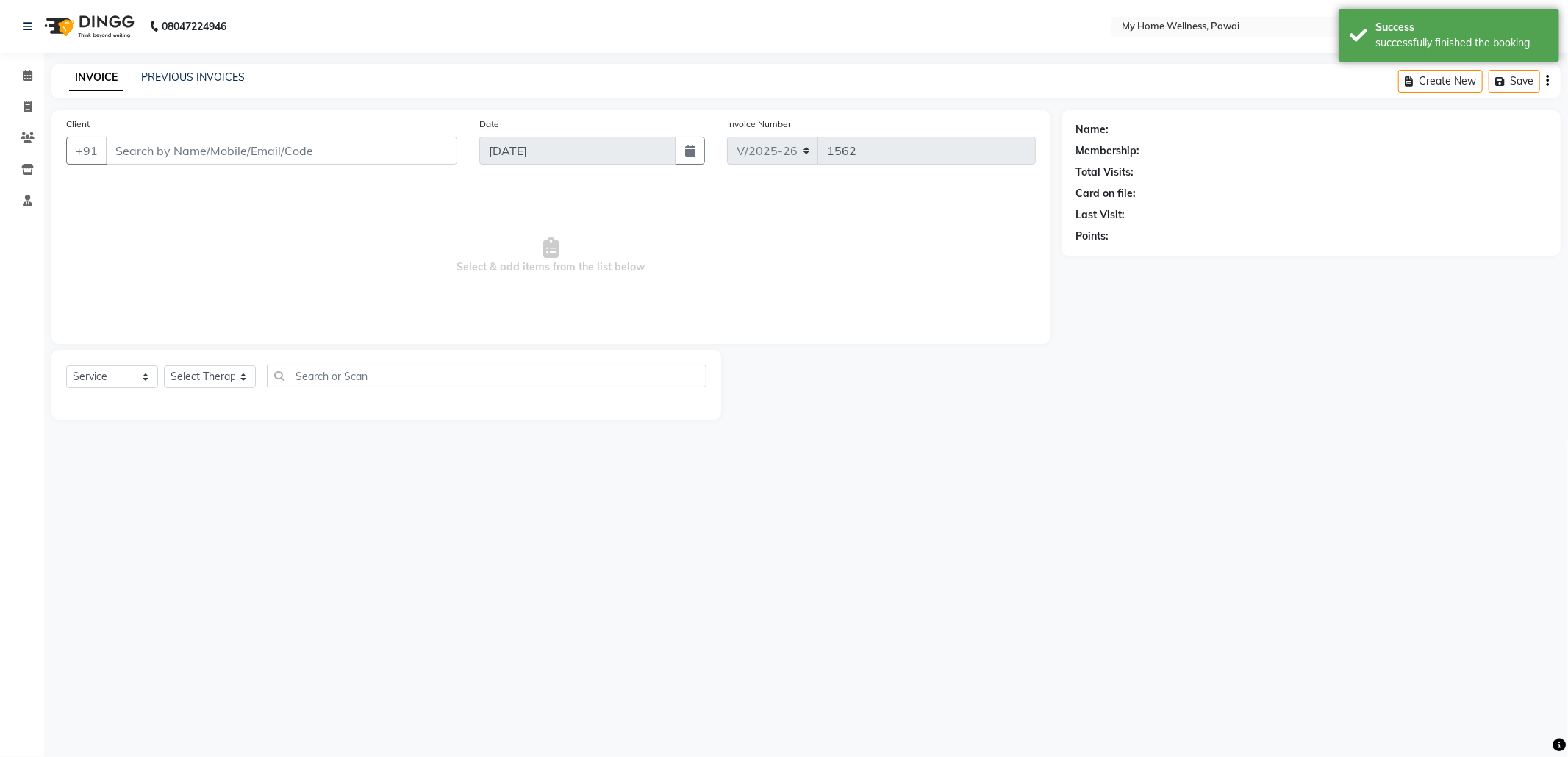
type input "98******12"
select select "77701"
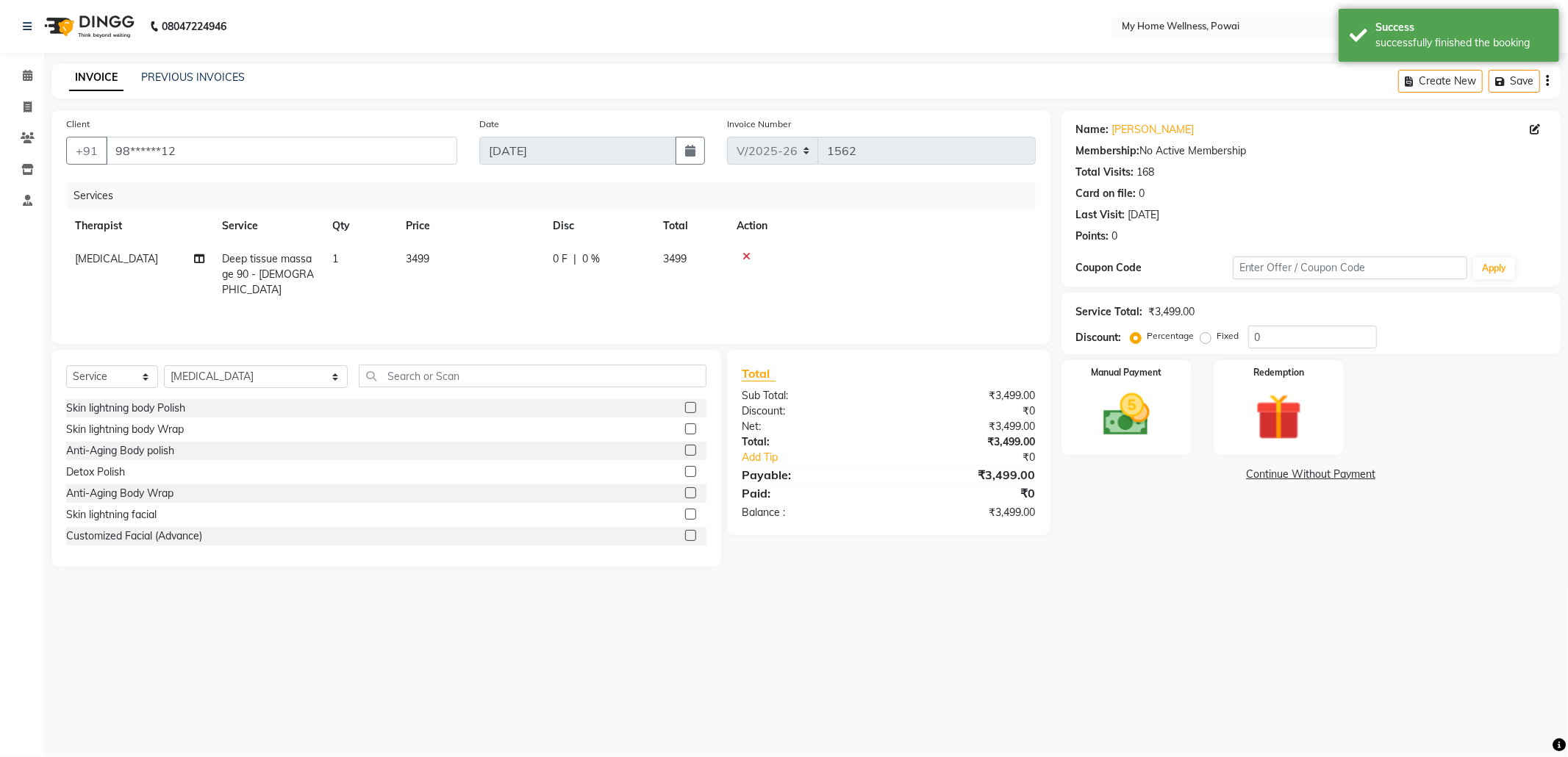
click at [313, 267] on td "Deep tissue massage 90 - [DEMOGRAPHIC_DATA]" at bounding box center [269, 274] width 111 height 64
select select "77701"
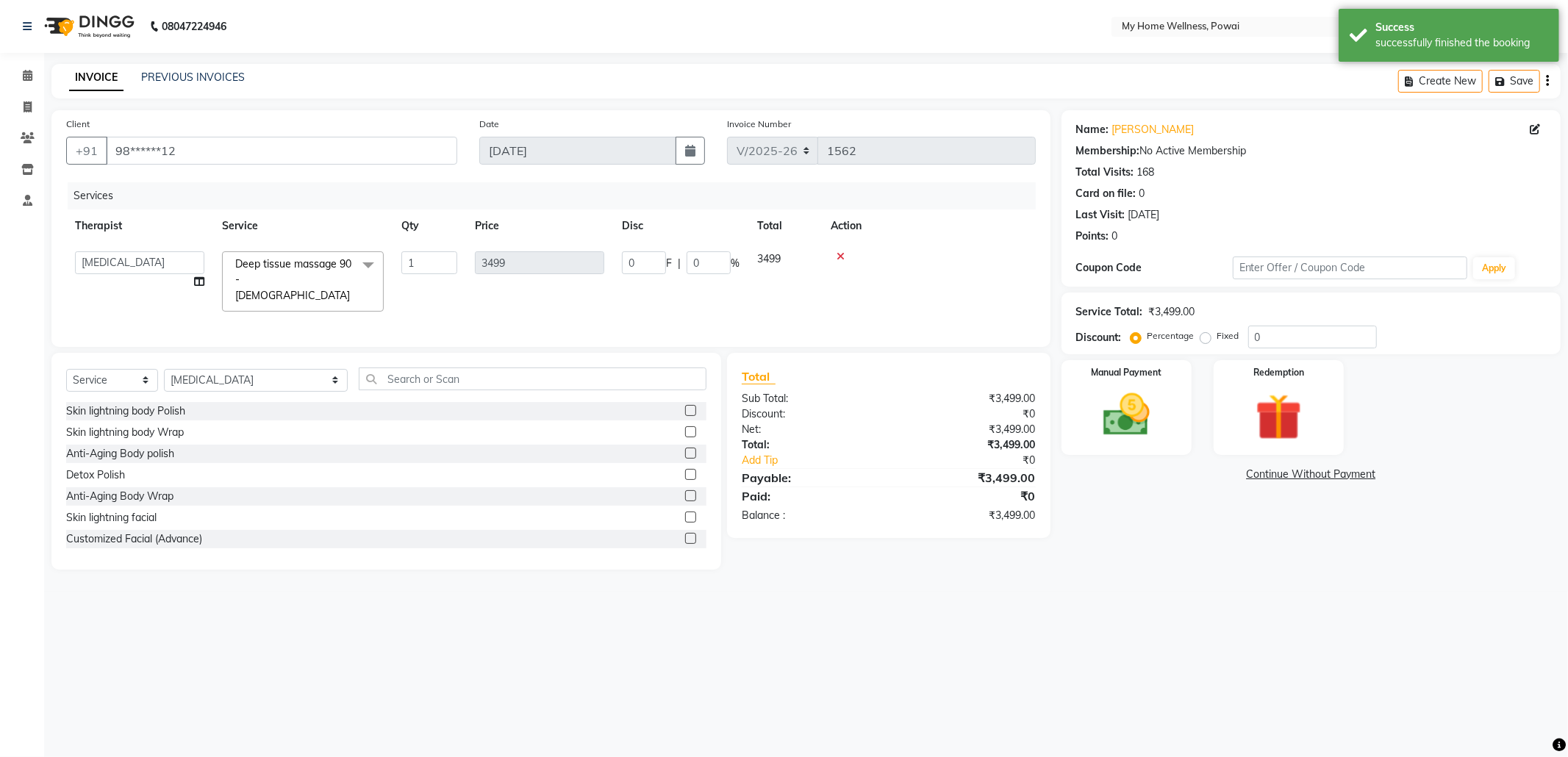
click at [362, 267] on span at bounding box center [368, 265] width 30 height 28
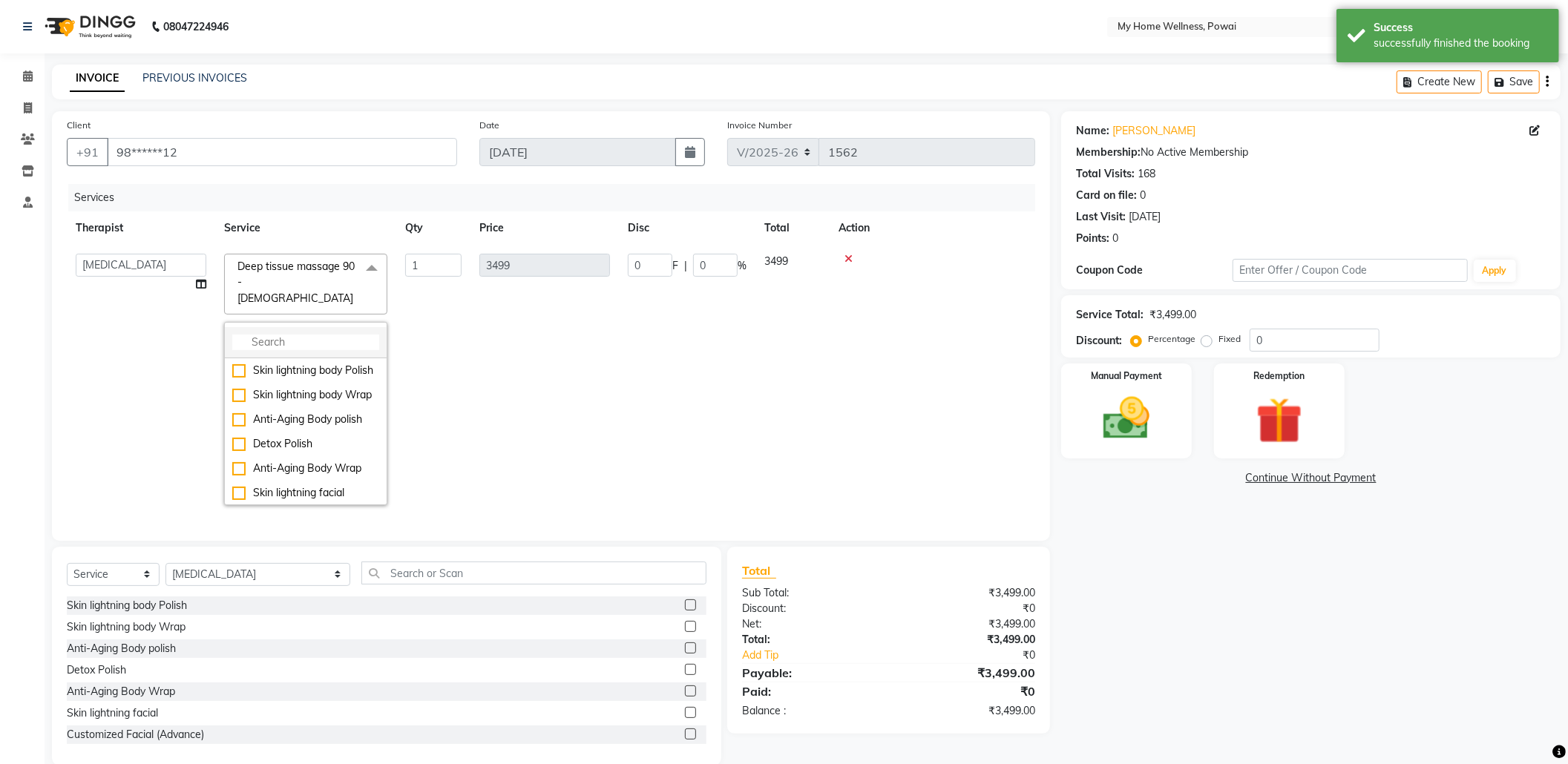
click at [336, 335] on input "multiselect-search" at bounding box center [305, 343] width 147 height 15
type input "BA"
click at [333, 443] on div "Balanese Massage 90 - [DEMOGRAPHIC_DATA]" at bounding box center [305, 458] width 147 height 31
checkbox input "true"
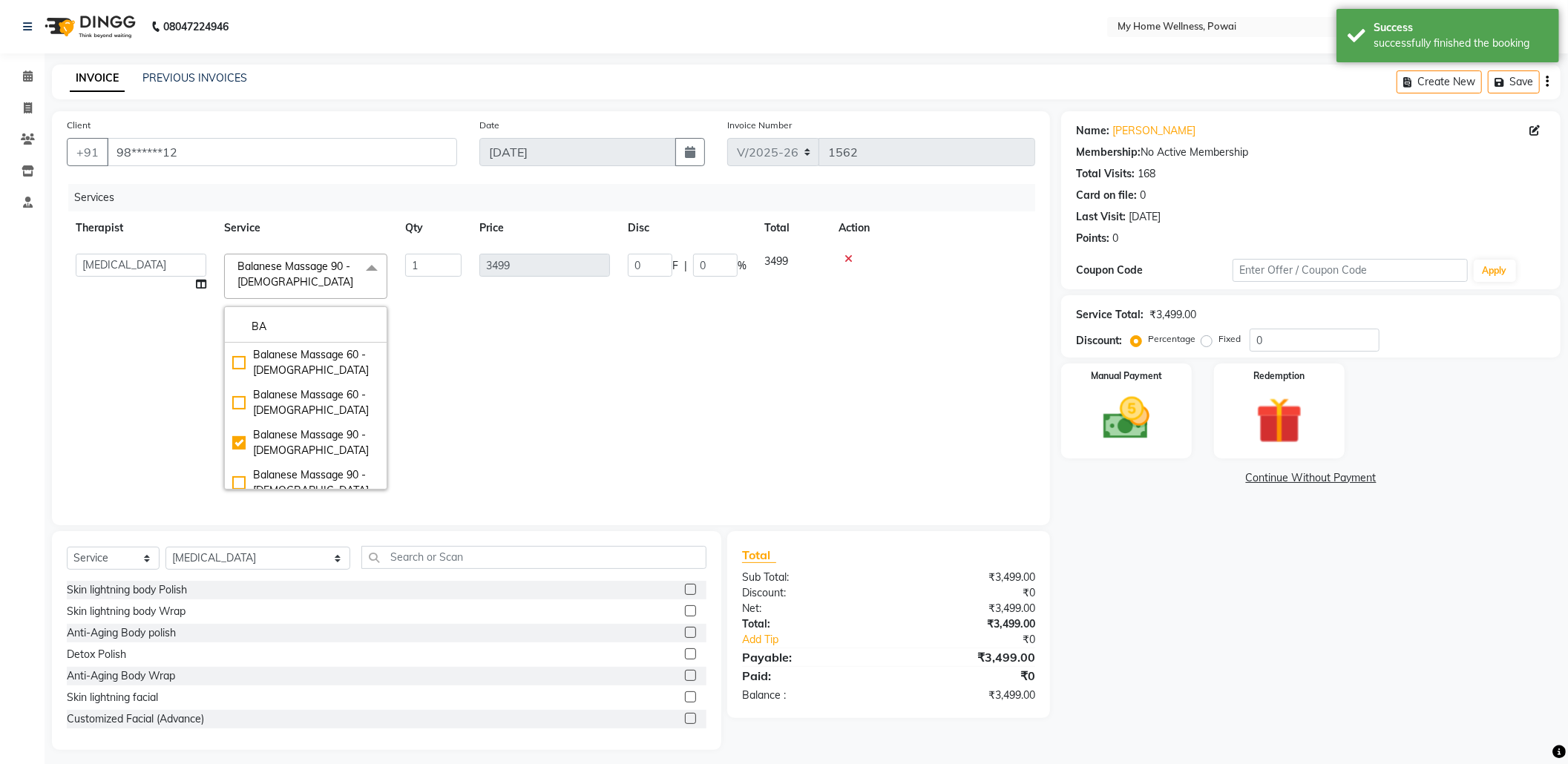
click at [556, 409] on td "3499" at bounding box center [544, 371] width 149 height 253
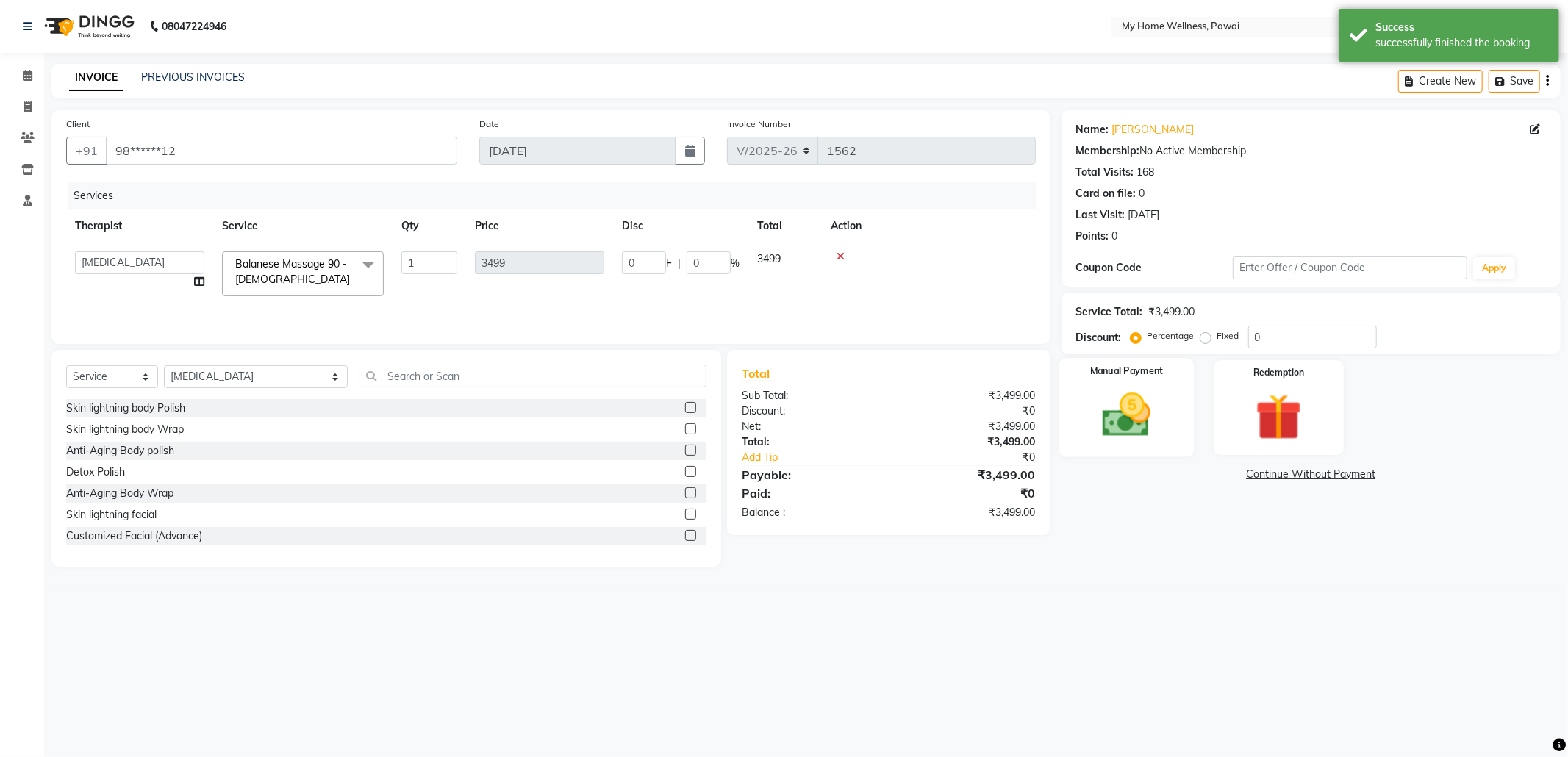
click at [1133, 424] on img at bounding box center [1126, 415] width 78 height 56
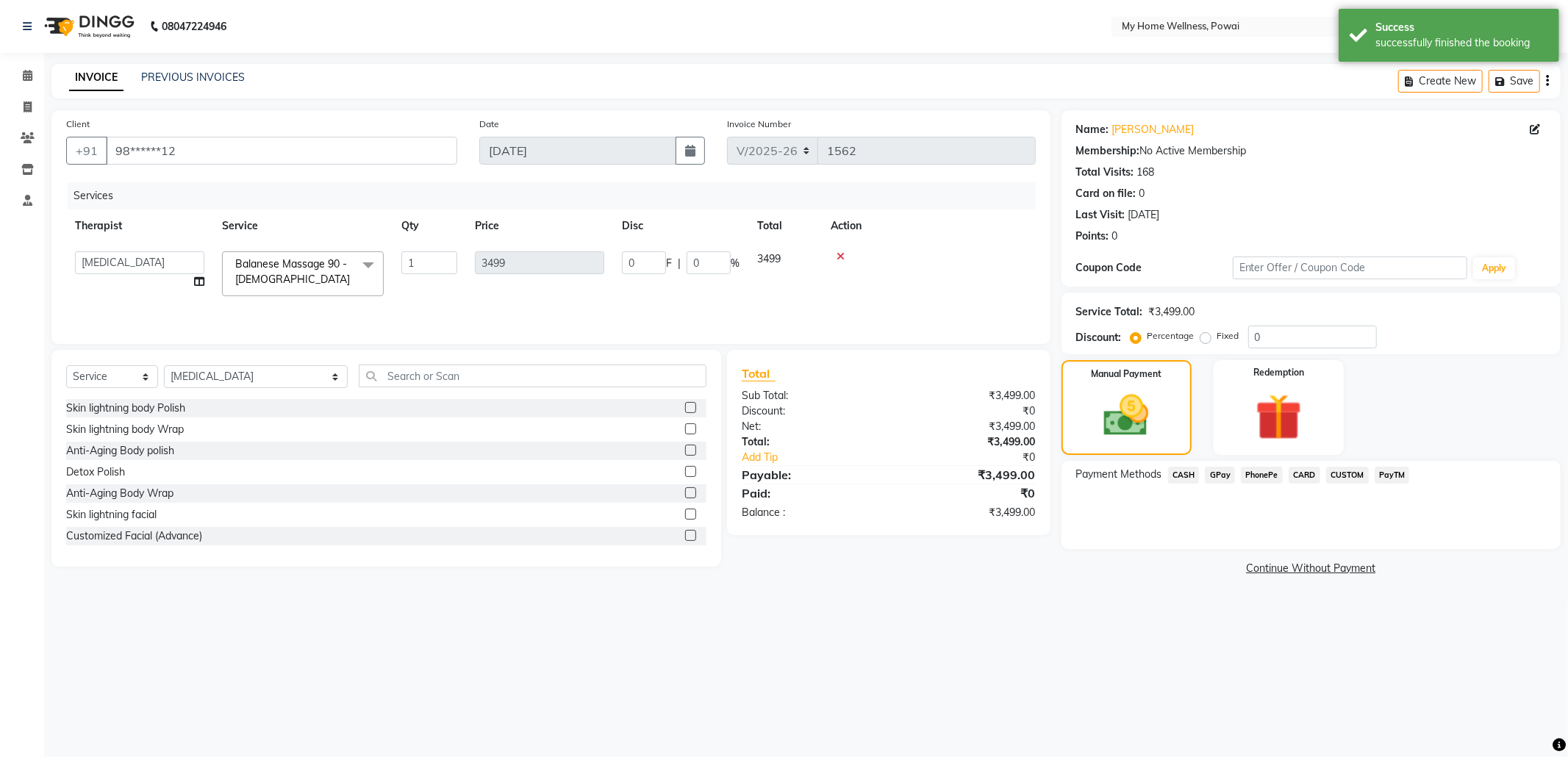
click at [1182, 477] on span "CASH" at bounding box center [1183, 475] width 31 height 17
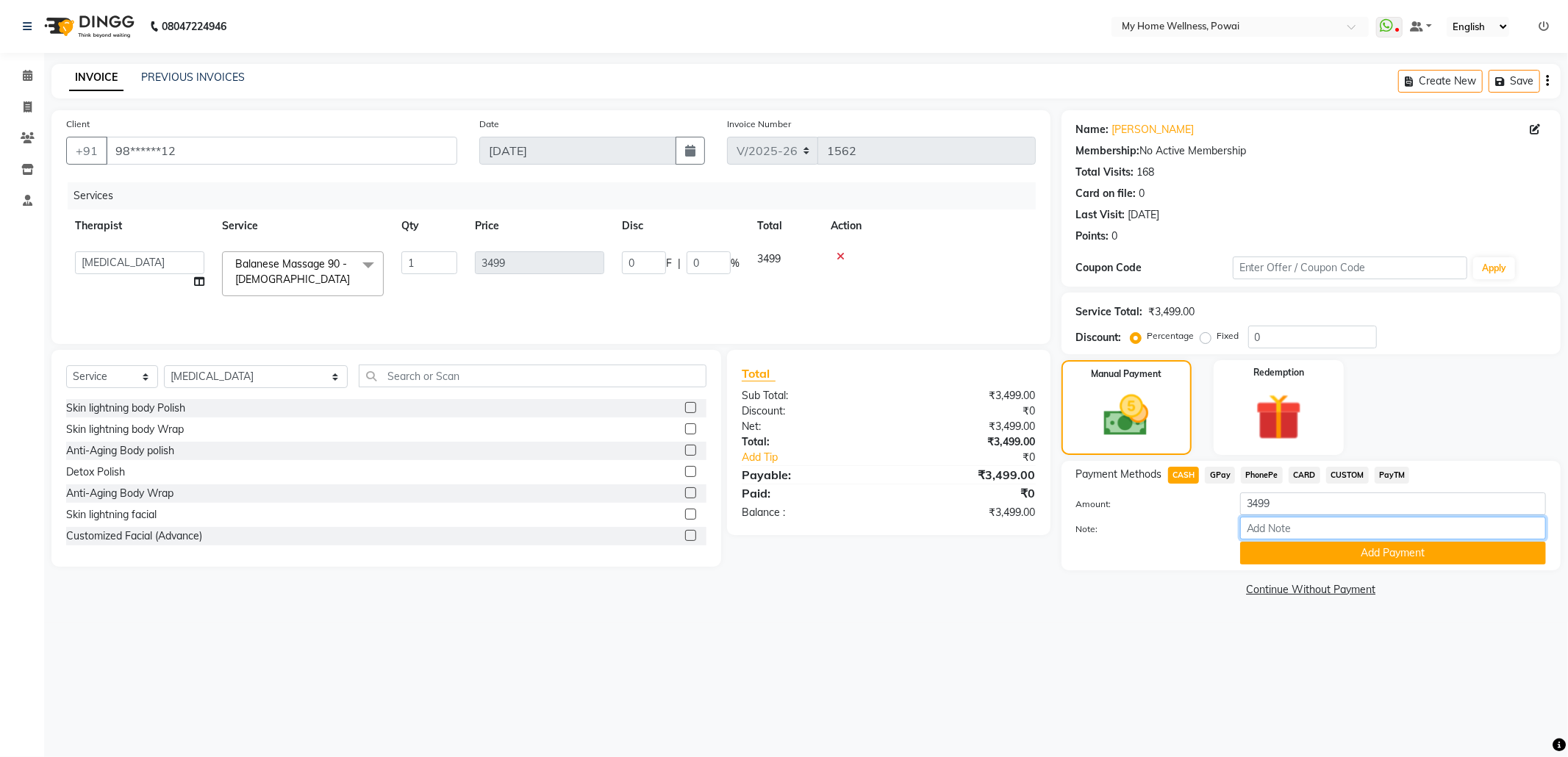
click at [1268, 532] on input "Note:" at bounding box center [1393, 527] width 305 height 23
type input "[MEDICAL_DATA]"
click at [1383, 551] on button "Add Payment" at bounding box center [1393, 553] width 305 height 23
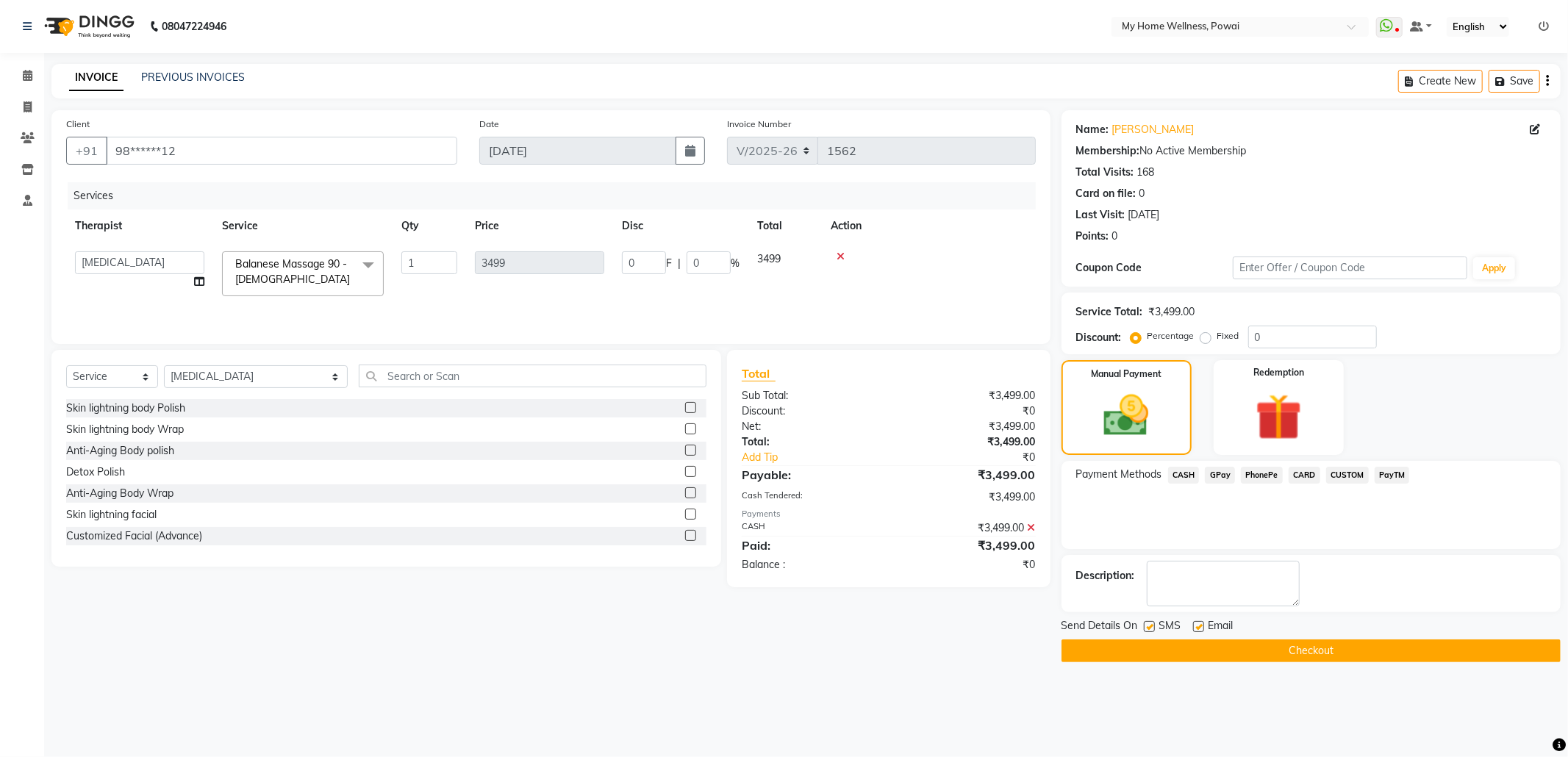
click at [1408, 652] on button "Checkout" at bounding box center [1311, 651] width 499 height 23
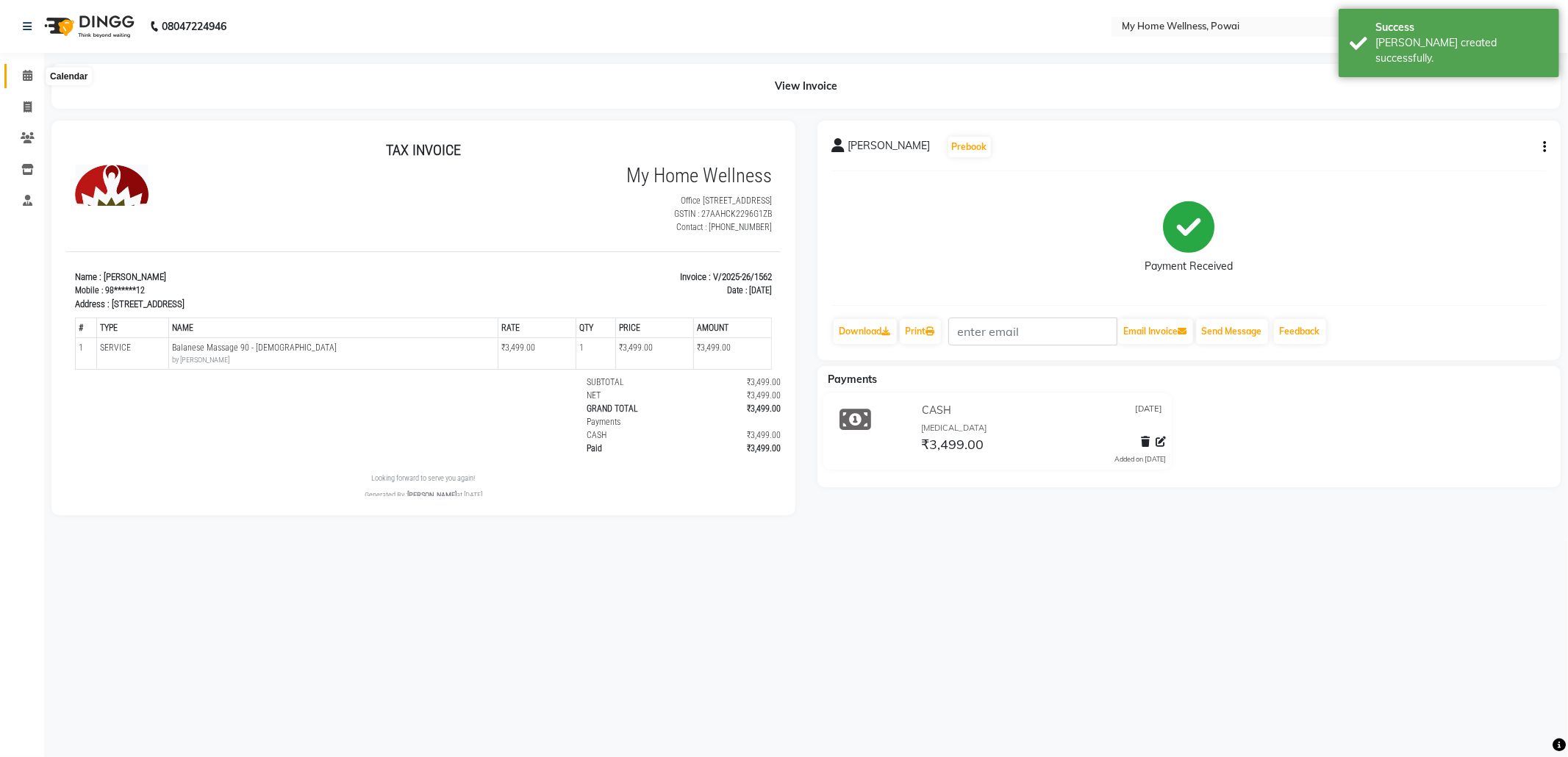
click at [27, 73] on icon at bounding box center [27, 75] width 9 height 11
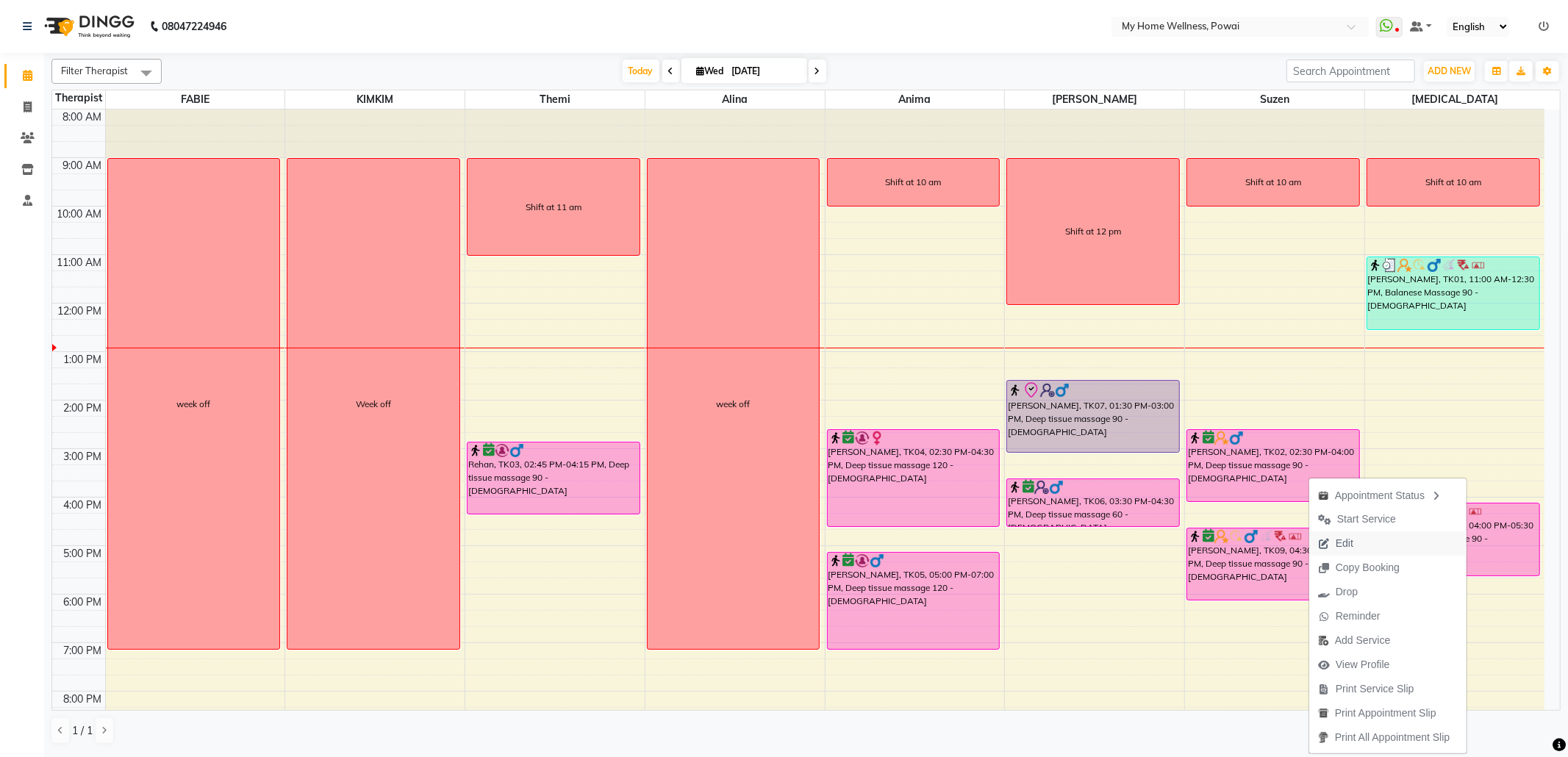
click at [1357, 549] on span "Edit" at bounding box center [1336, 544] width 53 height 25
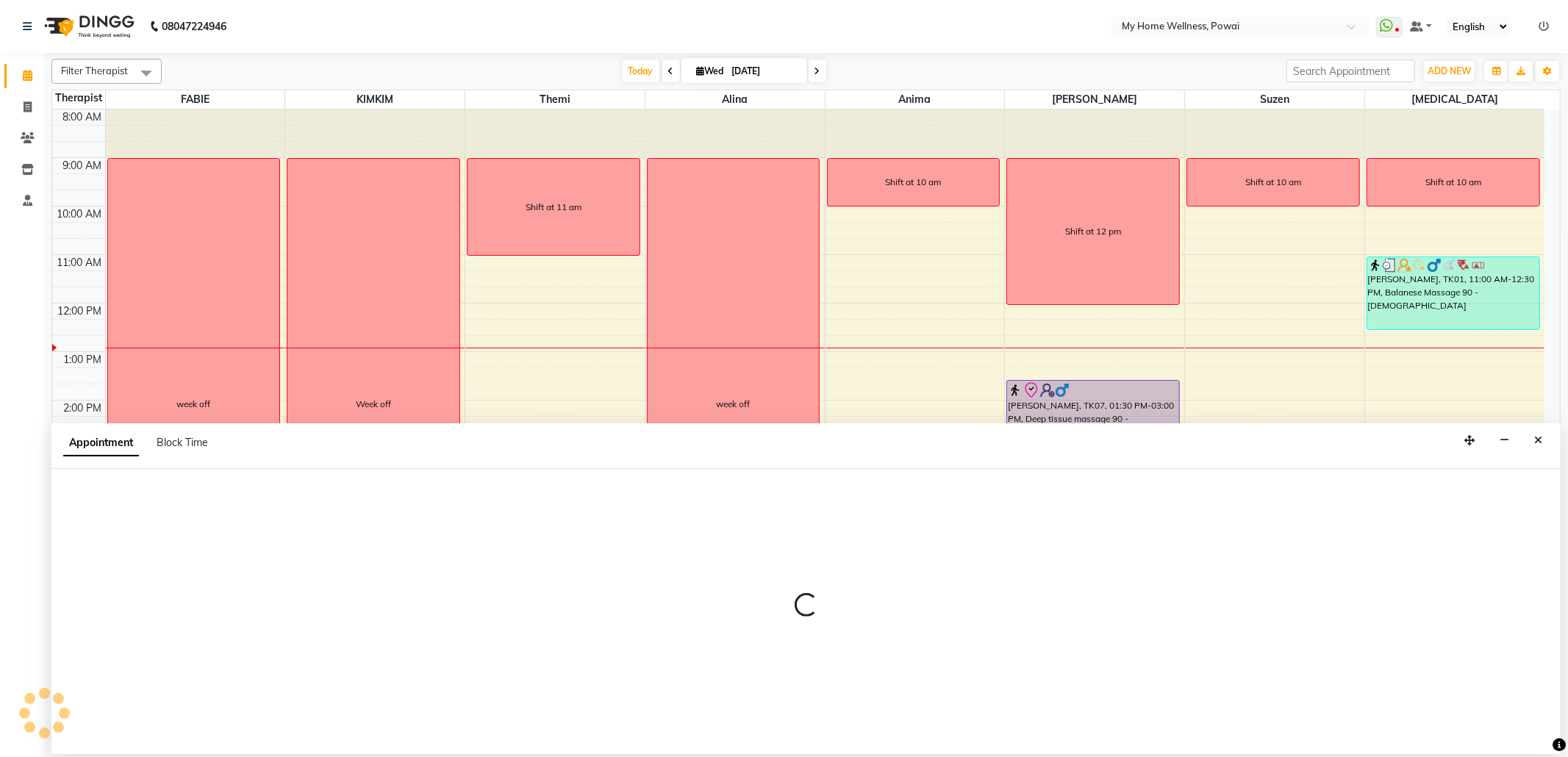
select select "confirm booking"
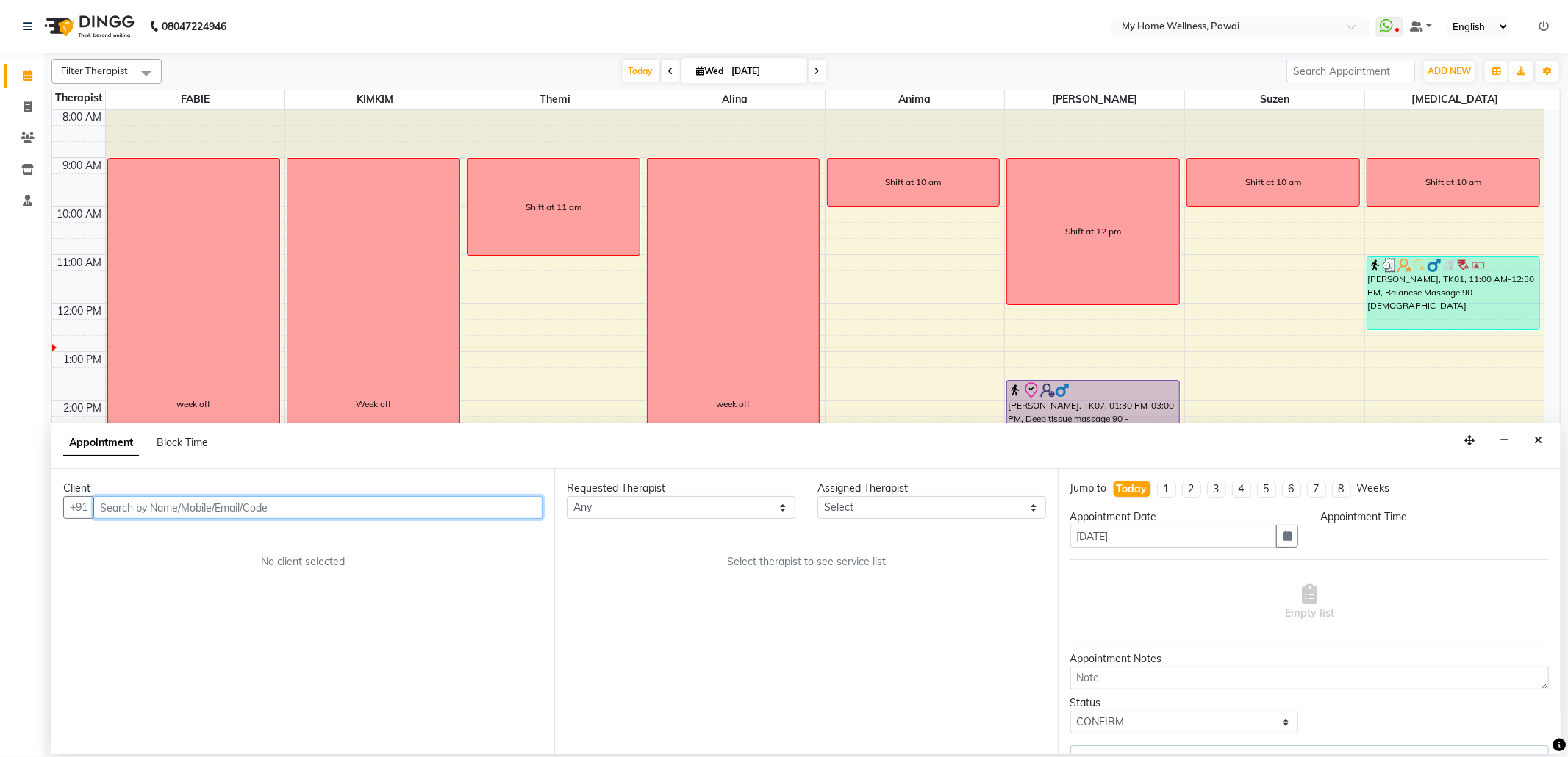
select select "870"
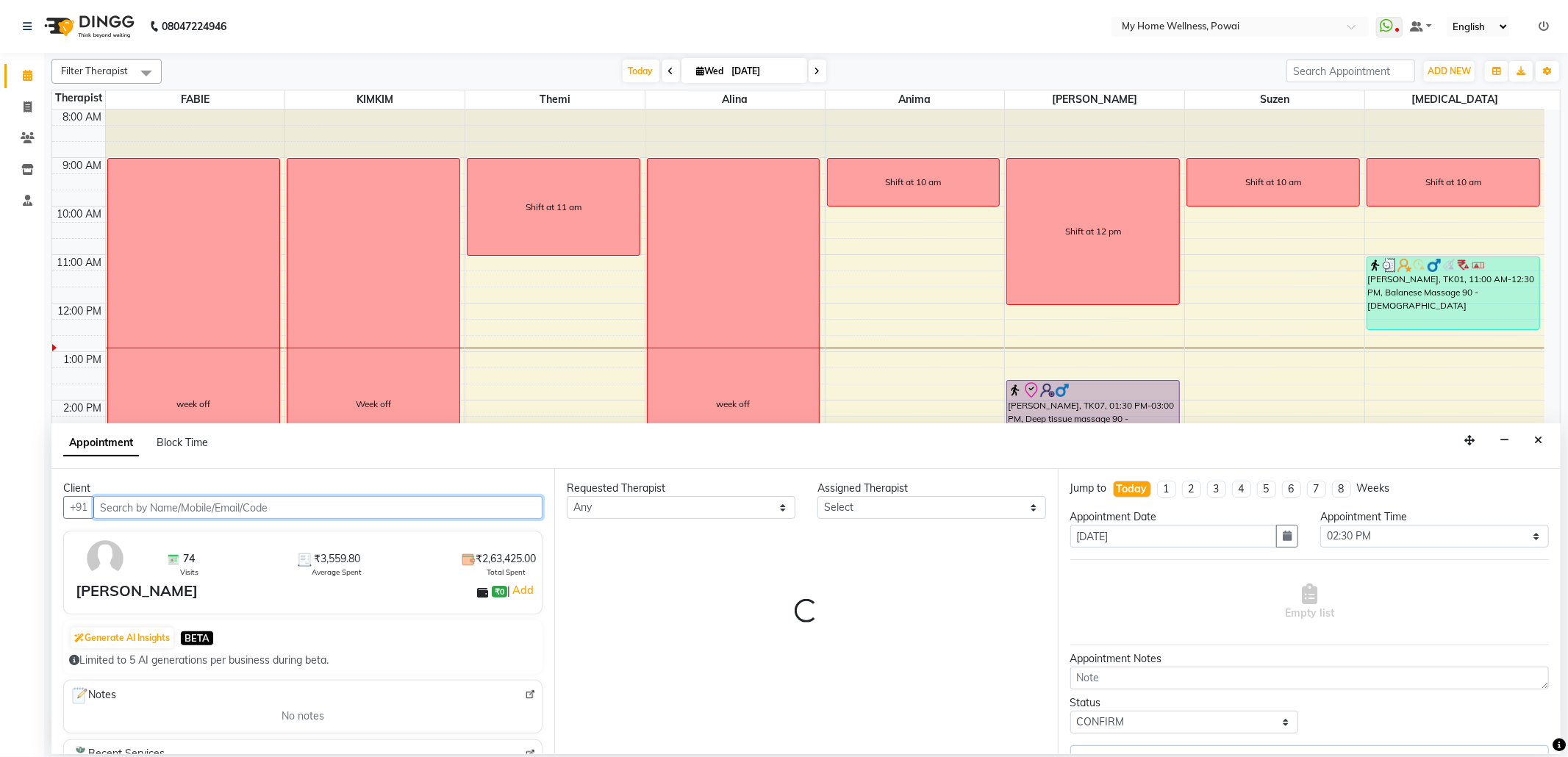
select select "29657"
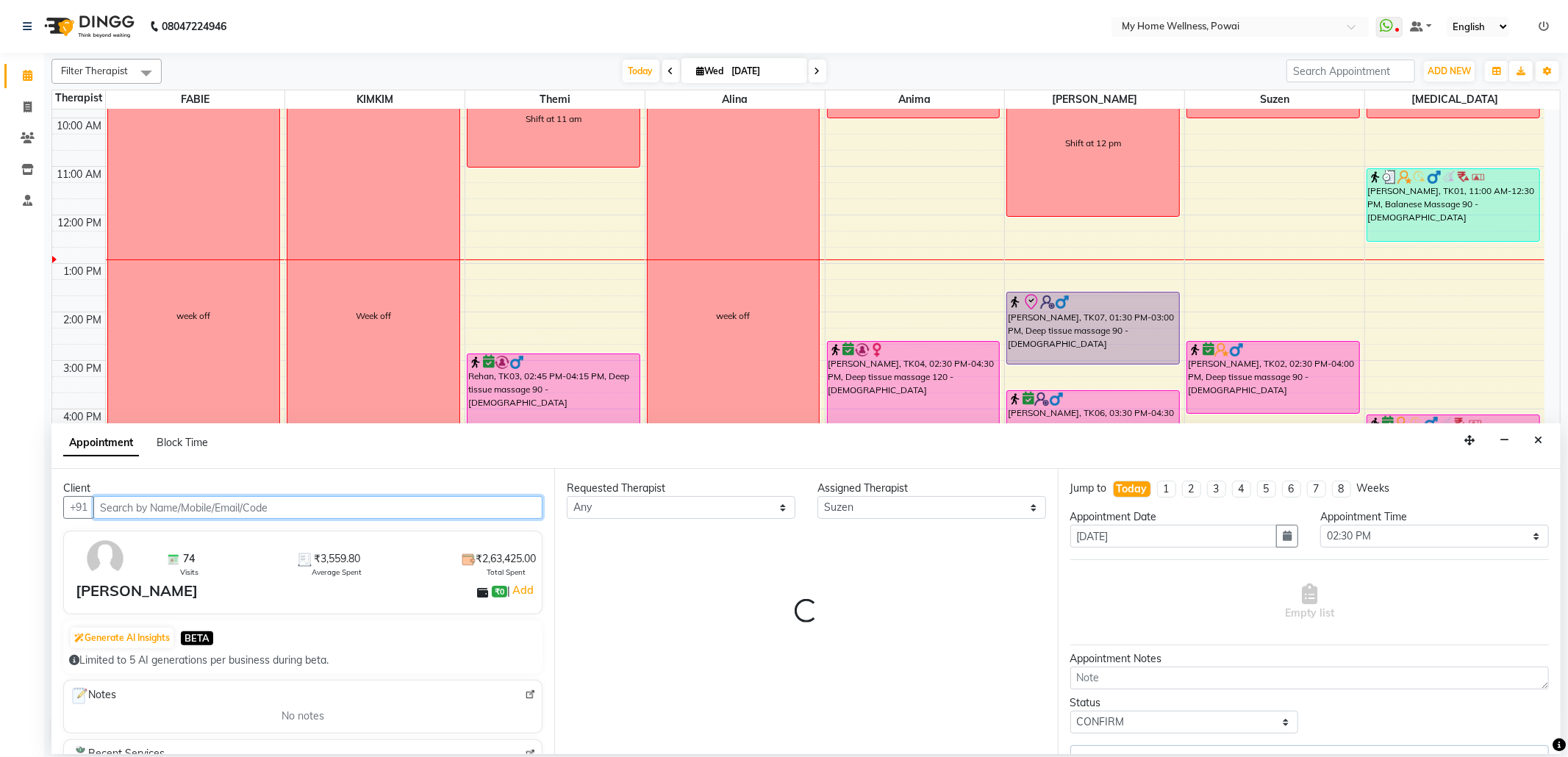
select select "756"
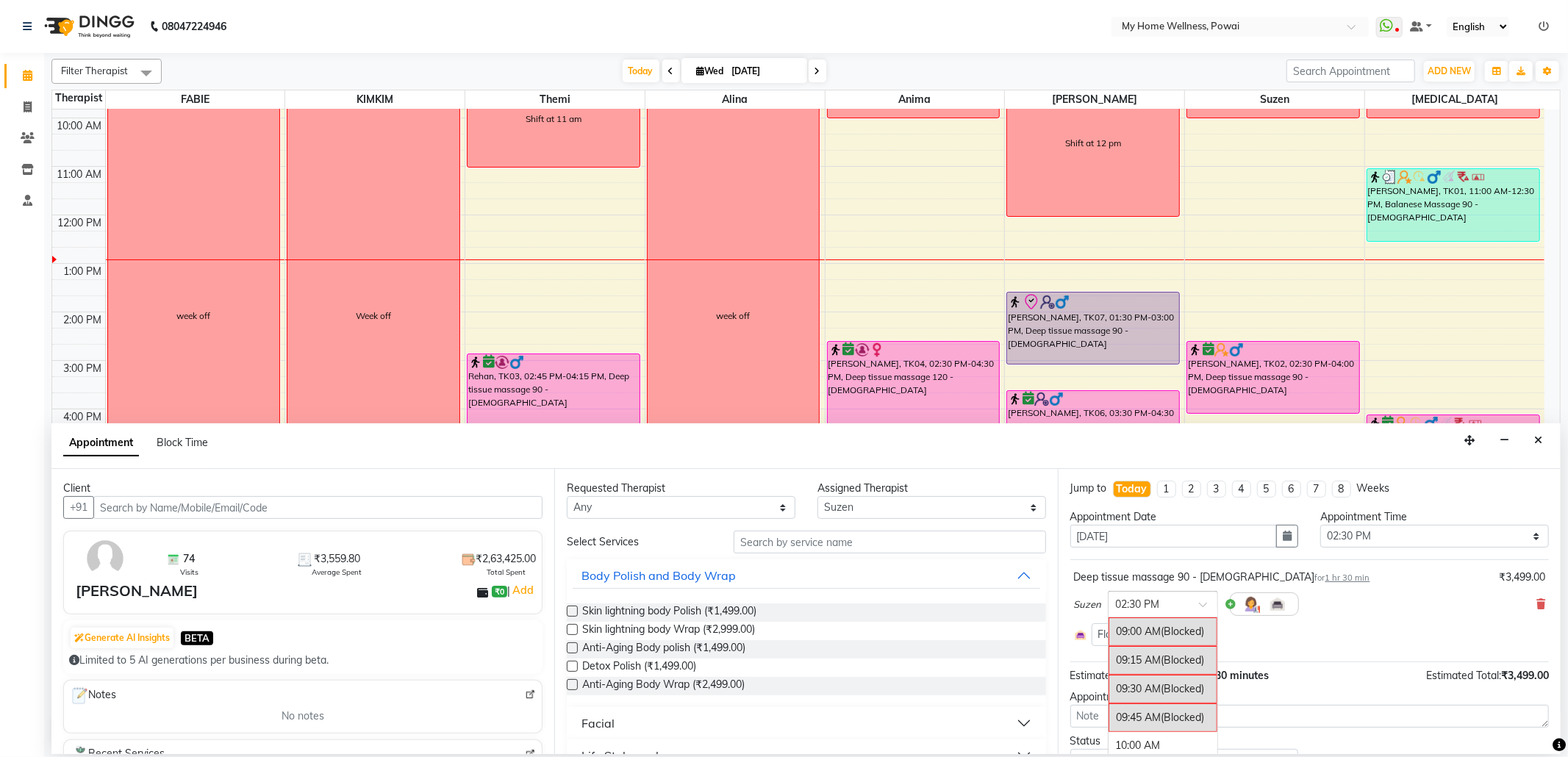
click at [1201, 604] on span at bounding box center [1208, 609] width 19 height 15
click at [1161, 685] on div "02:00 PM" at bounding box center [1163, 672] width 109 height 27
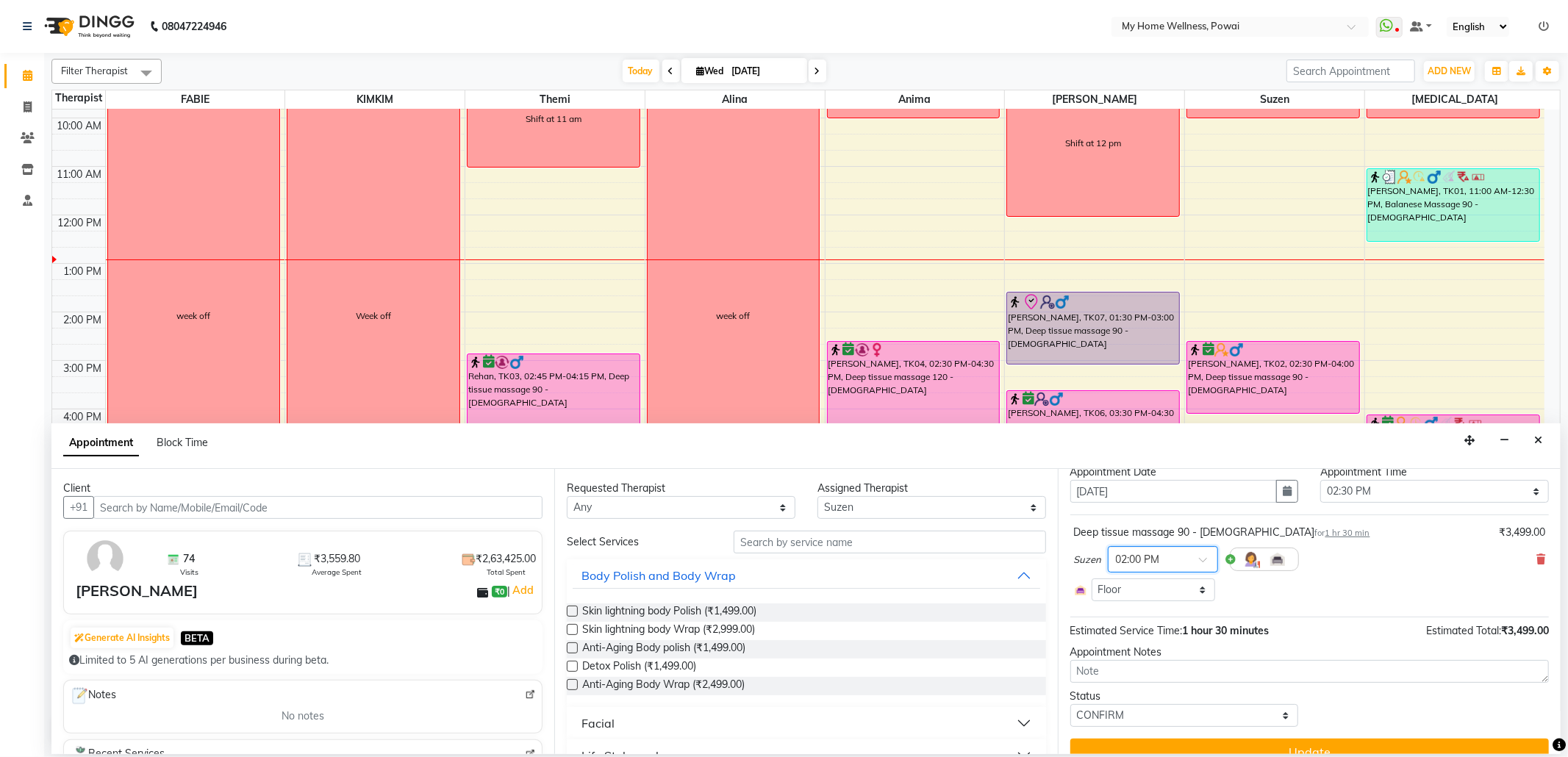
scroll to position [69, 0]
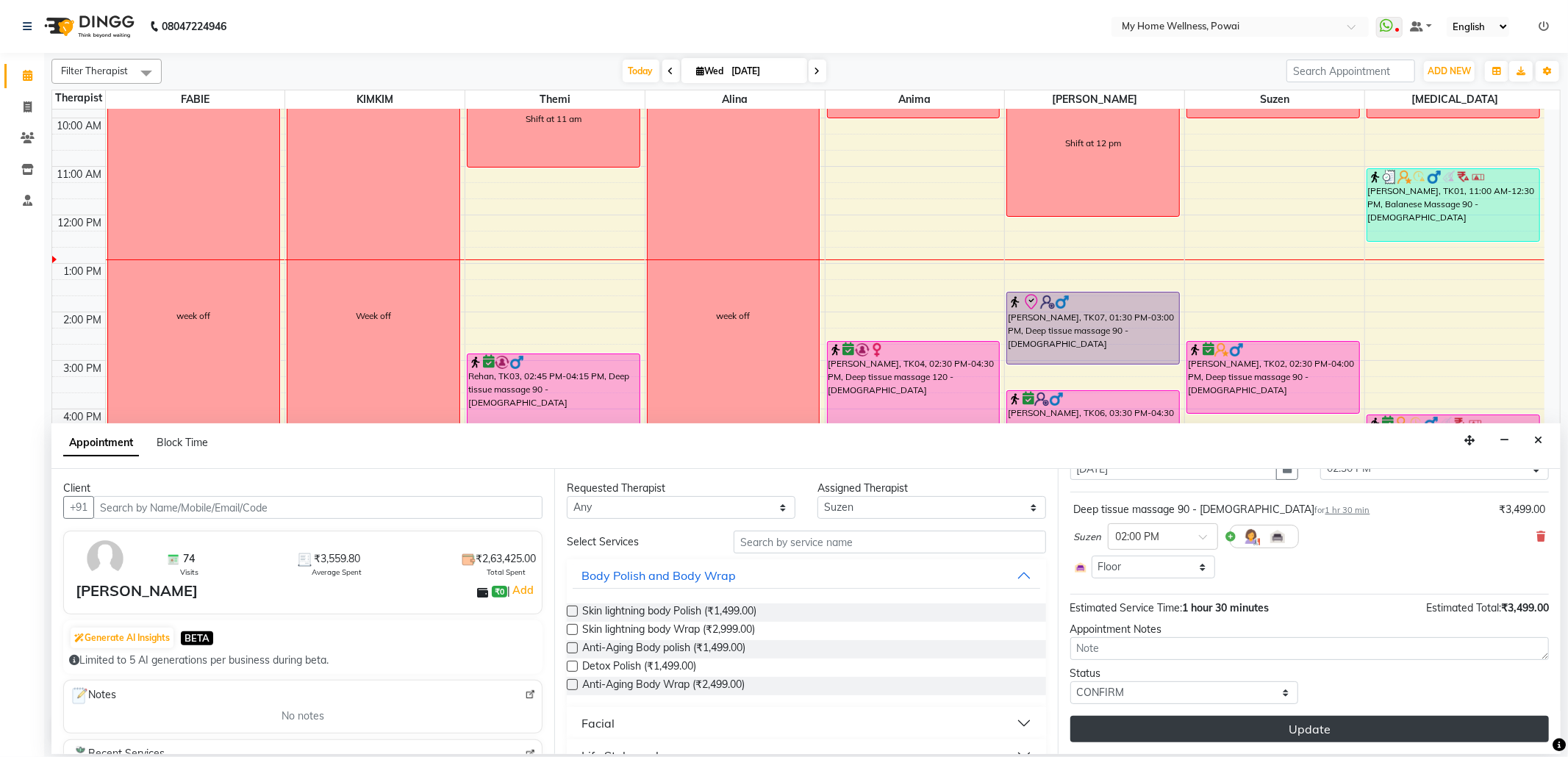
click at [1192, 730] on button "Update" at bounding box center [1309, 729] width 478 height 26
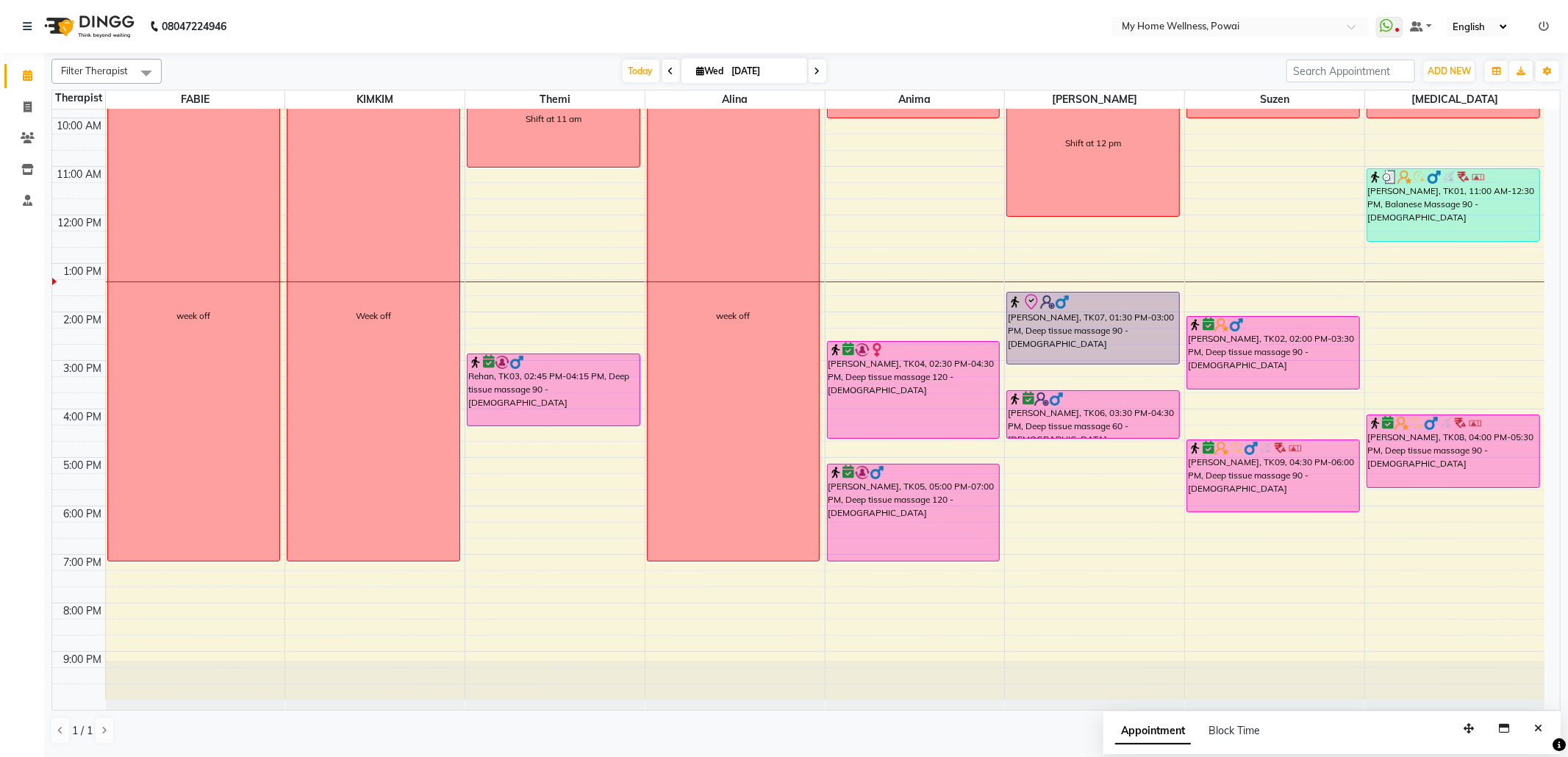
click at [697, 69] on icon at bounding box center [701, 71] width 9 height 9
select select "9"
select select "2025"
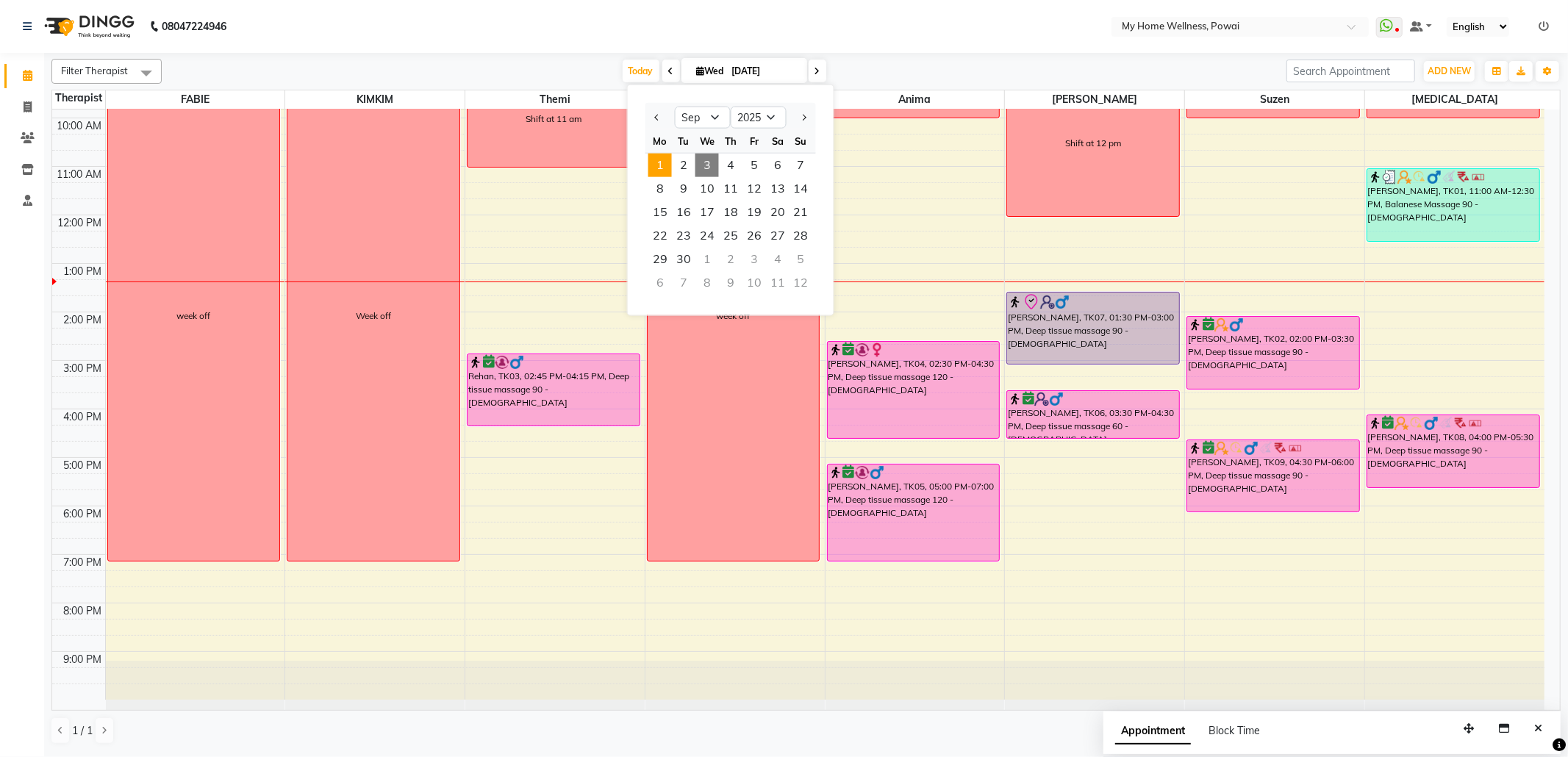
click at [668, 159] on span "1" at bounding box center [660, 166] width 24 height 24
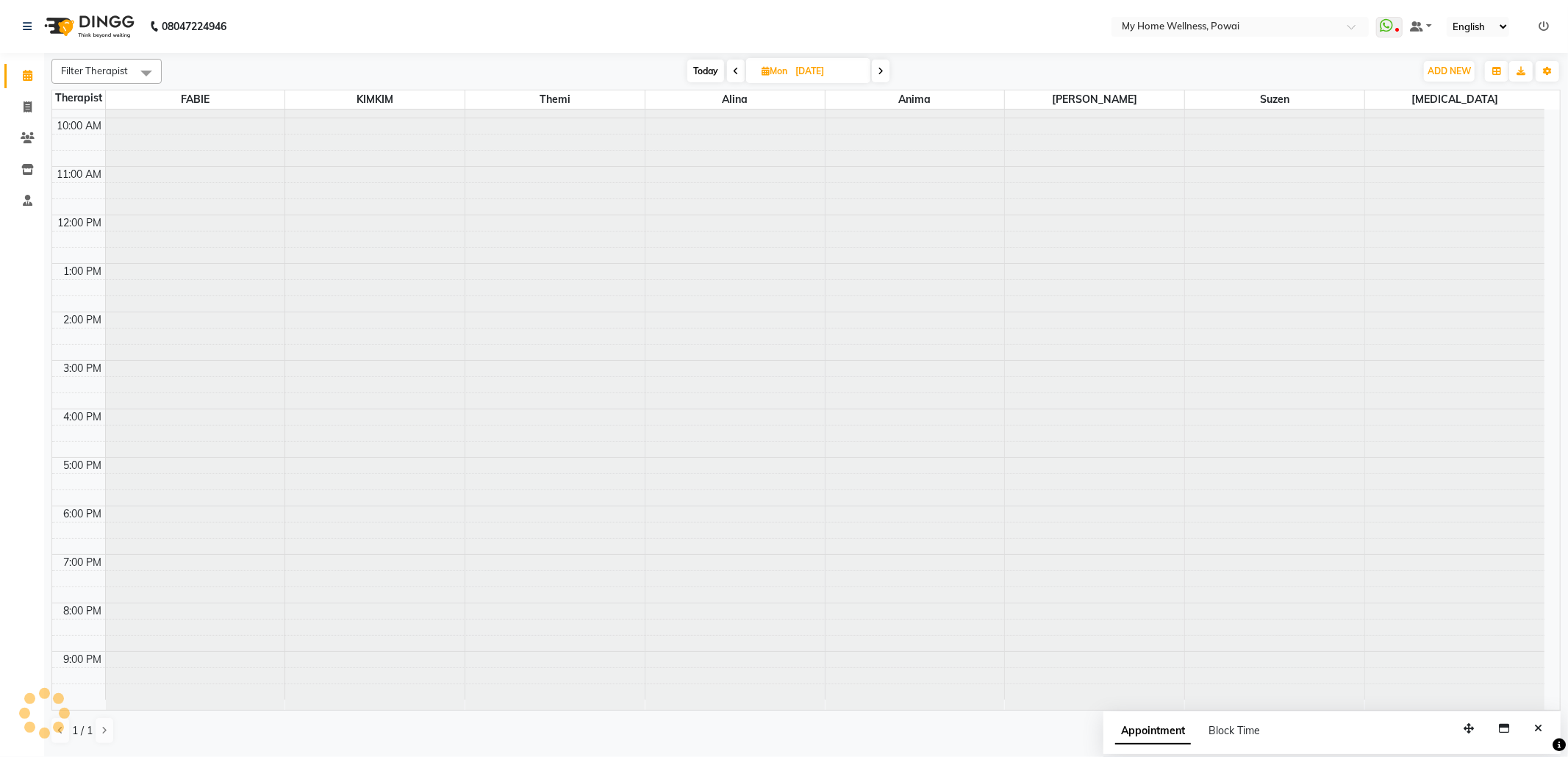
scroll to position [89, 0]
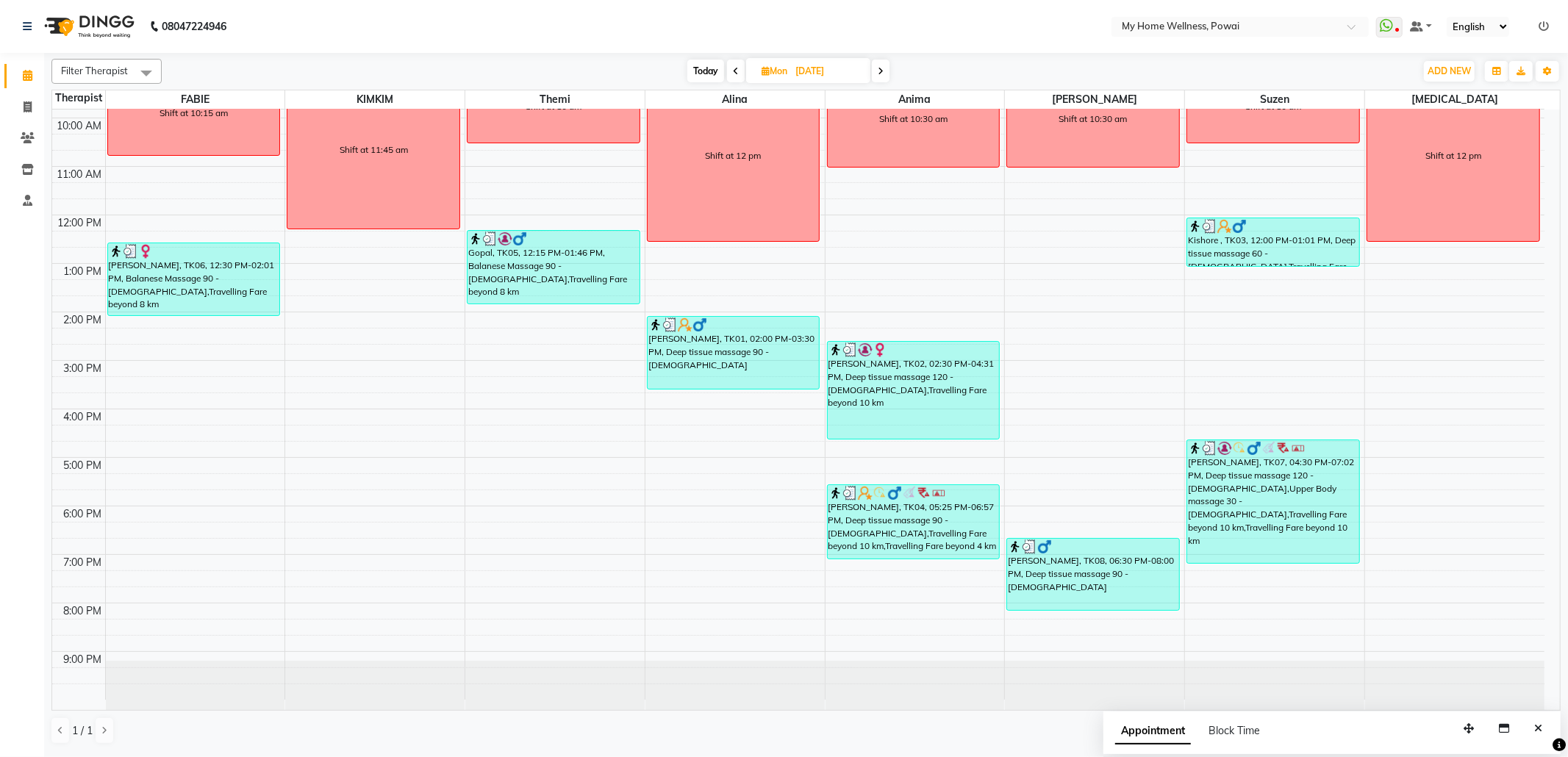
click at [698, 67] on span "Today" at bounding box center [705, 71] width 37 height 23
type input "[DATE]"
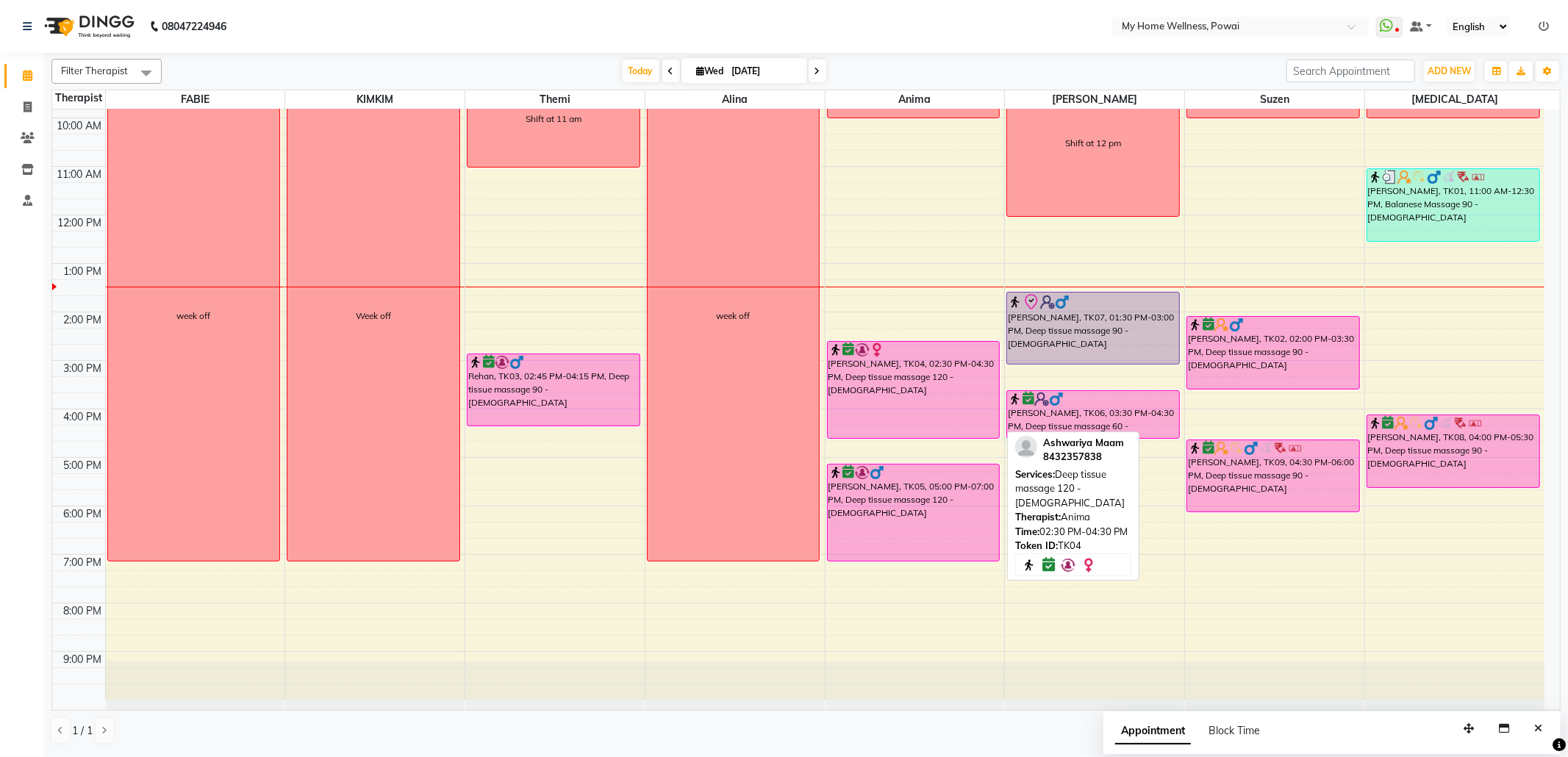
click at [915, 392] on div "[PERSON_NAME], TK04, 02:30 PM-04:30 PM, Deep tissue massage 120 - [DEMOGRAPHIC_…" at bounding box center [914, 390] width 172 height 96
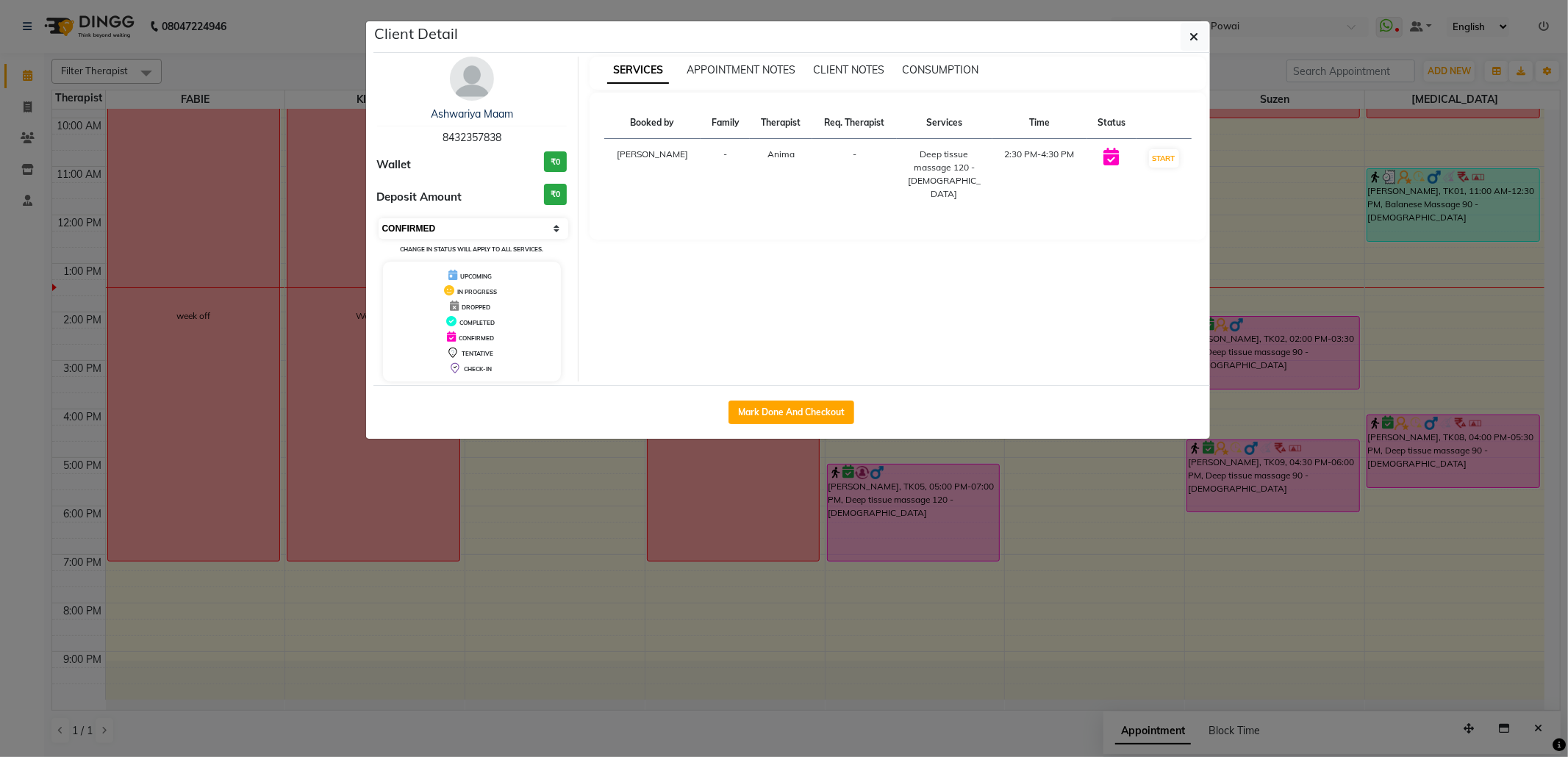
drag, startPoint x: 442, startPoint y: 230, endPoint x: 444, endPoint y: 238, distance: 8.2
click at [442, 230] on select "Select IN SERVICE CONFIRMED TENTATIVE CHECK IN MARK DONE DROPPED UPCOMING" at bounding box center [474, 229] width 191 height 20
select select "8"
click at [379, 219] on select "Select IN SERVICE CONFIRMED TENTATIVE CHECK IN MARK DONE DROPPED UPCOMING" at bounding box center [474, 229] width 191 height 20
click at [1200, 45] on button "button" at bounding box center [1195, 37] width 28 height 28
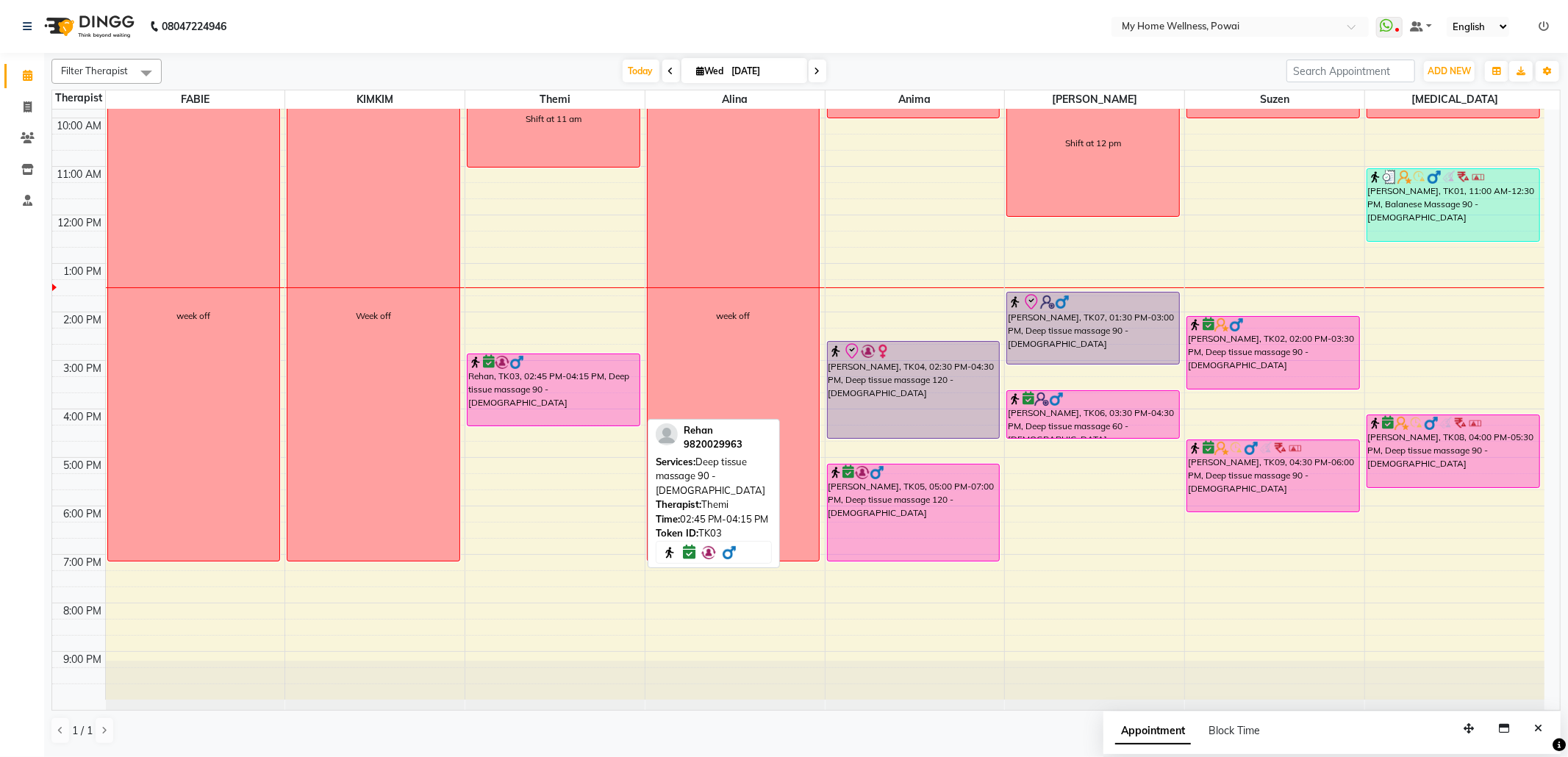
click at [554, 391] on div "Rehan, TK03, 02:45 PM-04:15 PM, Deep tissue massage 90 - [DEMOGRAPHIC_DATA]" at bounding box center [554, 390] width 172 height 71
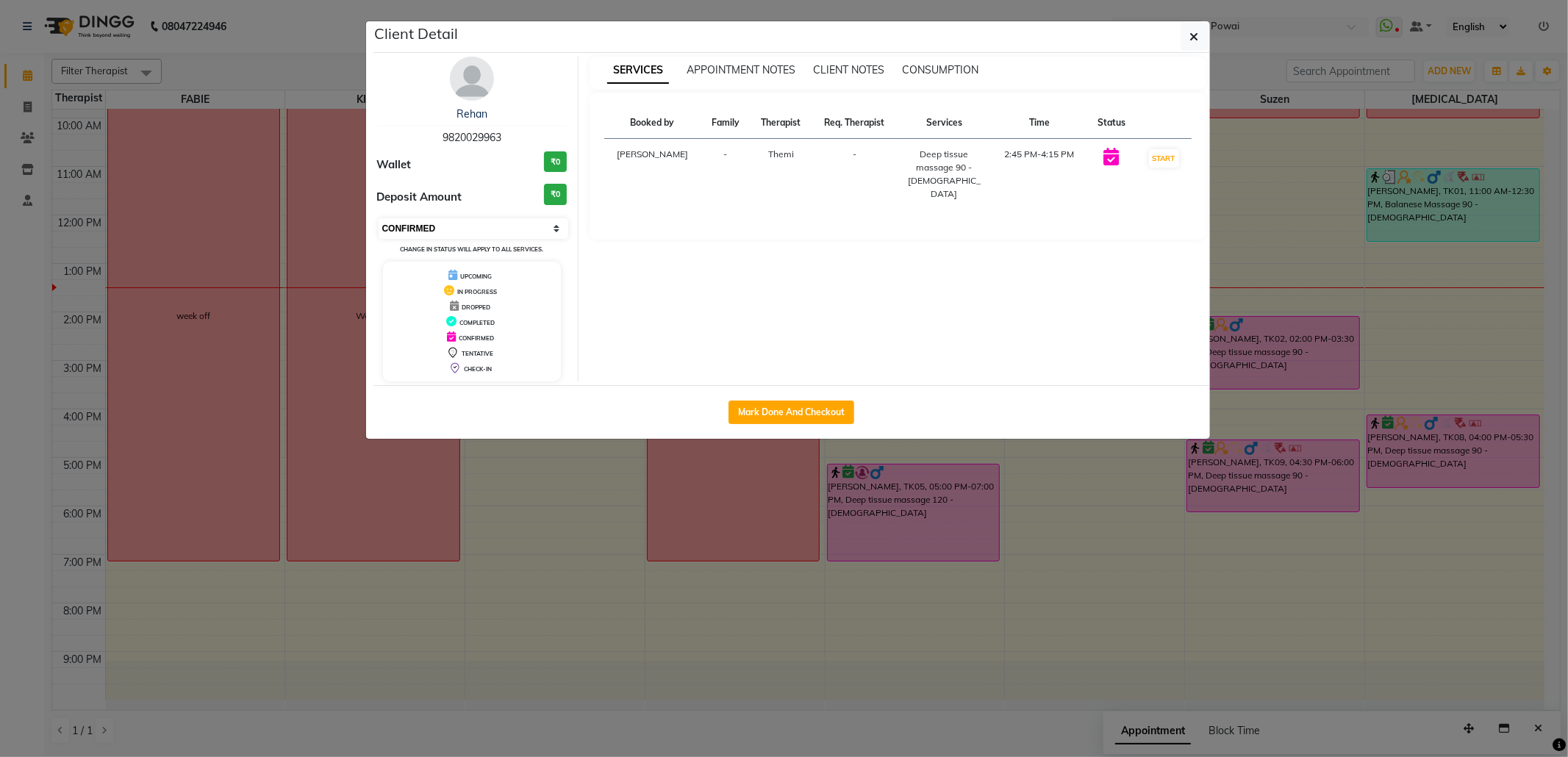
click at [425, 226] on select "Select IN SERVICE CONFIRMED TENTATIVE CHECK IN MARK DONE DROPPED UPCOMING" at bounding box center [474, 229] width 191 height 20
select select "8"
click at [379, 219] on select "Select IN SERVICE CONFIRMED TENTATIVE CHECK IN MARK DONE DROPPED UPCOMING" at bounding box center [474, 229] width 191 height 20
click at [1203, 40] on button "button" at bounding box center [1195, 37] width 28 height 28
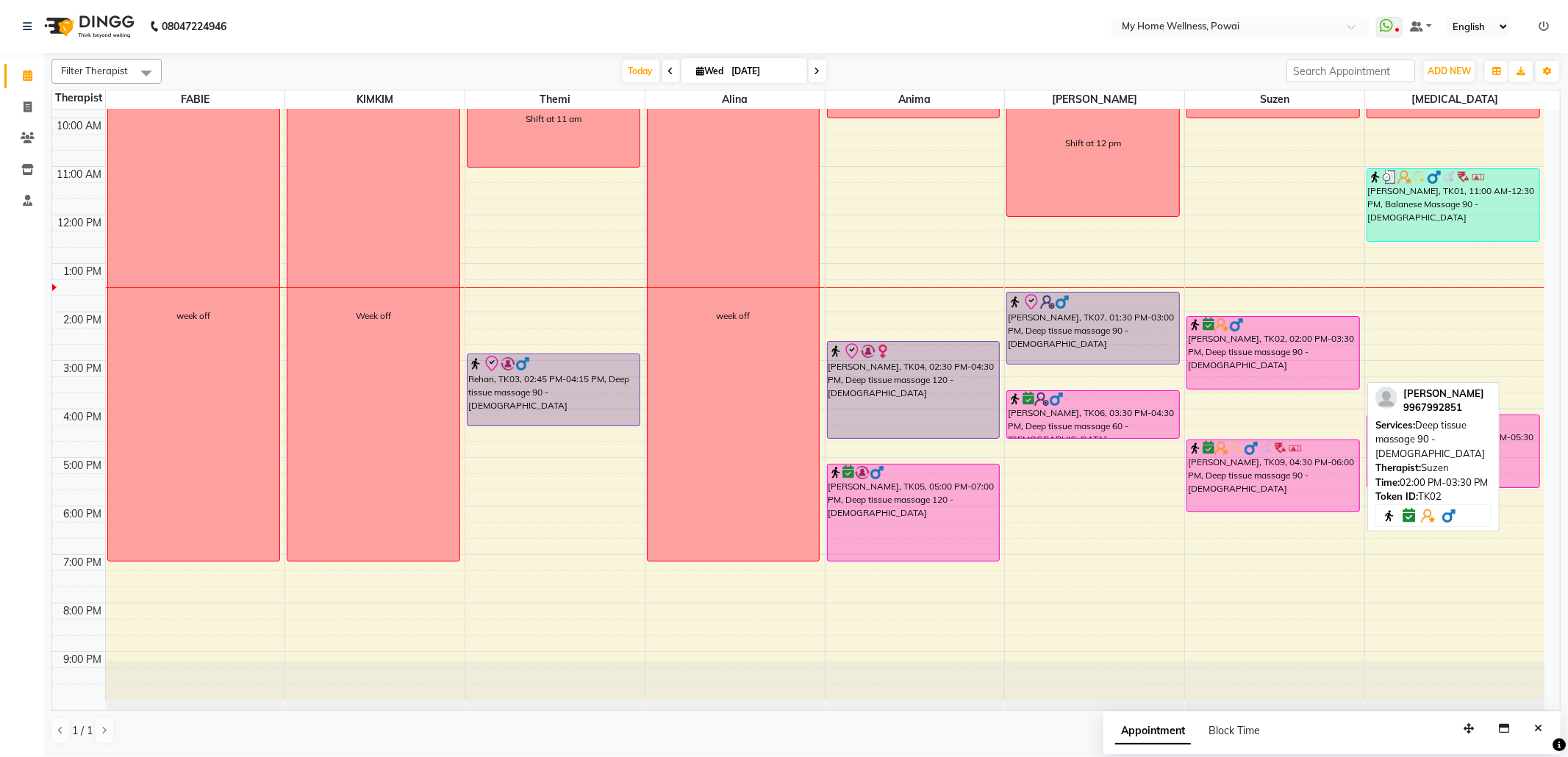
click at [1264, 350] on div "[PERSON_NAME], TK02, 02:00 PM-03:30 PM, Deep tissue massage 90 - [DEMOGRAPHIC_D…" at bounding box center [1273, 352] width 172 height 72
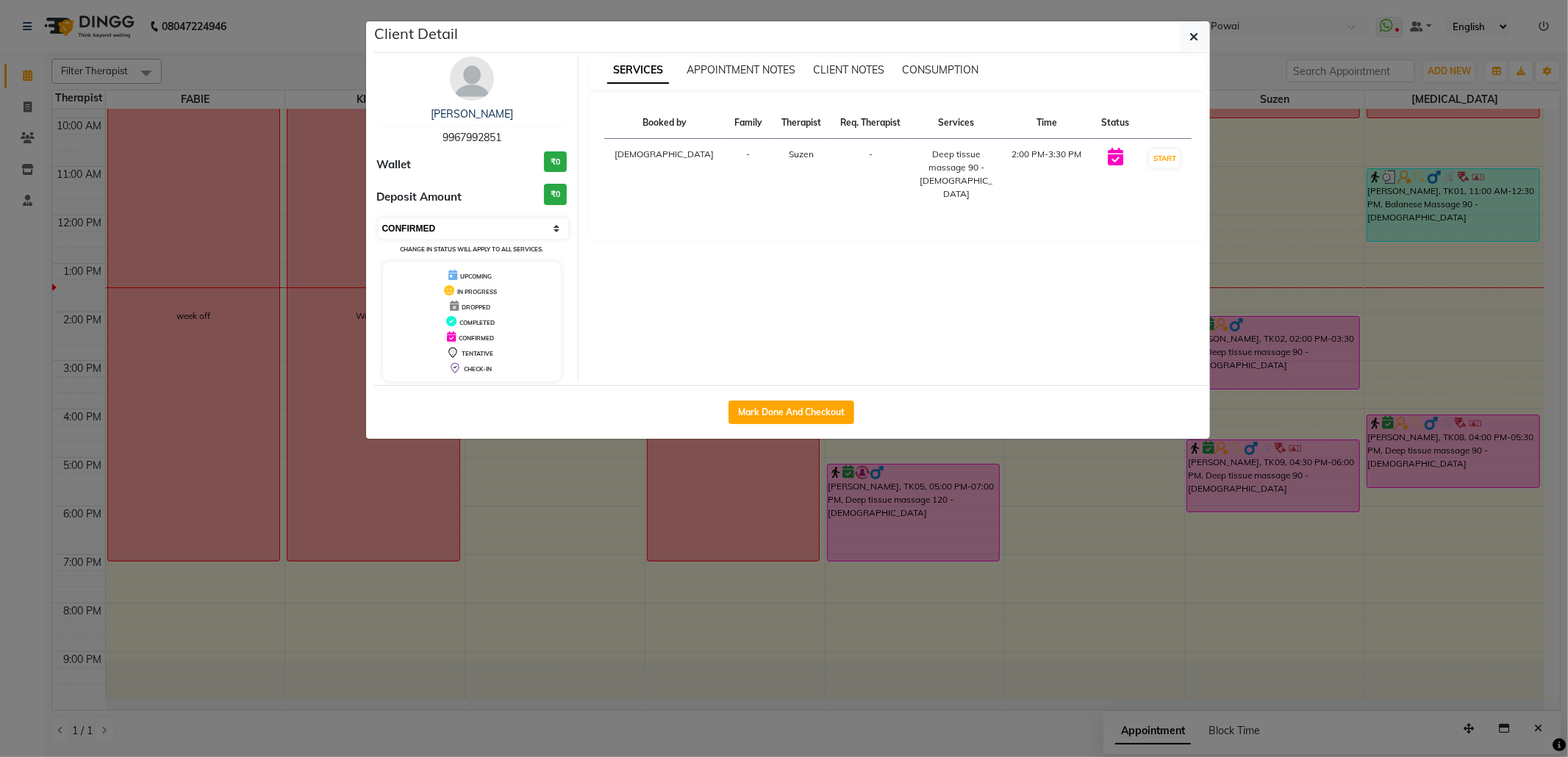
drag, startPoint x: 419, startPoint y: 222, endPoint x: 424, endPoint y: 234, distance: 13.0
click at [419, 222] on select "Select IN SERVICE CONFIRMED TENTATIVE CHECK IN MARK DONE DROPPED UPCOMING" at bounding box center [474, 229] width 191 height 20
select select "8"
click at [379, 219] on select "Select IN SERVICE CONFIRMED TENTATIVE CHECK IN MARK DONE DROPPED UPCOMING" at bounding box center [474, 229] width 191 height 20
click at [1191, 41] on icon "button" at bounding box center [1195, 37] width 9 height 12
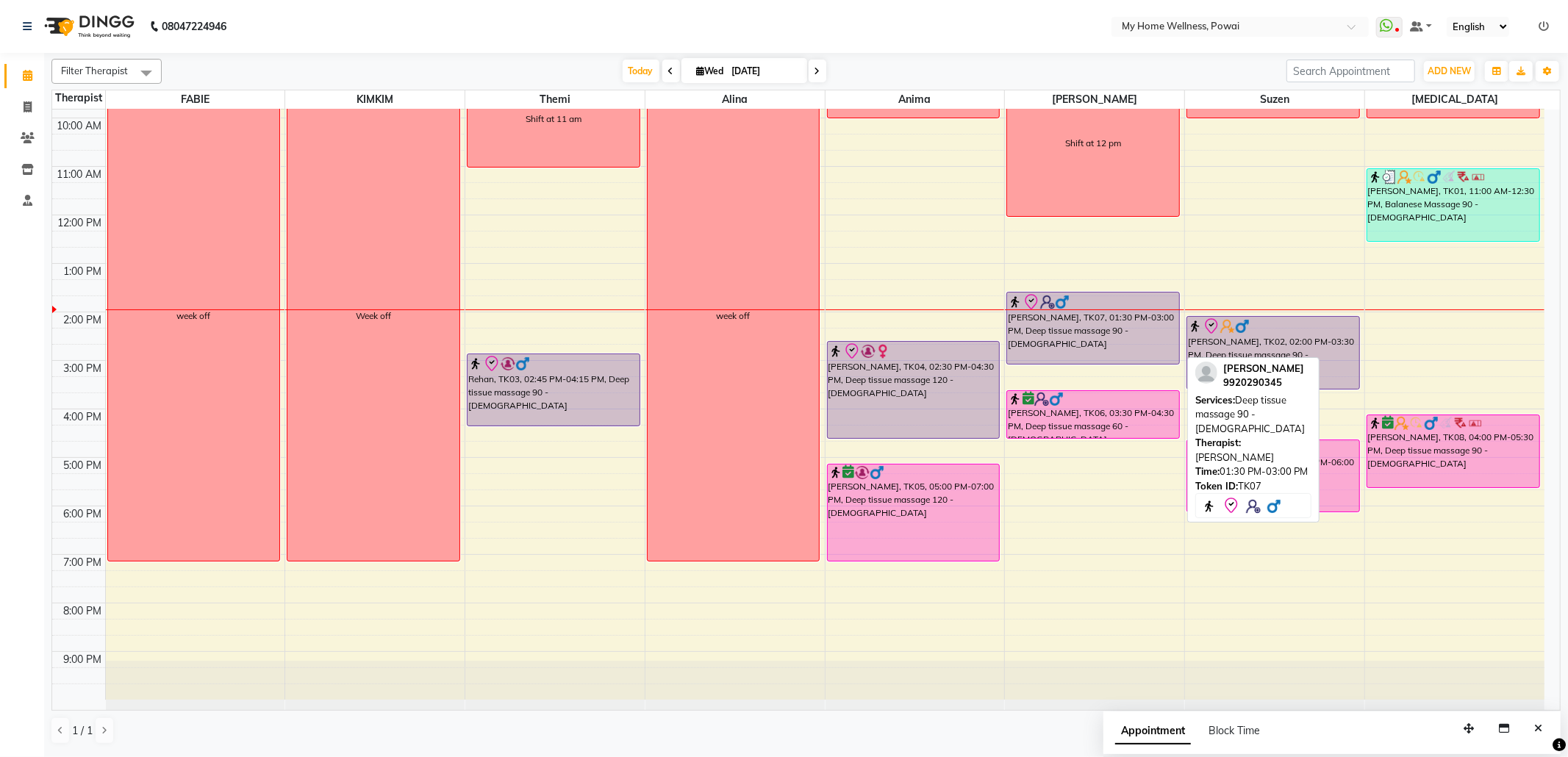
click at [1084, 327] on div "[PERSON_NAME], TK07, 01:30 PM-03:00 PM, Deep tissue massage 90 - [DEMOGRAPHIC_D…" at bounding box center [1093, 328] width 172 height 71
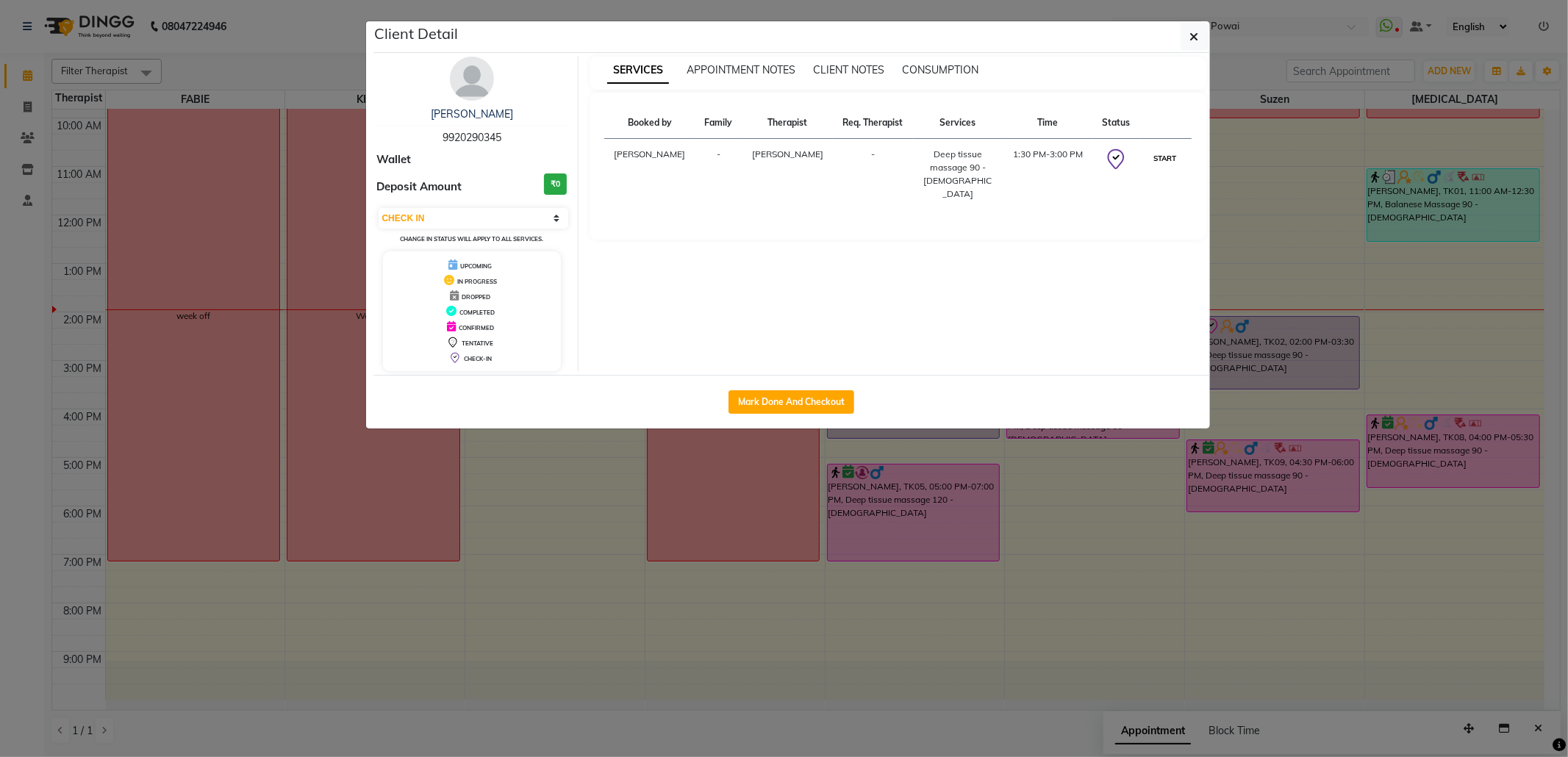
click at [1166, 154] on button "START" at bounding box center [1165, 158] width 30 height 19
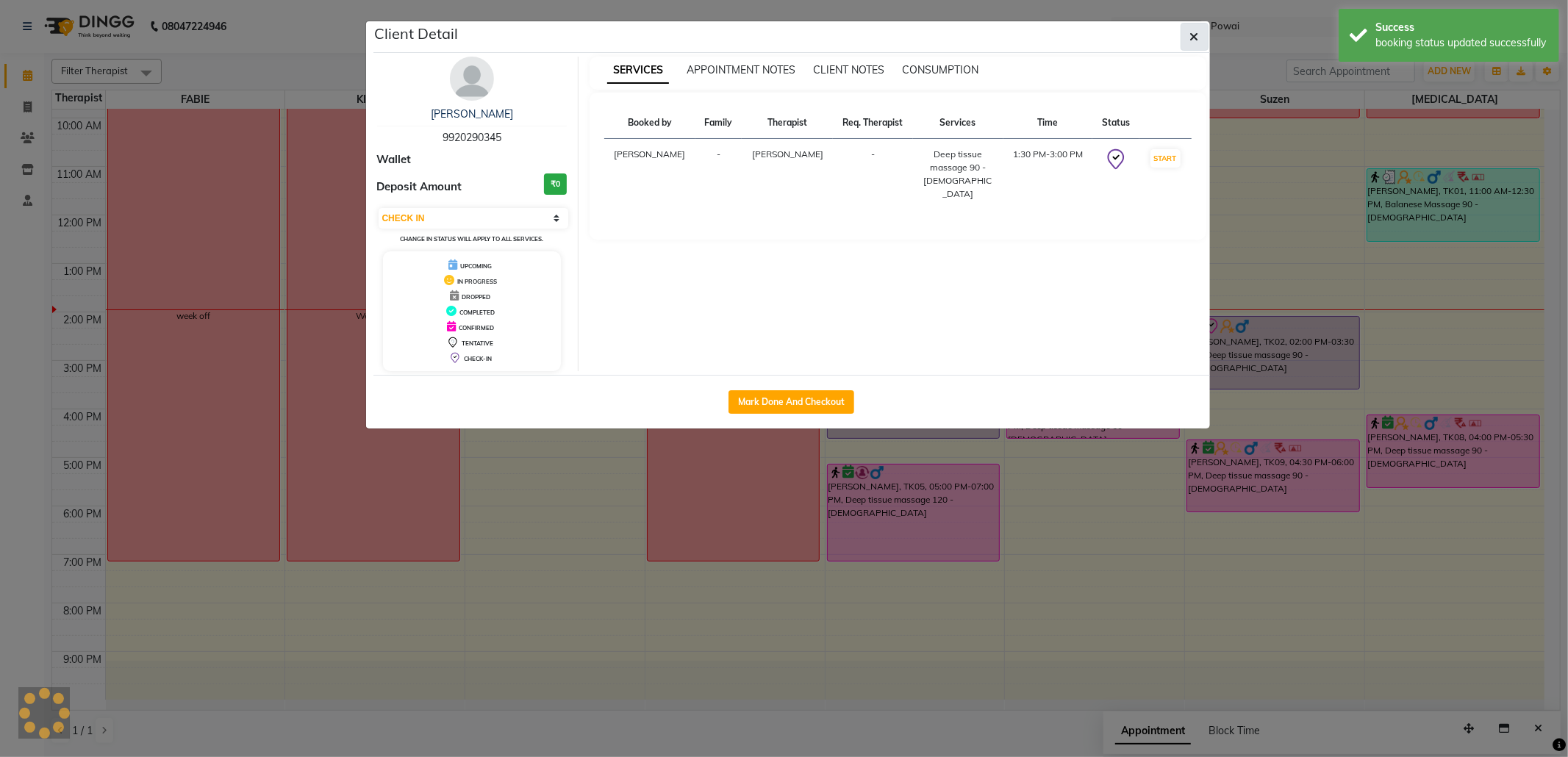
select select "1"
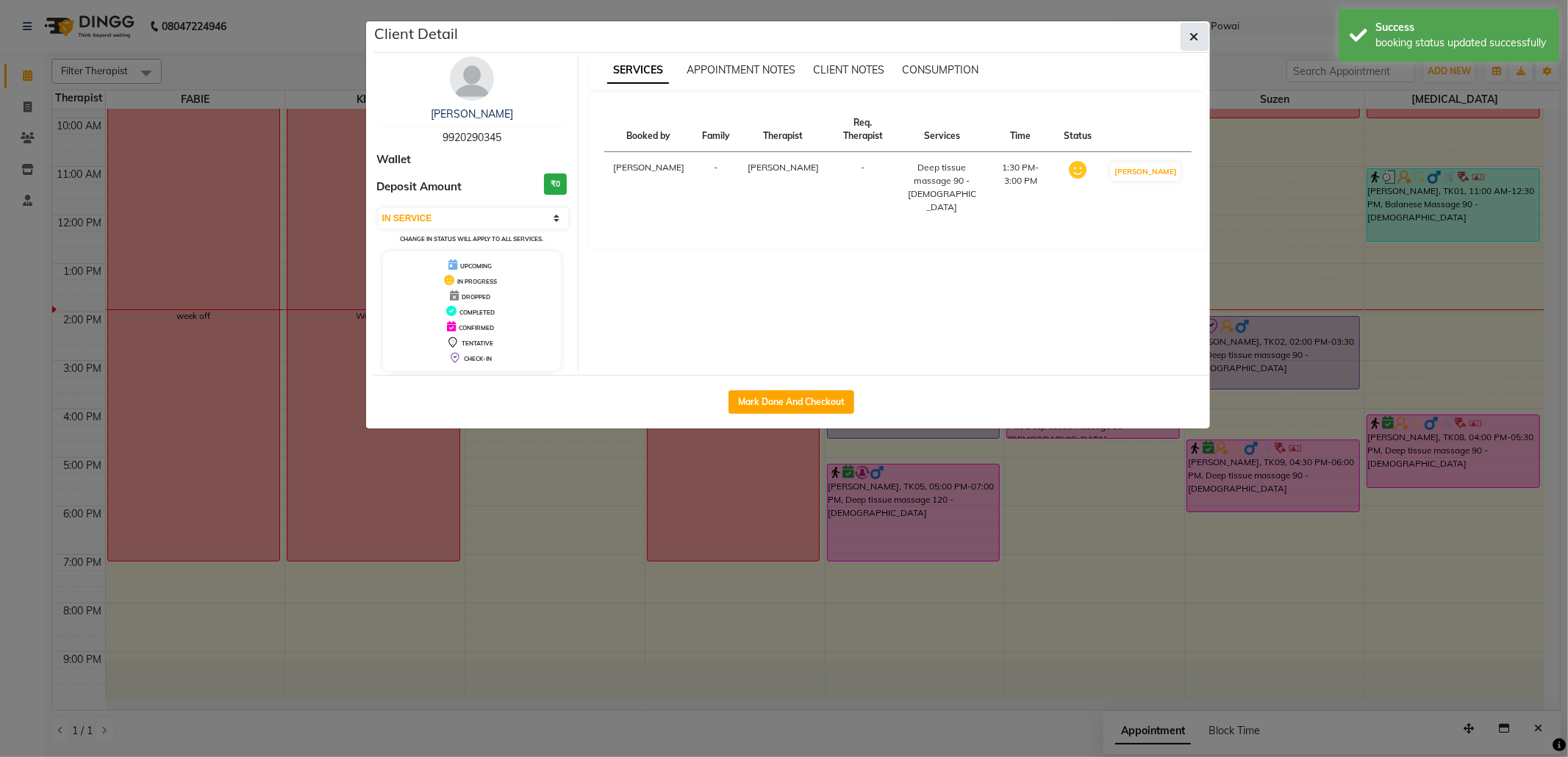
click at [1197, 36] on icon "button" at bounding box center [1195, 37] width 9 height 12
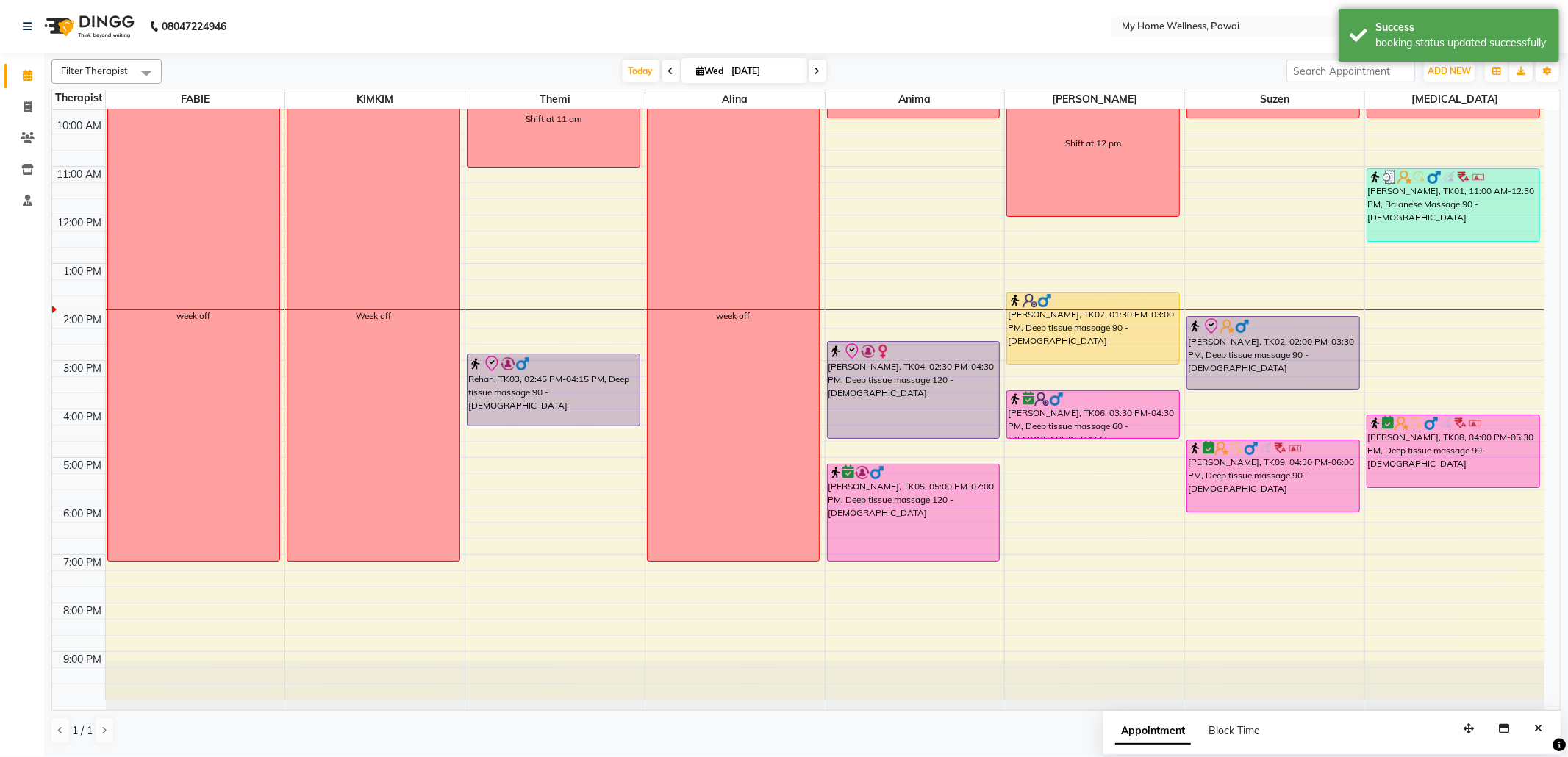
click at [1277, 384] on div "[PERSON_NAME], TK02, 02:00 PM-03:30 PM, Deep tissue massage 90 - [DEMOGRAPHIC_D…" at bounding box center [1273, 352] width 172 height 72
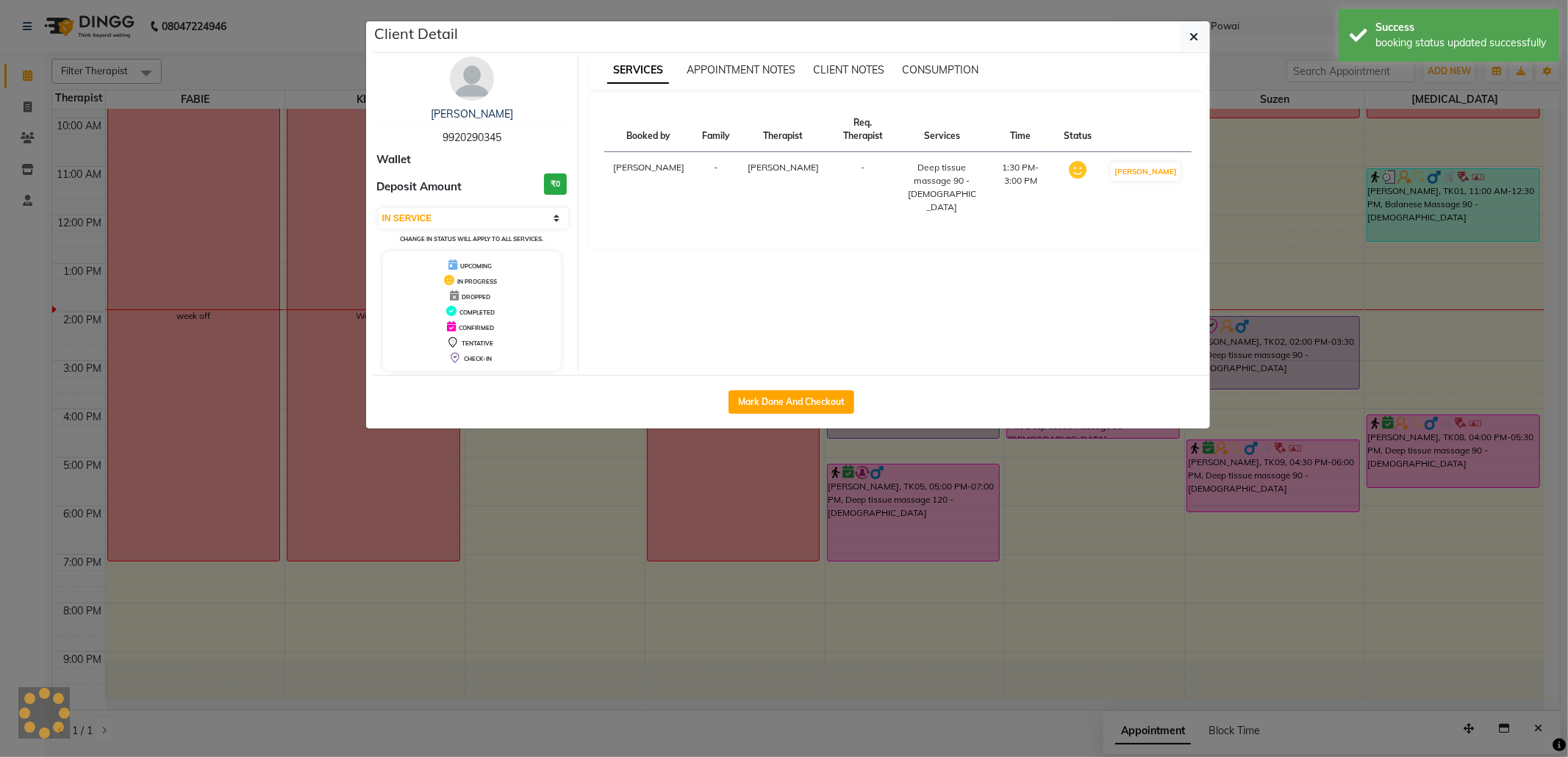
select select "8"
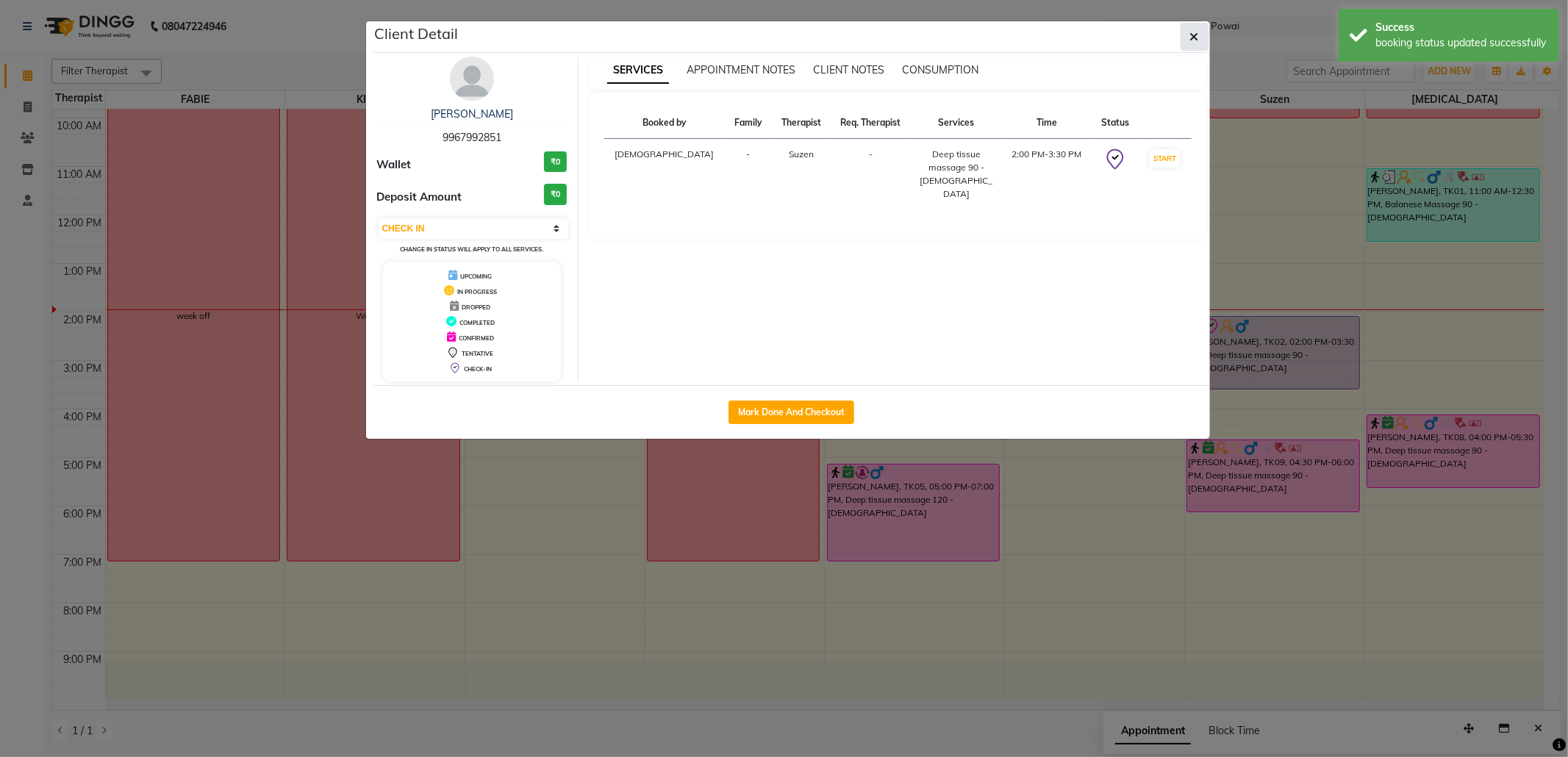
click at [1195, 38] on icon "button" at bounding box center [1195, 37] width 9 height 12
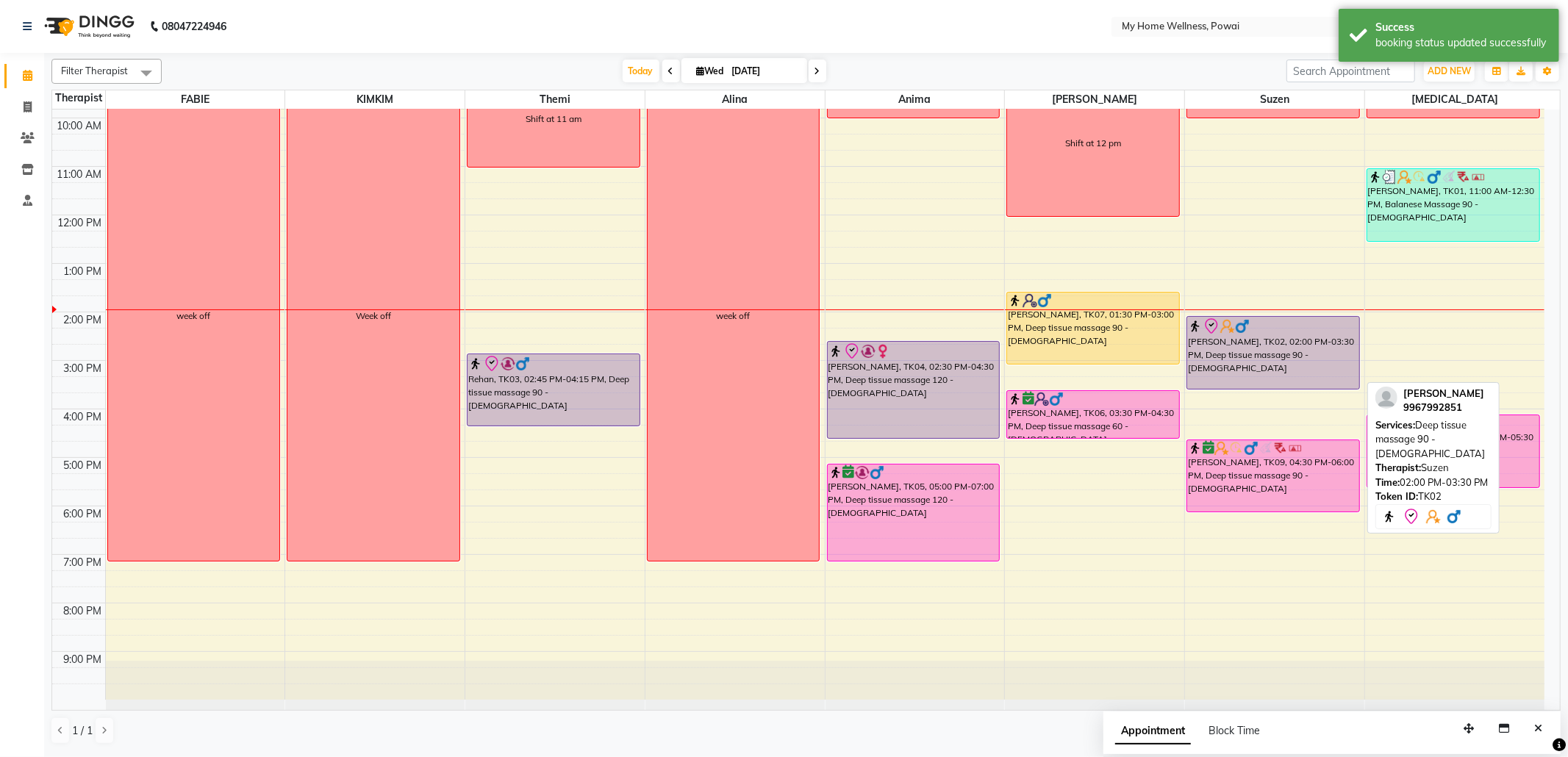
click at [1269, 338] on div "[PERSON_NAME], TK02, 02:00 PM-03:30 PM, Deep tissue massage 90 - [DEMOGRAPHIC_D…" at bounding box center [1273, 352] width 172 height 72
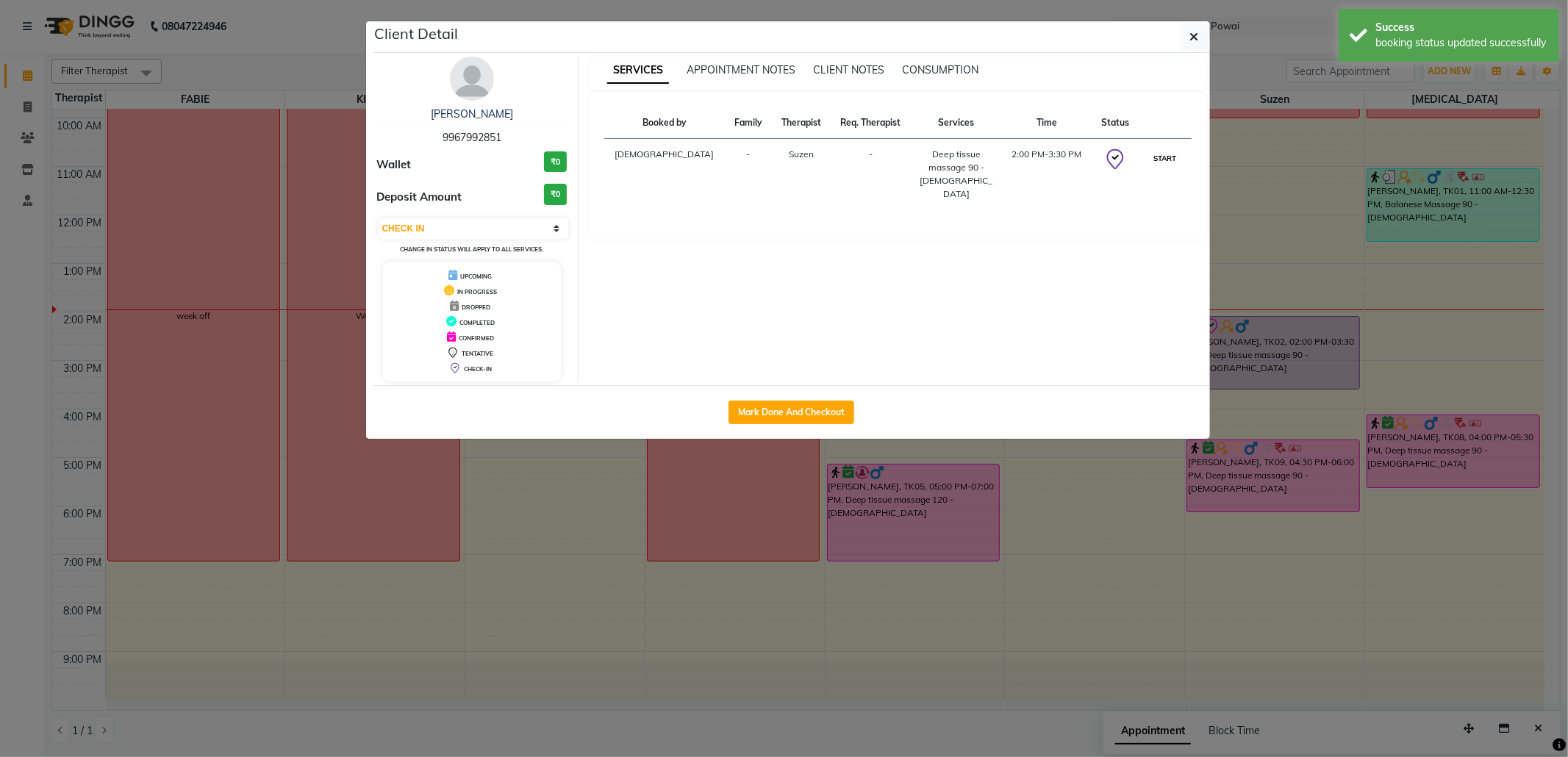
click at [1157, 154] on button "START" at bounding box center [1164, 158] width 30 height 19
select select "1"
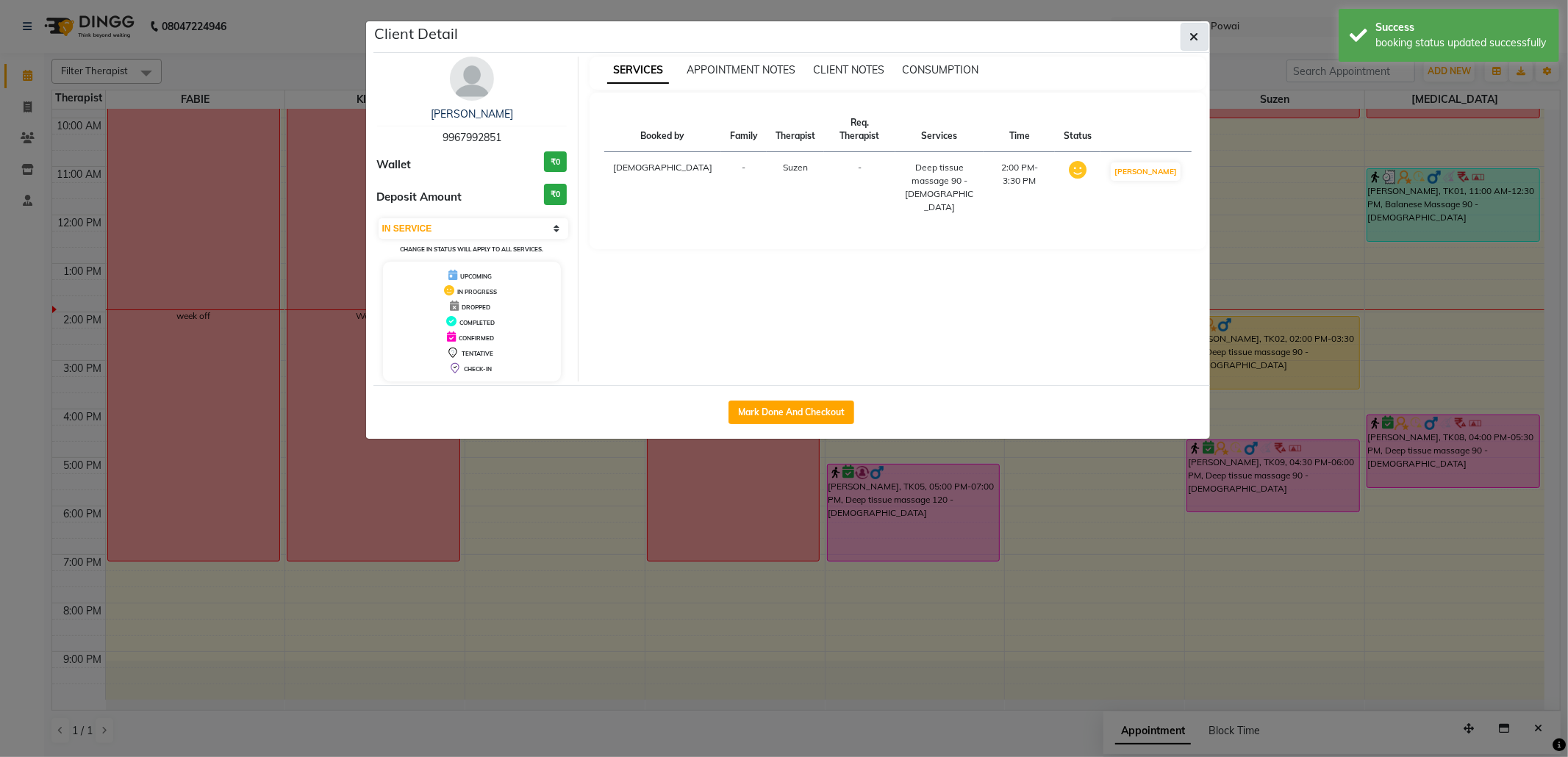
click at [1195, 33] on icon "button" at bounding box center [1195, 37] width 9 height 12
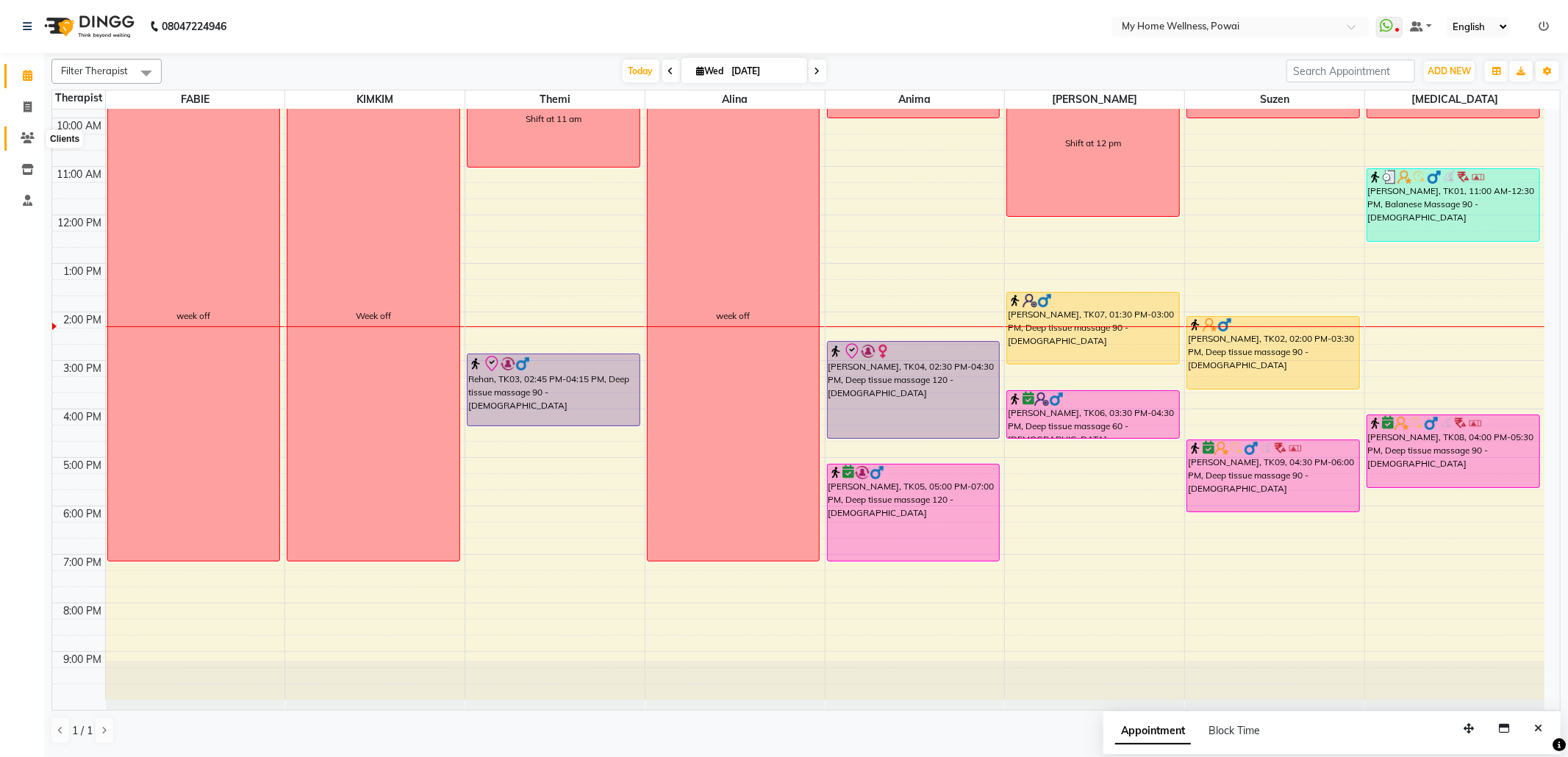
click at [20, 136] on icon at bounding box center [27, 138] width 14 height 11
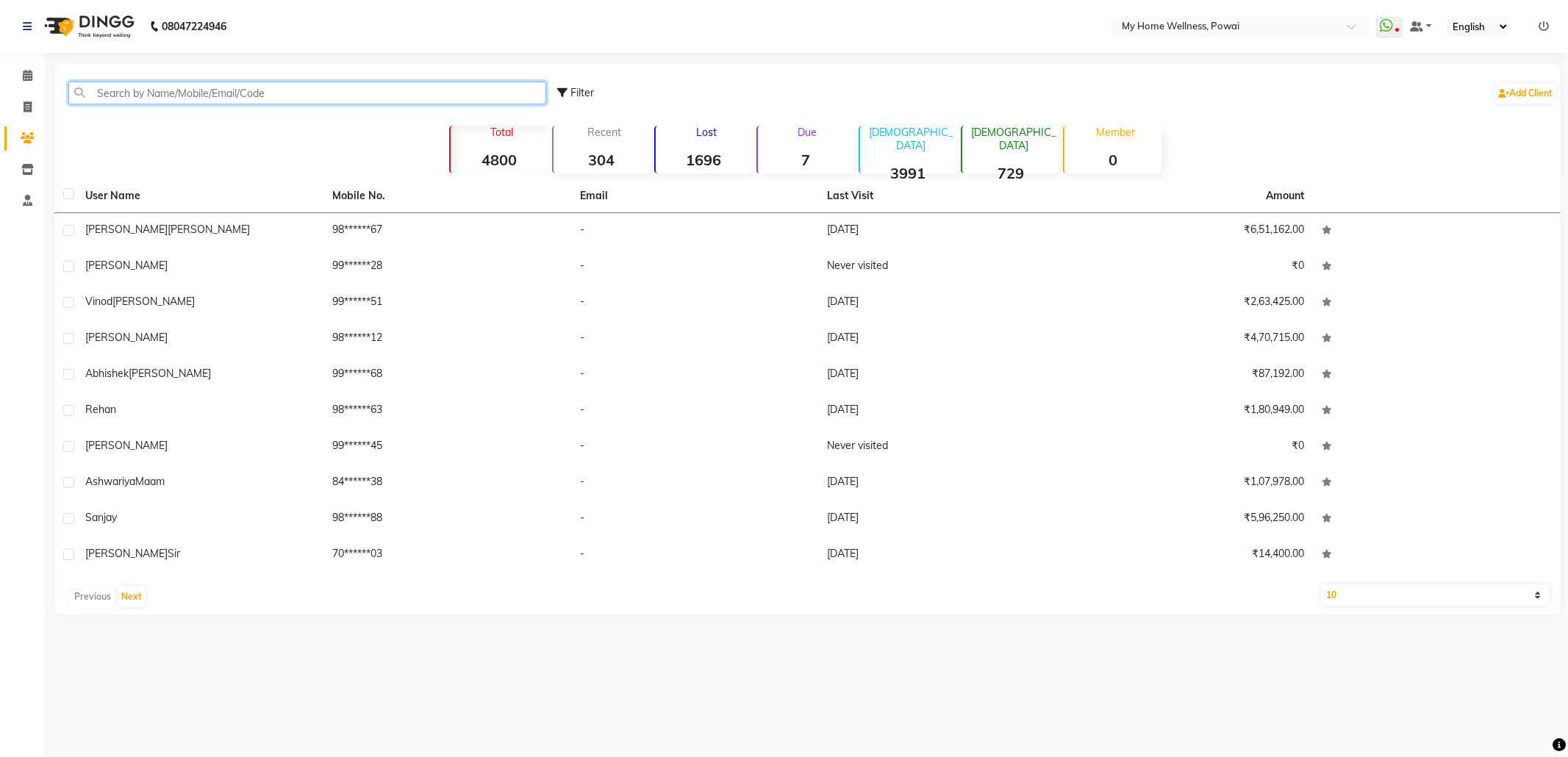
click at [183, 98] on input "text" at bounding box center [307, 93] width 478 height 23
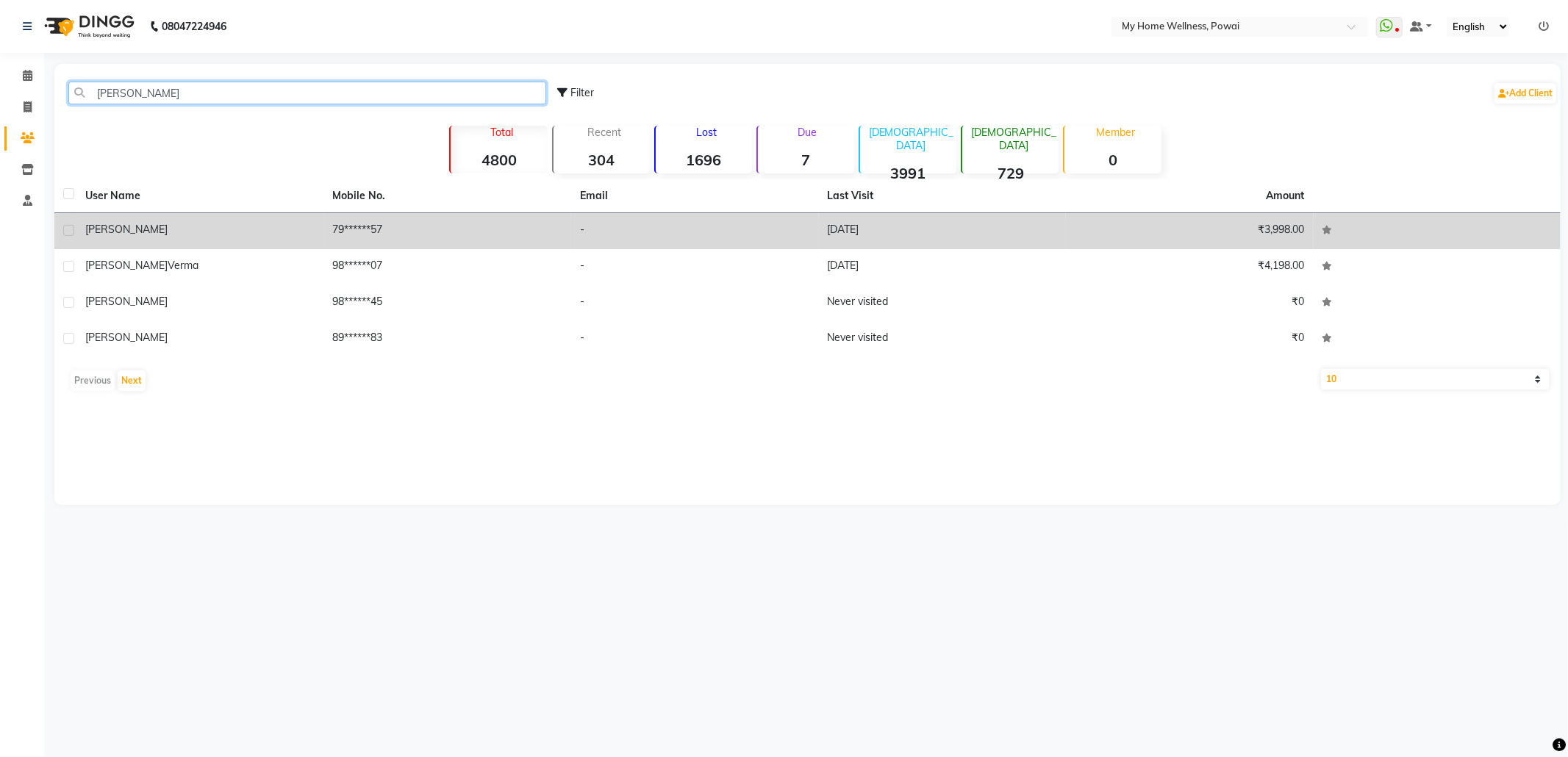
type input "[PERSON_NAME]"
click at [408, 231] on td "79******57" at bounding box center [448, 231] width 248 height 36
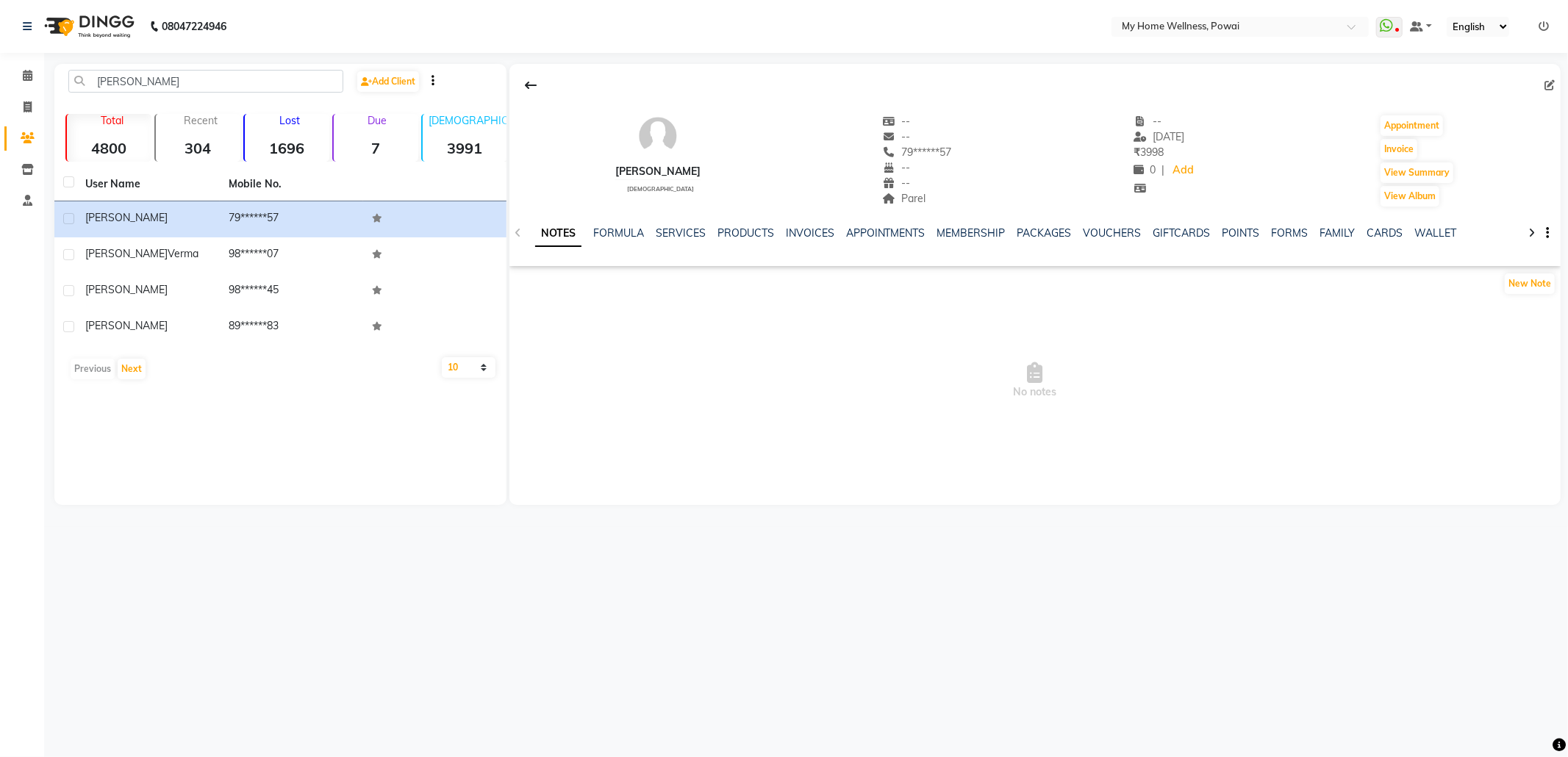
click at [672, 240] on div "SERVICES" at bounding box center [681, 233] width 50 height 15
click at [672, 228] on link "SERVICES" at bounding box center [681, 233] width 50 height 14
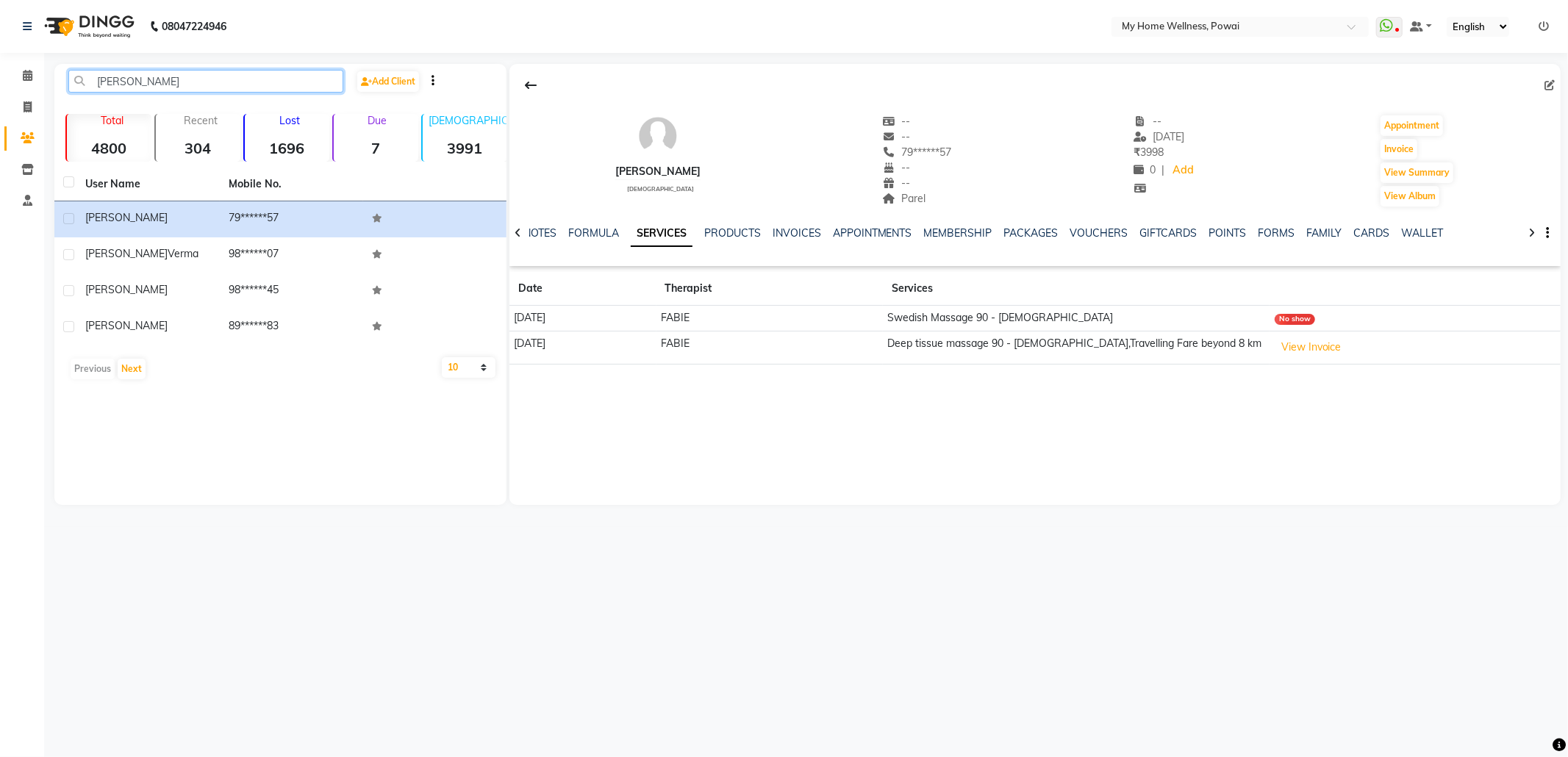
drag, startPoint x: 183, startPoint y: 77, endPoint x: 53, endPoint y: 51, distance: 132.6
click at [53, 51] on app-home "08047224946 Select Location × My Home Wellness, Powai WhatsApp Status ✕ Status:…" at bounding box center [784, 263] width 1568 height 526
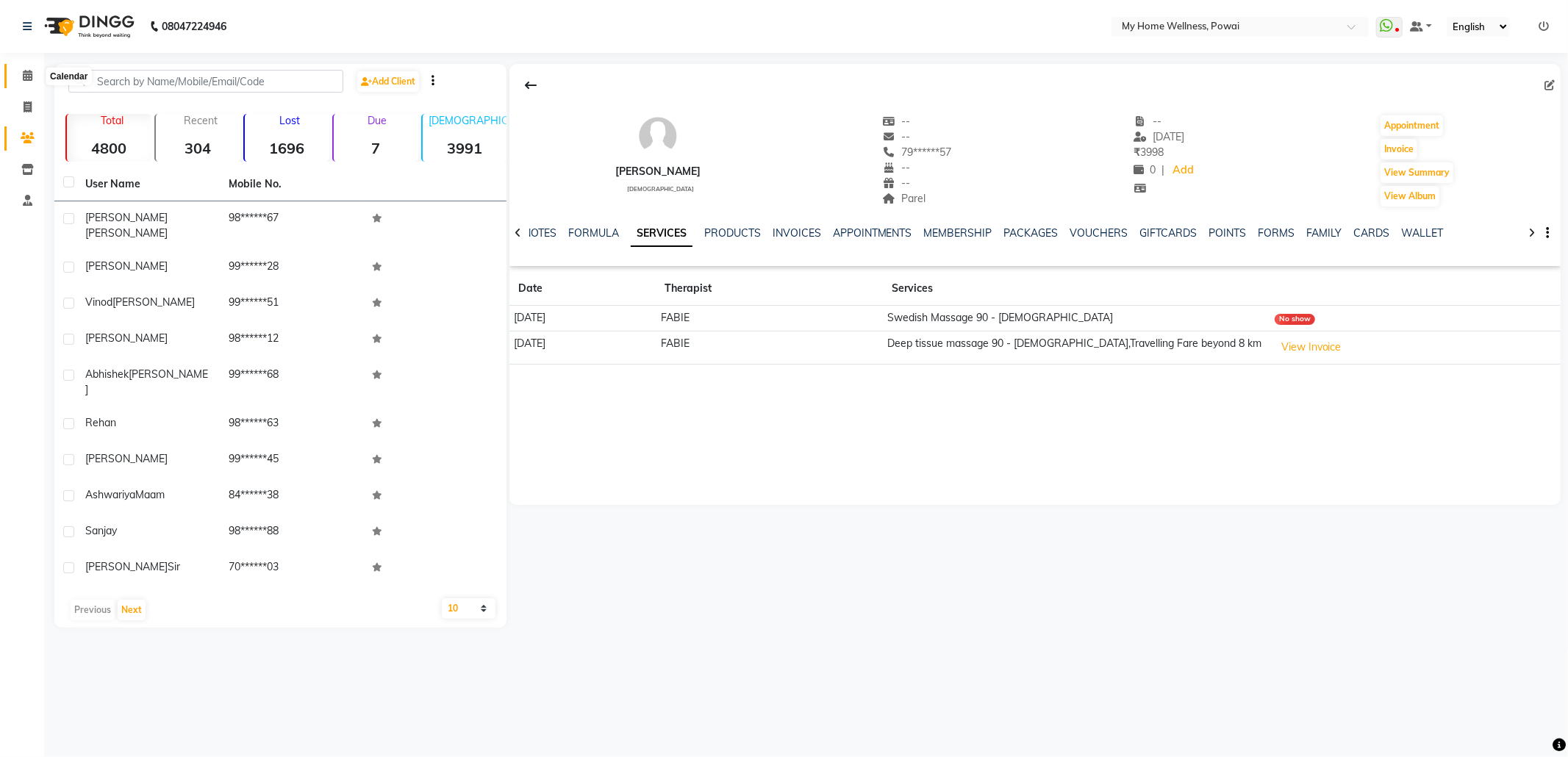
click at [23, 77] on icon at bounding box center [27, 75] width 9 height 11
